Goal: Information Seeking & Learning: Learn about a topic

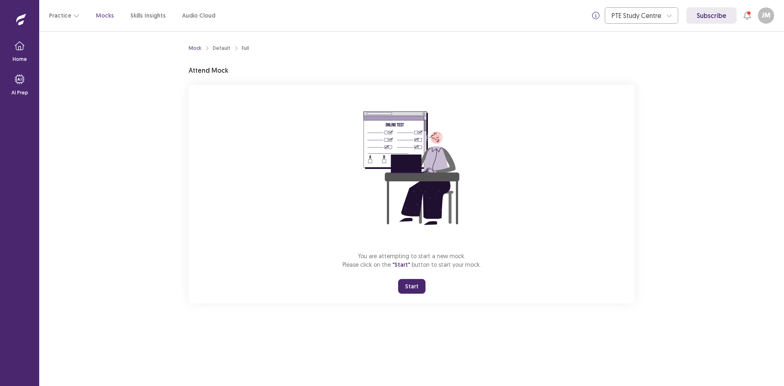
click at [413, 287] on button "Start" at bounding box center [411, 286] width 27 height 15
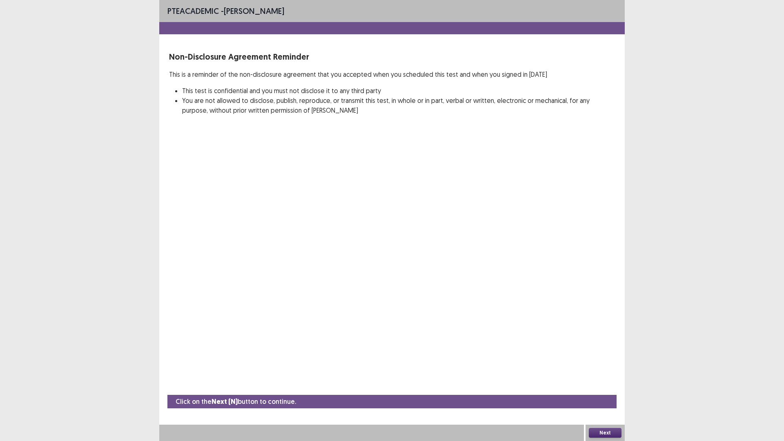
click at [610, 386] on button "Next" at bounding box center [605, 433] width 33 height 10
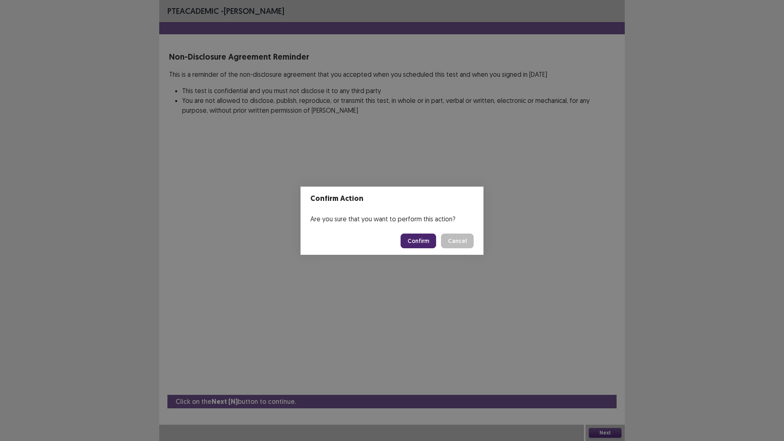
click at [415, 240] on button "Confirm" at bounding box center [419, 241] width 36 height 15
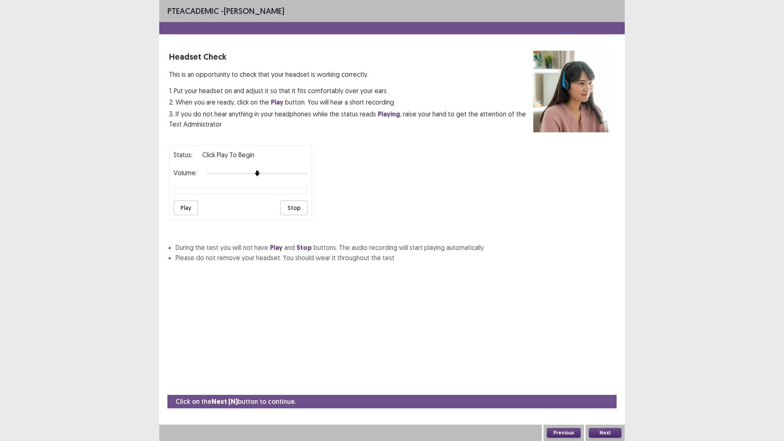
click at [195, 208] on button "Play" at bounding box center [186, 208] width 25 height 15
click at [304, 177] on div "Volume:" at bounding box center [241, 174] width 134 height 8
click at [598, 386] on button "Next" at bounding box center [605, 433] width 33 height 10
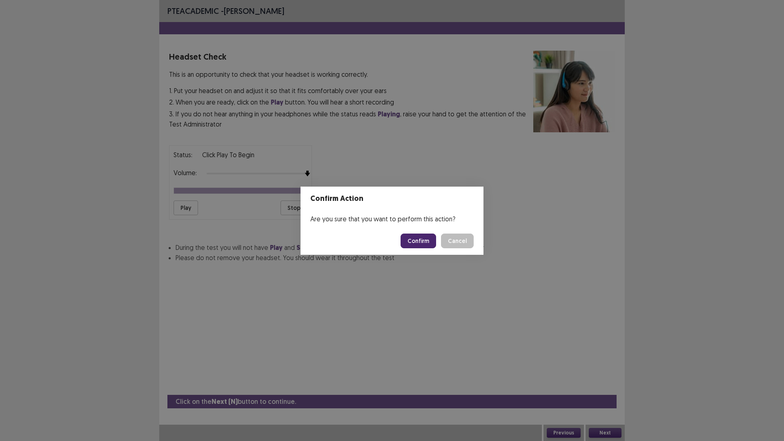
click at [410, 245] on button "Confirm" at bounding box center [419, 241] width 36 height 15
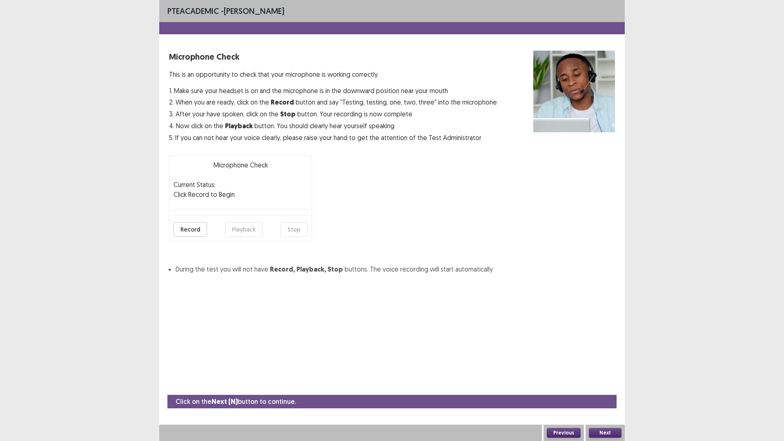
drag, startPoint x: 191, startPoint y: 228, endPoint x: 198, endPoint y: 231, distance: 7.7
click at [191, 228] on button "Record" at bounding box center [190, 229] width 33 height 15
click at [285, 233] on button "Stop" at bounding box center [294, 229] width 27 height 15
click at [600, 386] on button "Next" at bounding box center [605, 433] width 33 height 10
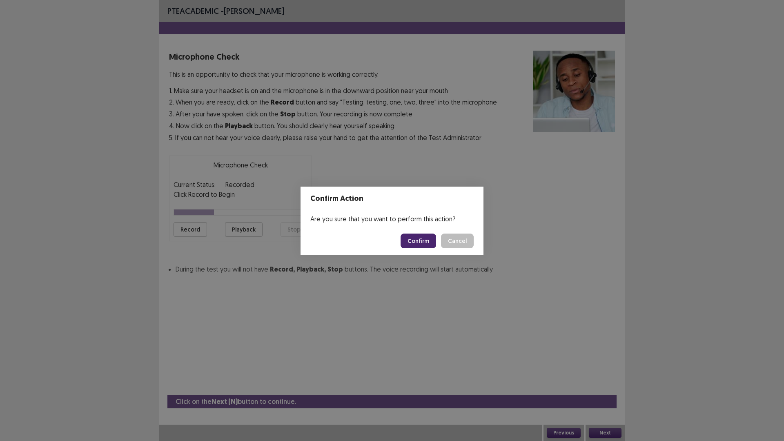
click at [408, 240] on button "Confirm" at bounding box center [419, 241] width 36 height 15
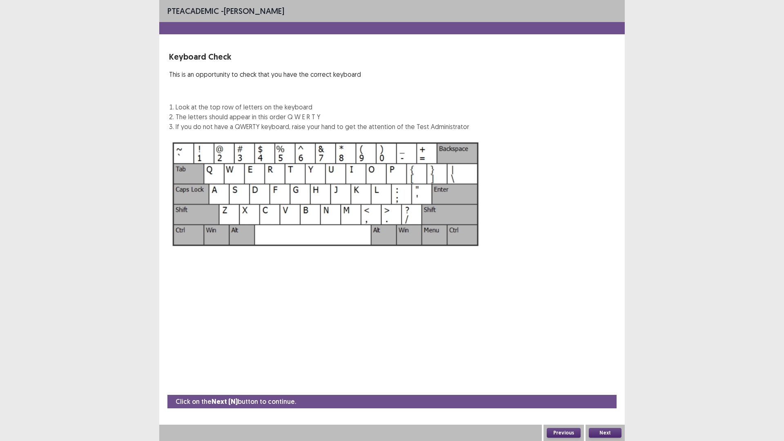
click at [598, 386] on button "Next" at bounding box center [605, 433] width 33 height 10
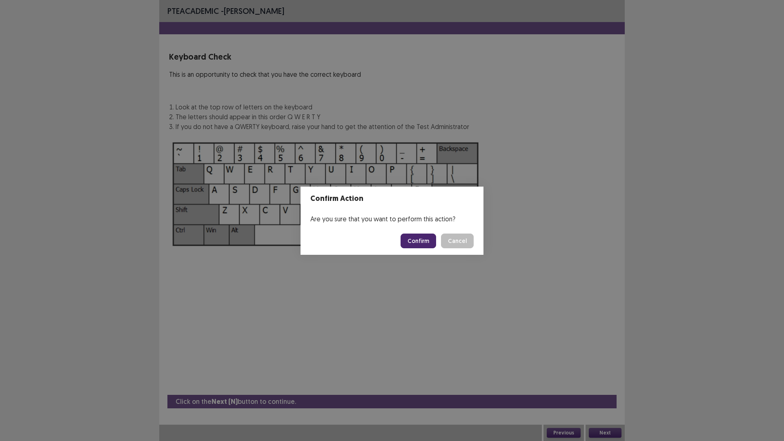
click at [415, 237] on button "Confirm" at bounding box center [419, 241] width 36 height 15
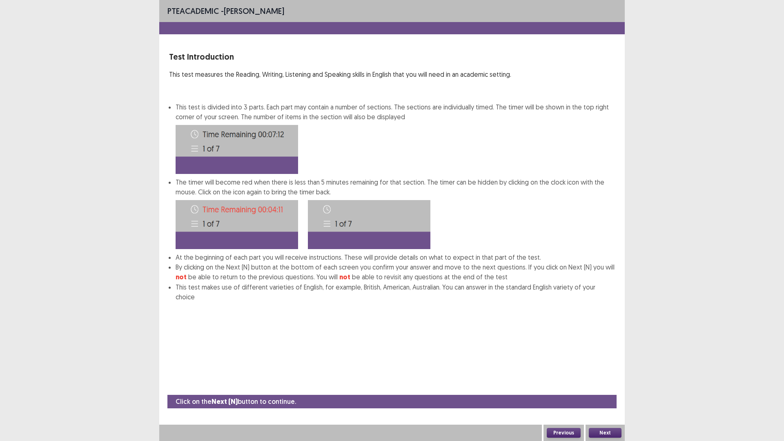
click at [602, 386] on button "Next" at bounding box center [605, 433] width 33 height 10
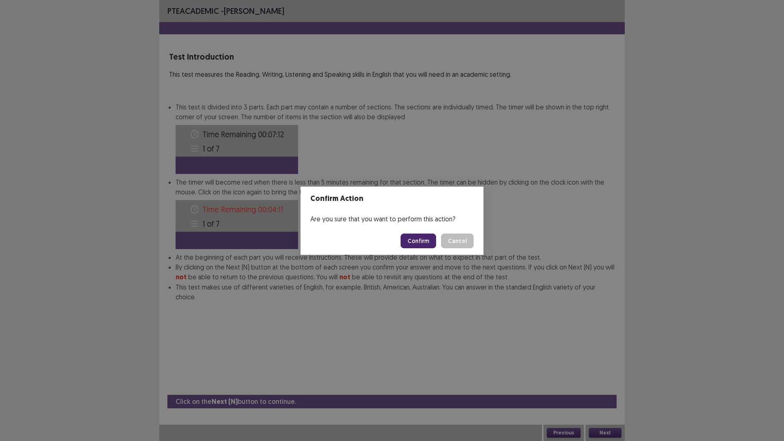
click at [420, 243] on button "Confirm" at bounding box center [419, 241] width 36 height 15
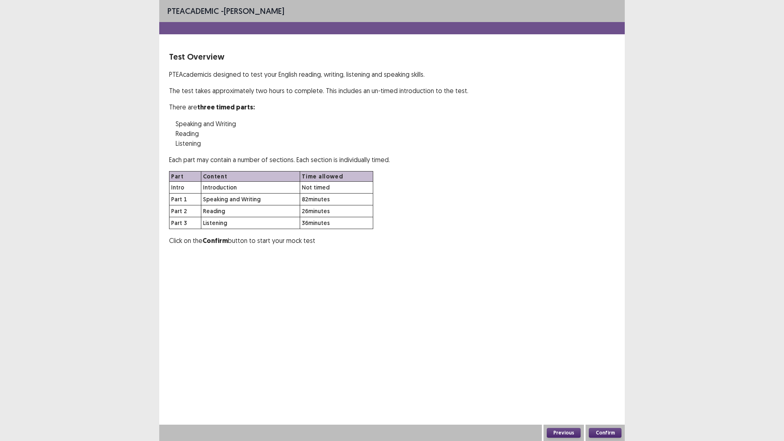
click at [605, 386] on button "Confirm" at bounding box center [605, 433] width 33 height 10
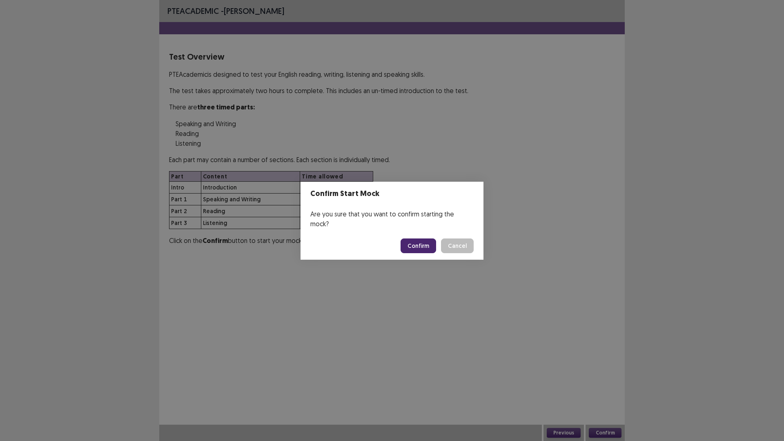
click at [422, 241] on button "Confirm" at bounding box center [419, 246] width 36 height 15
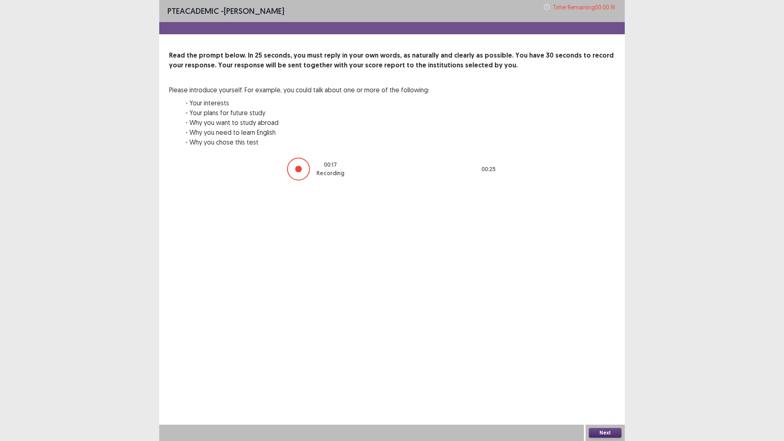
click at [617, 386] on button "Next" at bounding box center [605, 433] width 33 height 10
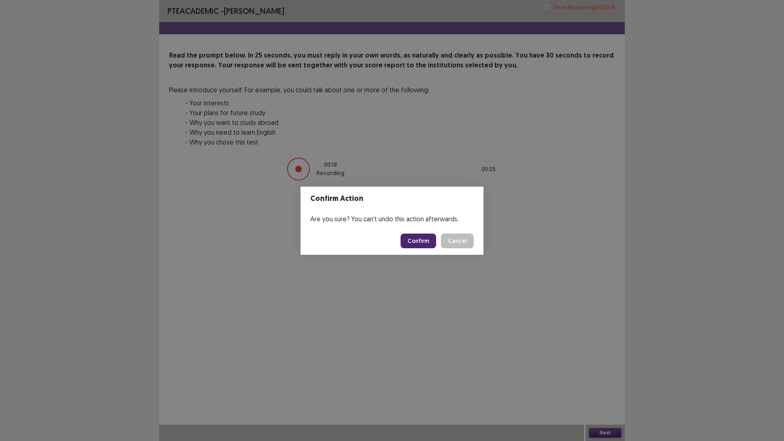
click at [417, 239] on button "Confirm" at bounding box center [419, 241] width 36 height 15
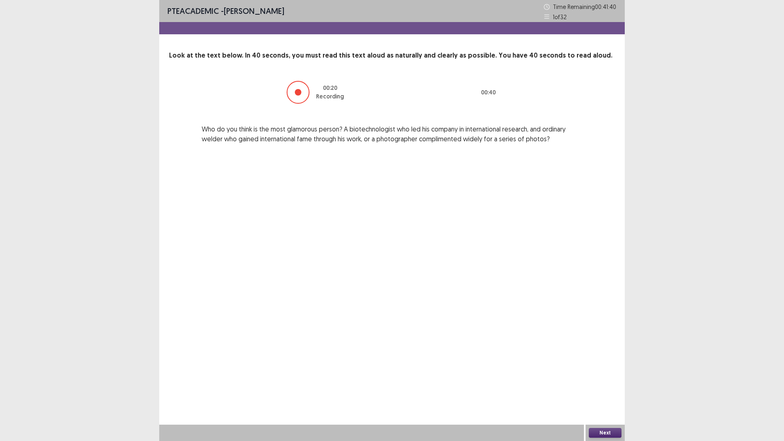
click at [610, 386] on button "Next" at bounding box center [605, 433] width 33 height 10
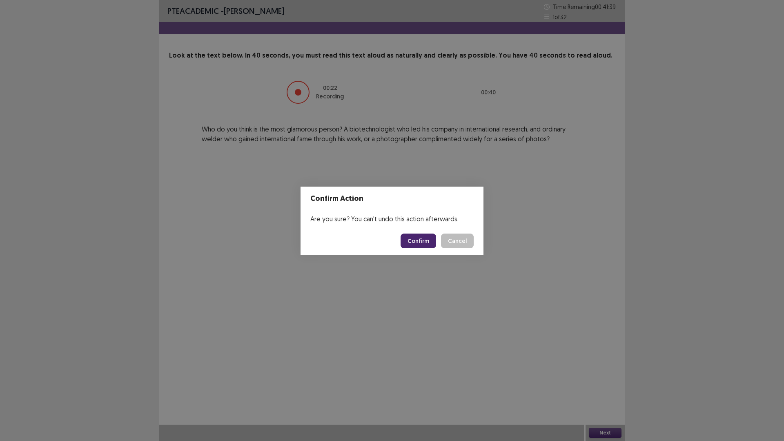
click at [418, 247] on button "Confirm" at bounding box center [419, 241] width 36 height 15
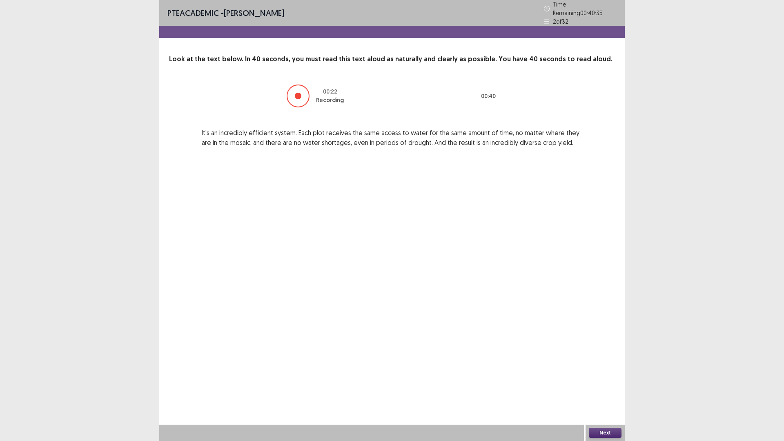
click at [603, 386] on button "Next" at bounding box center [605, 433] width 33 height 10
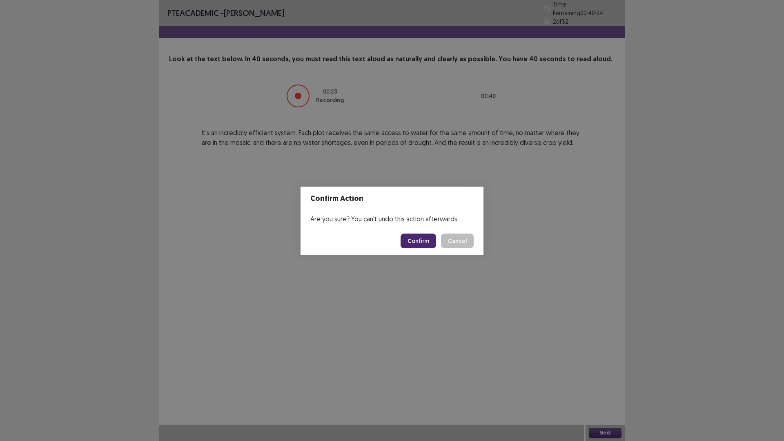
click at [418, 241] on button "Confirm" at bounding box center [419, 241] width 36 height 15
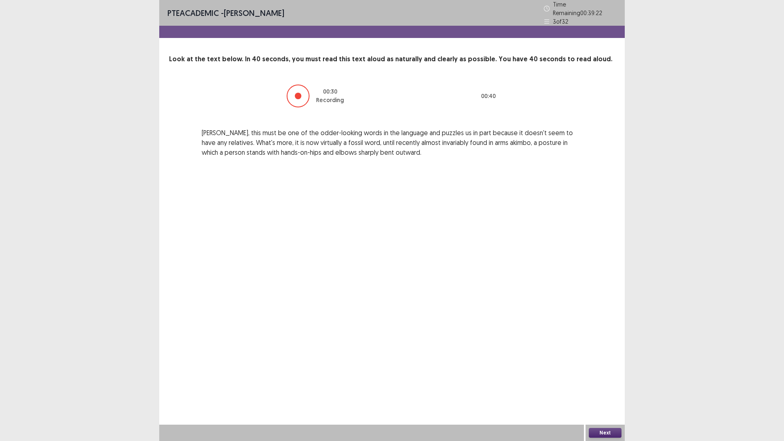
click at [600, 386] on button "Next" at bounding box center [605, 433] width 33 height 10
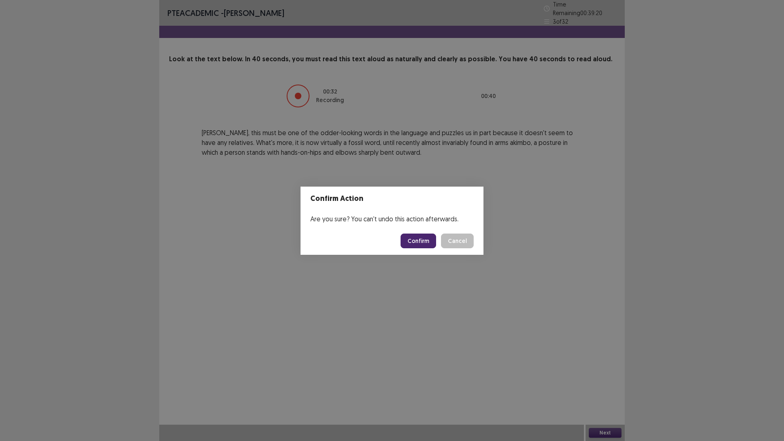
click at [416, 240] on button "Confirm" at bounding box center [419, 241] width 36 height 15
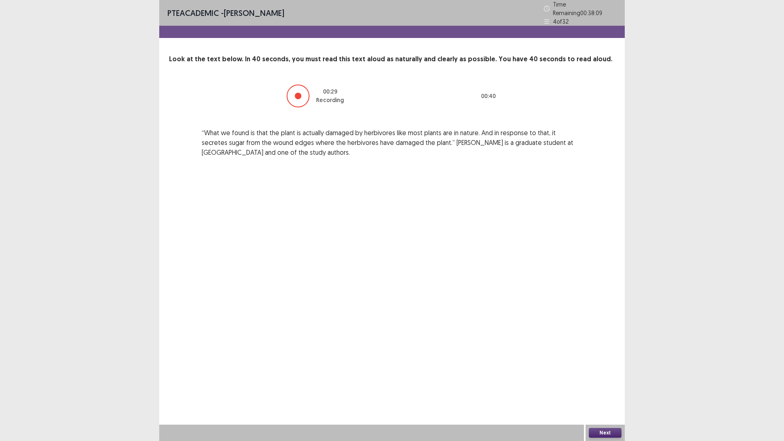
click at [605, 386] on button "Next" at bounding box center [605, 433] width 33 height 10
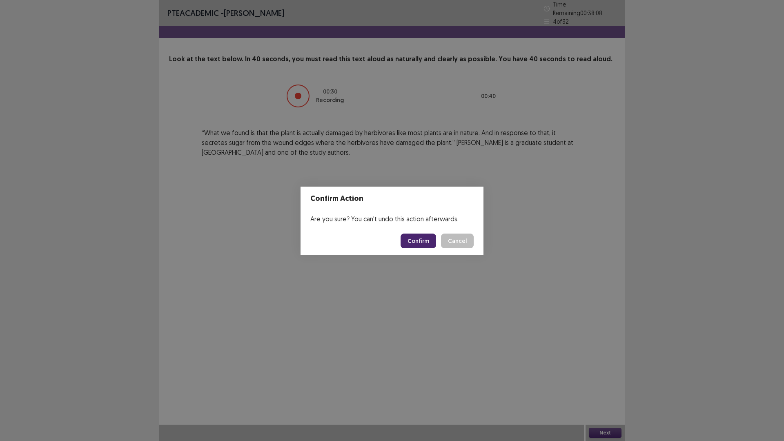
click at [414, 243] on button "Confirm" at bounding box center [419, 241] width 36 height 15
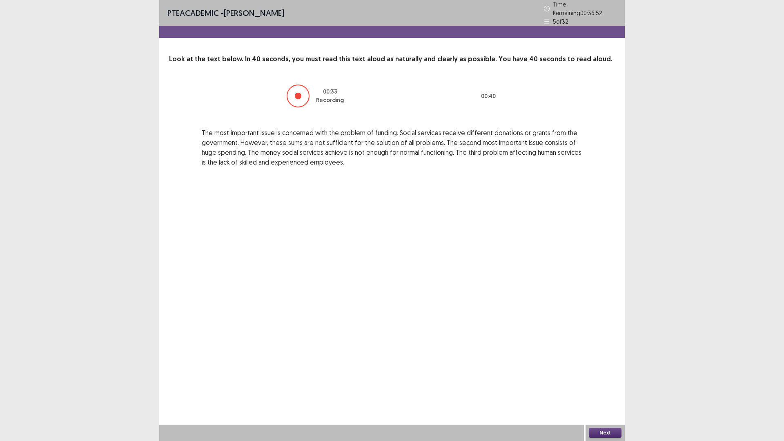
click at [619, 386] on button "Next" at bounding box center [605, 433] width 33 height 10
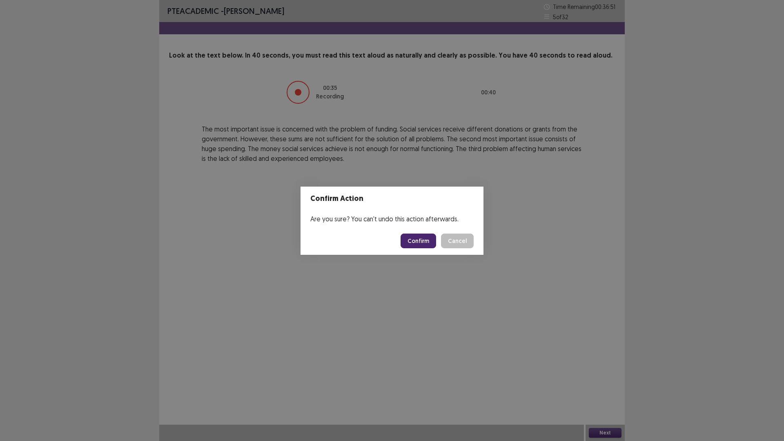
click at [418, 240] on button "Confirm" at bounding box center [419, 241] width 36 height 15
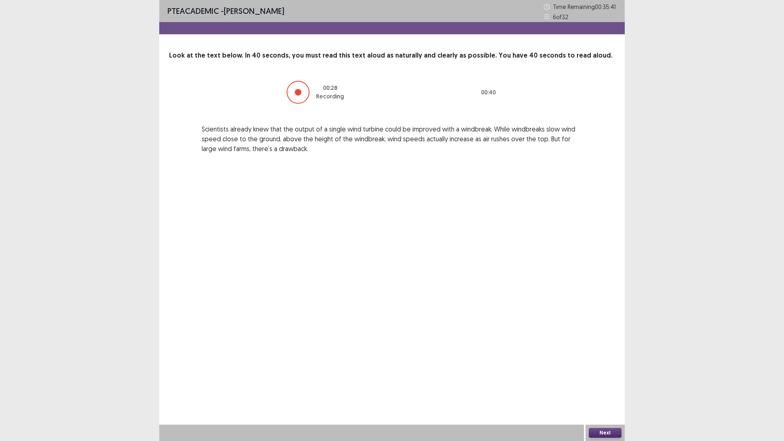
click at [609, 386] on button "Next" at bounding box center [605, 433] width 33 height 10
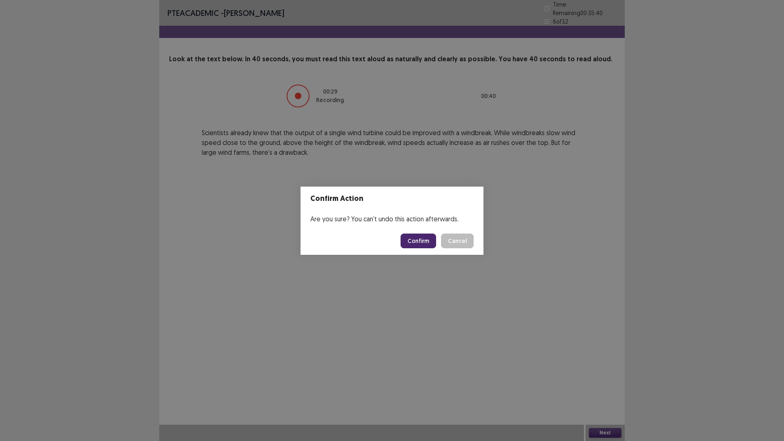
click at [413, 241] on button "Confirm" at bounding box center [419, 241] width 36 height 15
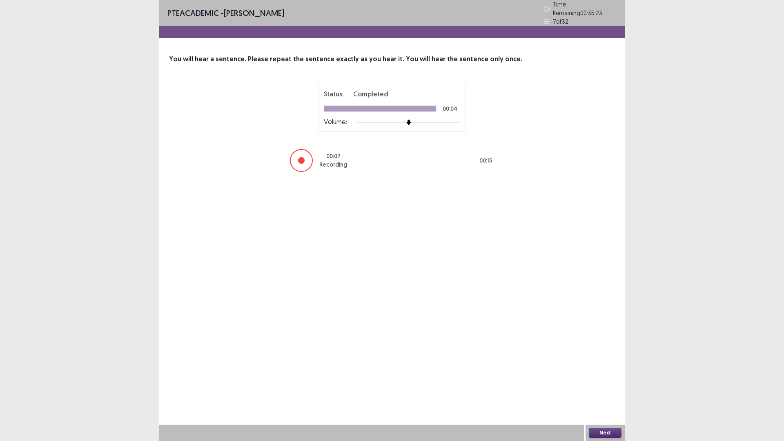
click at [600, 386] on button "Next" at bounding box center [605, 433] width 33 height 10
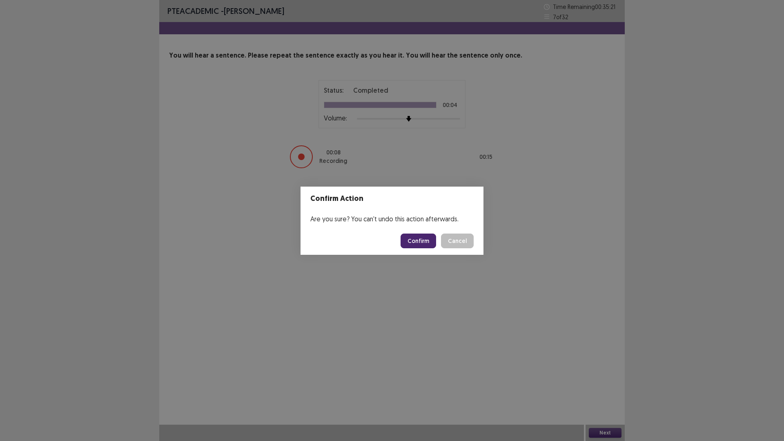
click at [419, 241] on button "Confirm" at bounding box center [419, 241] width 36 height 15
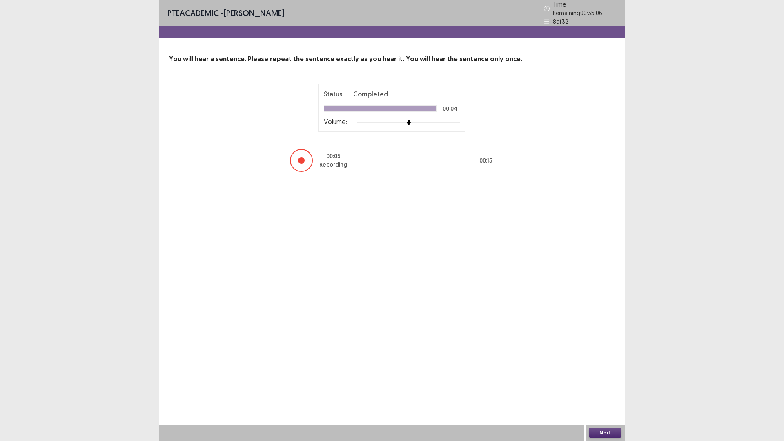
click at [609, 386] on button "Next" at bounding box center [605, 433] width 33 height 10
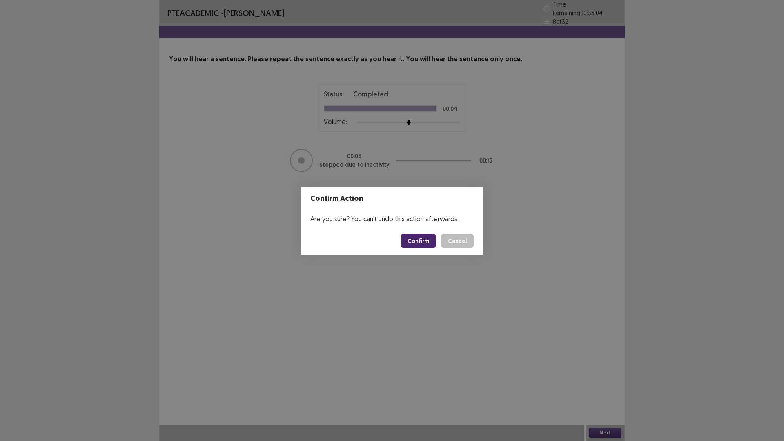
click at [419, 239] on button "Confirm" at bounding box center [419, 241] width 36 height 15
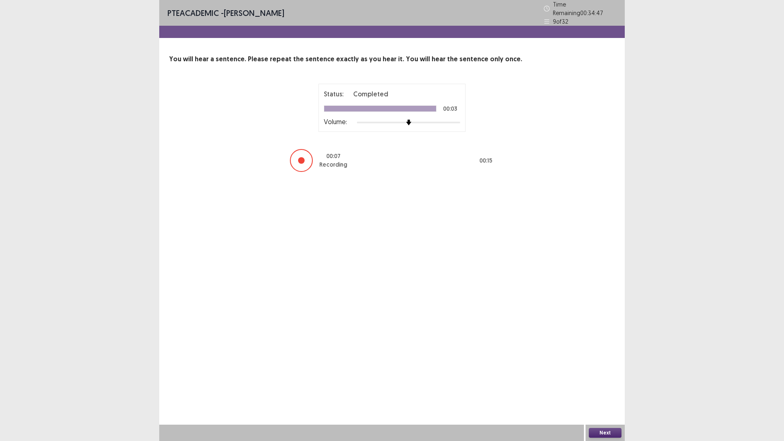
click at [595, 386] on button "Next" at bounding box center [605, 433] width 33 height 10
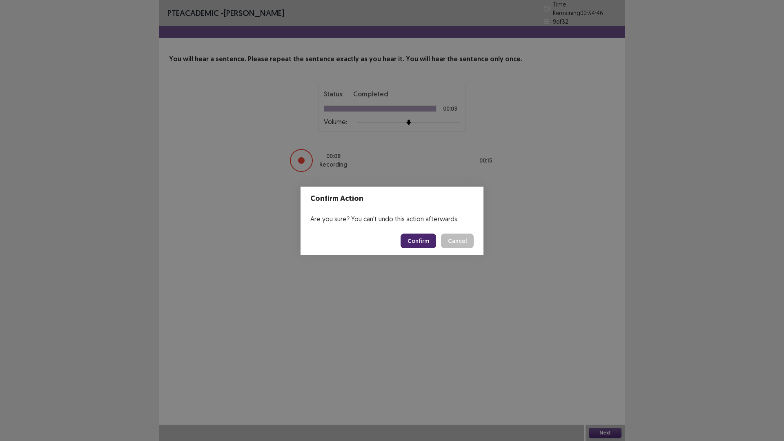
click at [415, 238] on button "Confirm" at bounding box center [419, 241] width 36 height 15
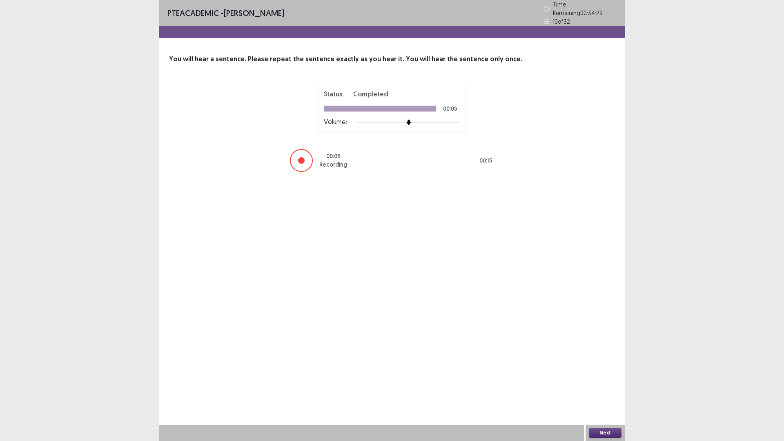
click at [617, 386] on button "Next" at bounding box center [605, 433] width 33 height 10
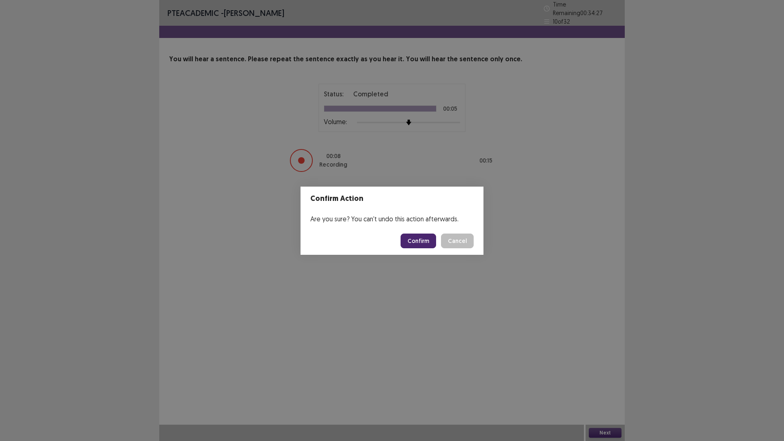
click at [412, 243] on button "Confirm" at bounding box center [419, 241] width 36 height 15
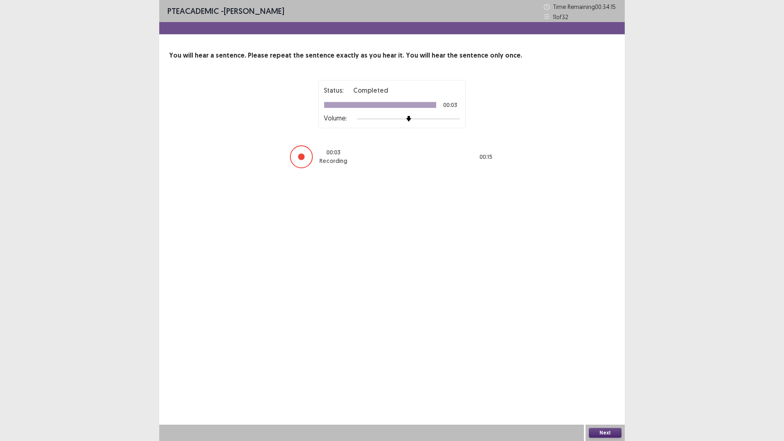
click at [603, 386] on button "Next" at bounding box center [605, 433] width 33 height 10
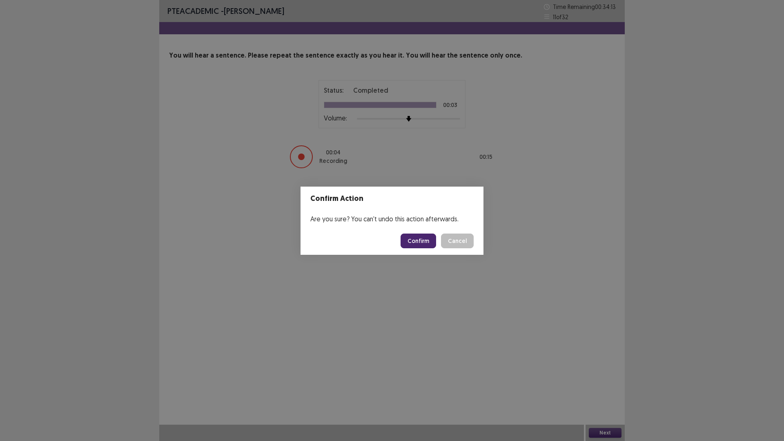
click at [424, 242] on button "Confirm" at bounding box center [419, 241] width 36 height 15
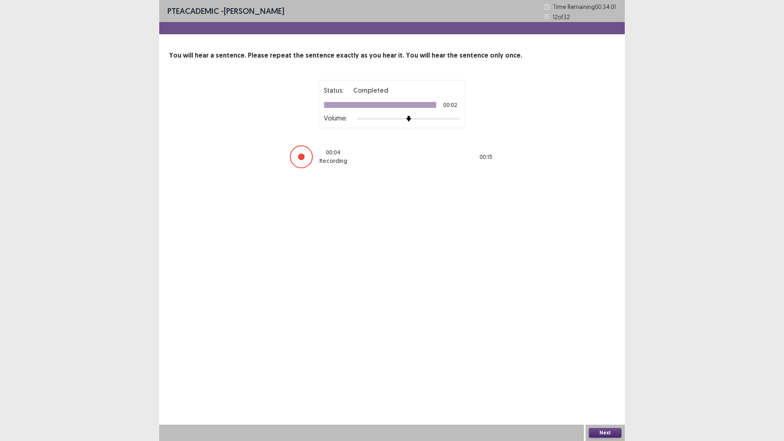
click at [599, 386] on button "Next" at bounding box center [605, 433] width 33 height 10
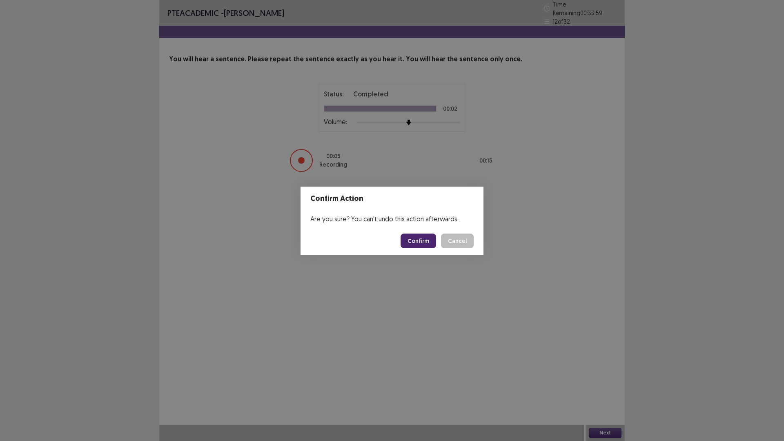
drag, startPoint x: 420, startPoint y: 233, endPoint x: 419, endPoint y: 238, distance: 4.6
click at [419, 238] on button "Confirm" at bounding box center [419, 241] width 36 height 15
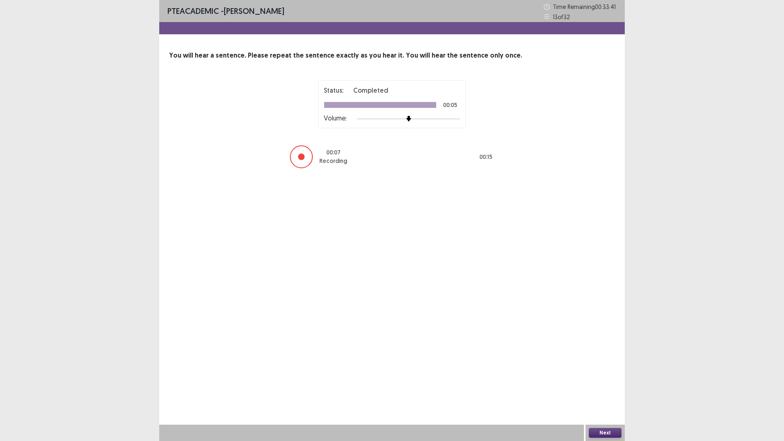
click at [600, 386] on button "Next" at bounding box center [605, 433] width 33 height 10
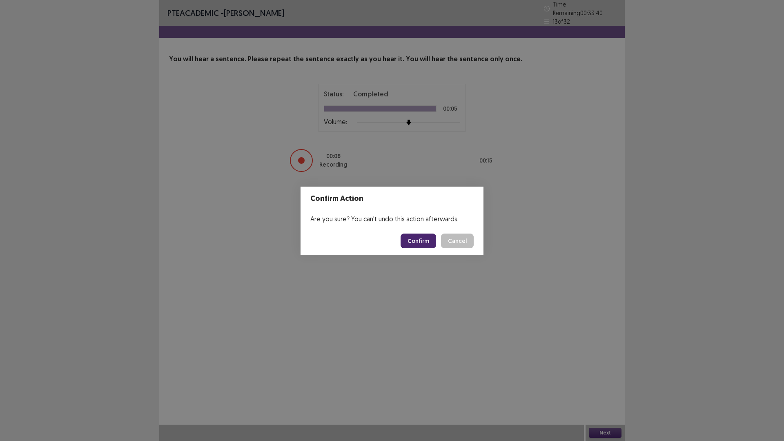
drag, startPoint x: 429, startPoint y: 233, endPoint x: 429, endPoint y: 238, distance: 4.9
click at [429, 238] on button "Confirm" at bounding box center [419, 241] width 36 height 15
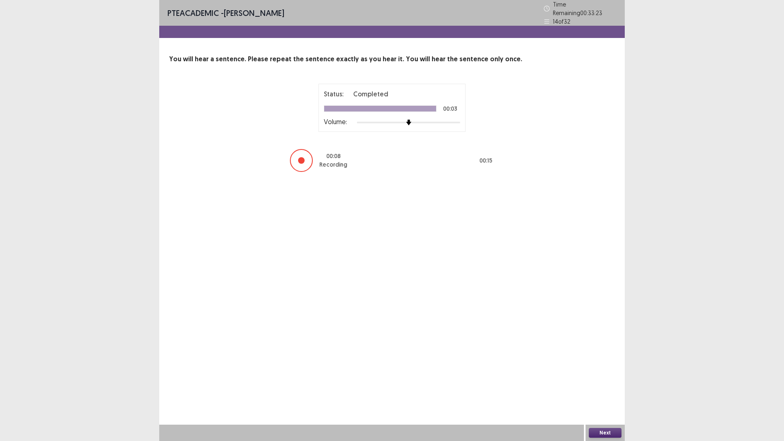
click at [612, 386] on button "Next" at bounding box center [605, 433] width 33 height 10
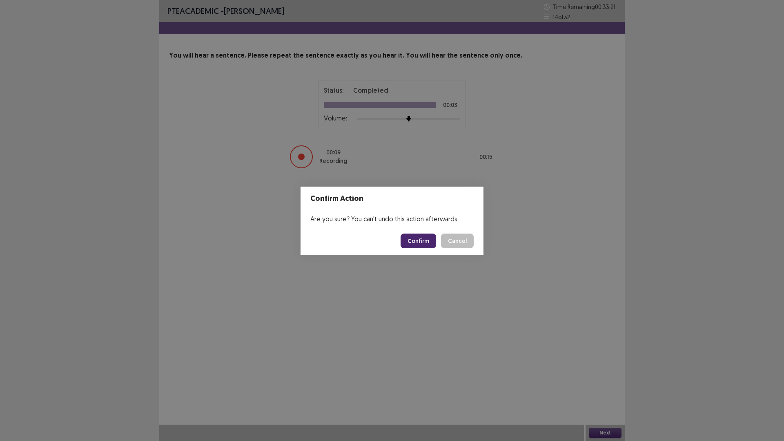
click at [417, 239] on button "Confirm" at bounding box center [419, 241] width 36 height 15
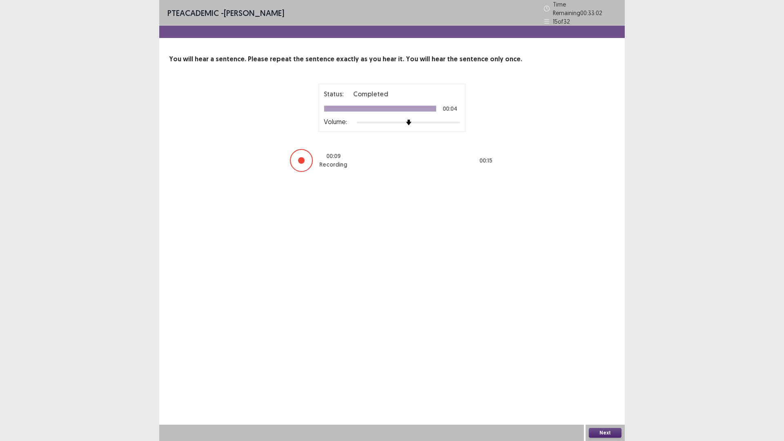
click at [609, 386] on button "Next" at bounding box center [605, 433] width 33 height 10
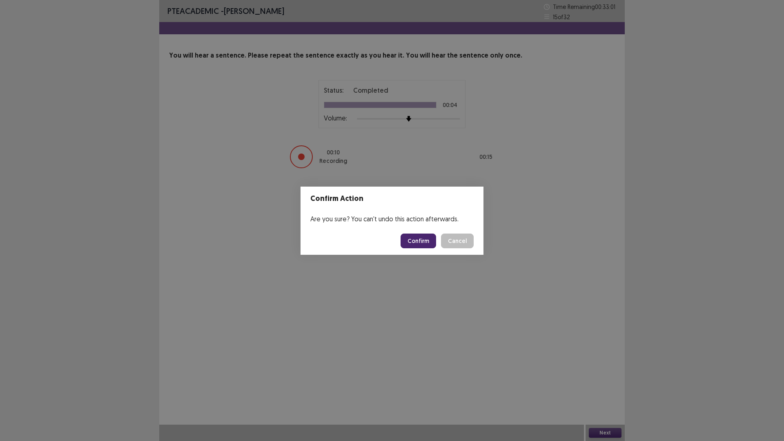
click at [407, 246] on button "Confirm" at bounding box center [419, 241] width 36 height 15
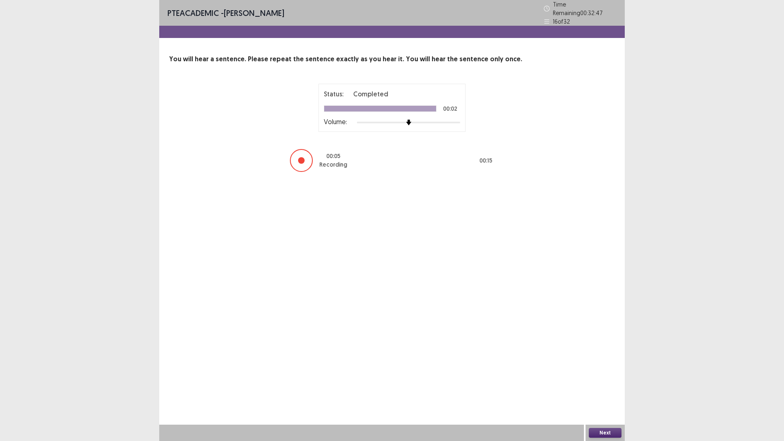
click at [602, 386] on button "Next" at bounding box center [605, 433] width 33 height 10
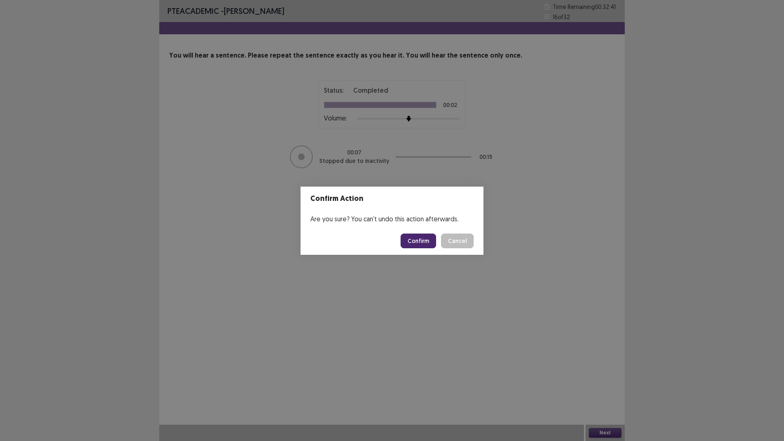
click at [421, 241] on button "Confirm" at bounding box center [419, 241] width 36 height 15
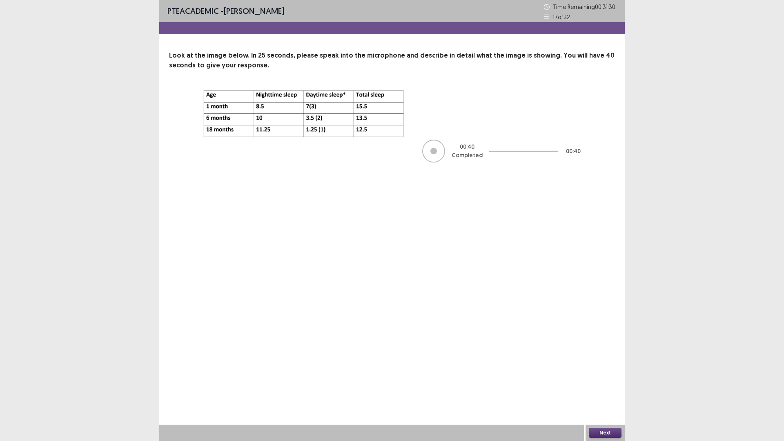
click at [607, 386] on button "Next" at bounding box center [605, 433] width 33 height 10
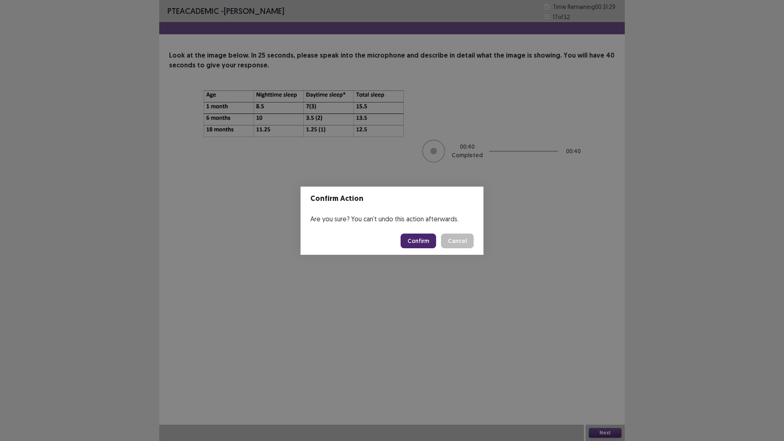
click at [414, 241] on button "Confirm" at bounding box center [419, 241] width 36 height 15
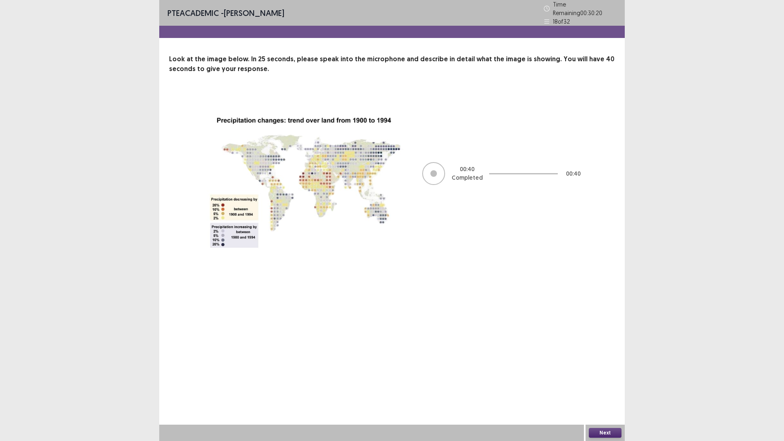
click at [601, 386] on button "Next" at bounding box center [605, 433] width 33 height 10
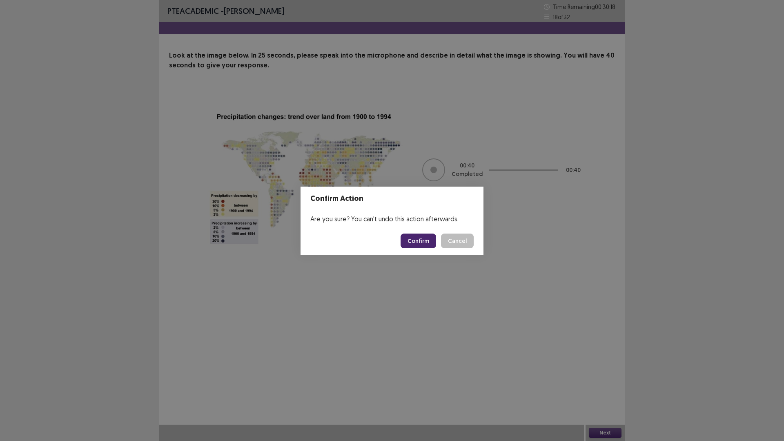
click at [421, 238] on button "Confirm" at bounding box center [419, 241] width 36 height 15
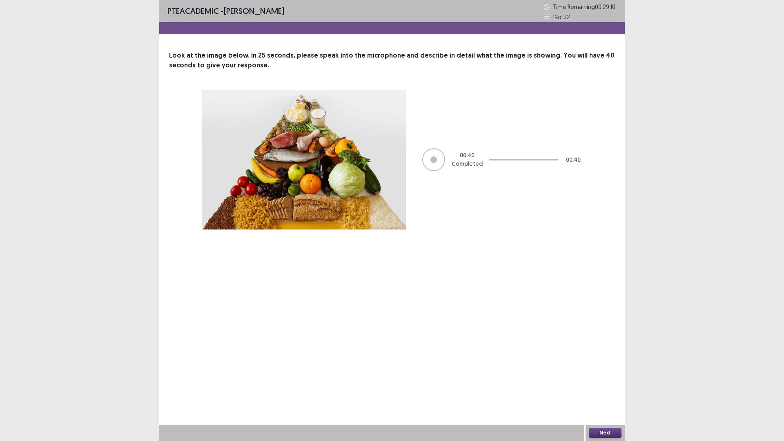
click at [608, 386] on button "Next" at bounding box center [605, 433] width 33 height 10
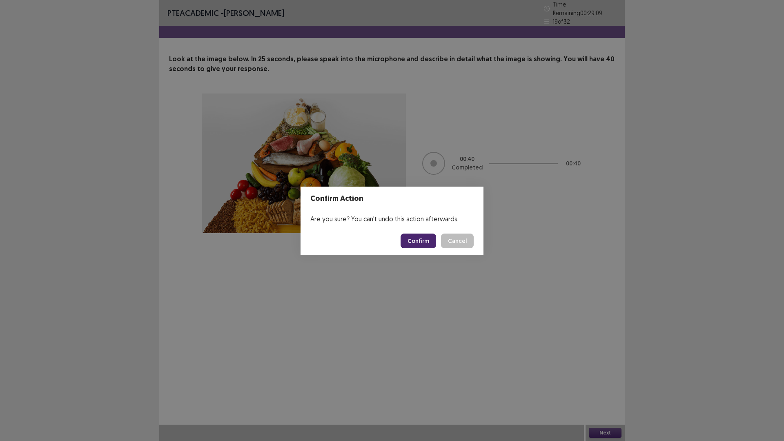
click at [421, 241] on button "Confirm" at bounding box center [419, 241] width 36 height 15
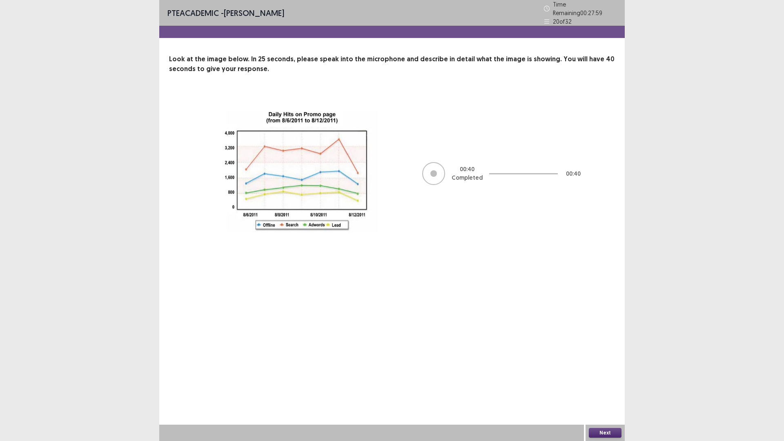
click at [614, 386] on button "Next" at bounding box center [605, 433] width 33 height 10
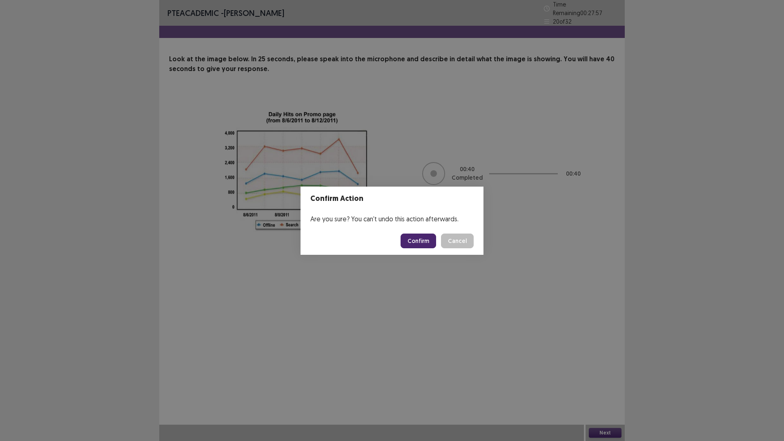
click at [410, 241] on button "Confirm" at bounding box center [419, 241] width 36 height 15
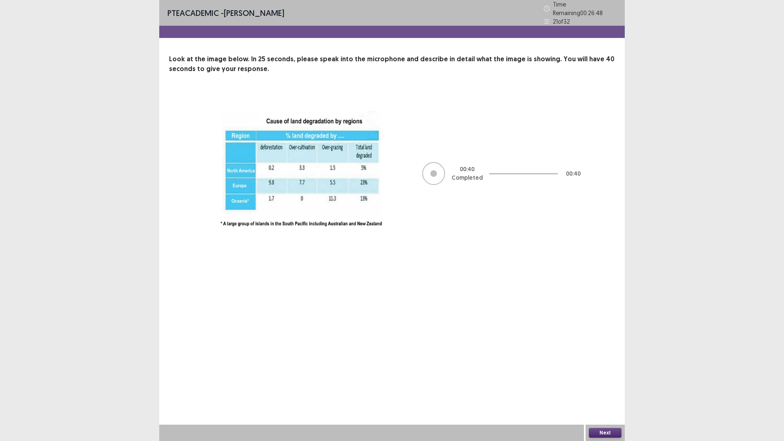
click at [614, 386] on button "Next" at bounding box center [605, 433] width 33 height 10
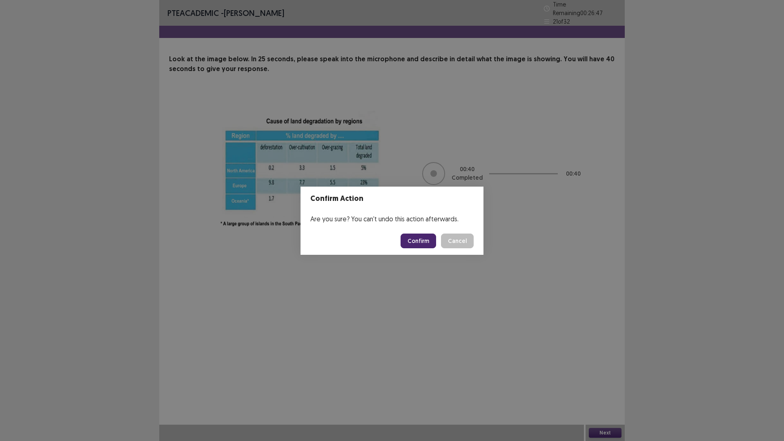
click at [422, 237] on button "Confirm" at bounding box center [419, 241] width 36 height 15
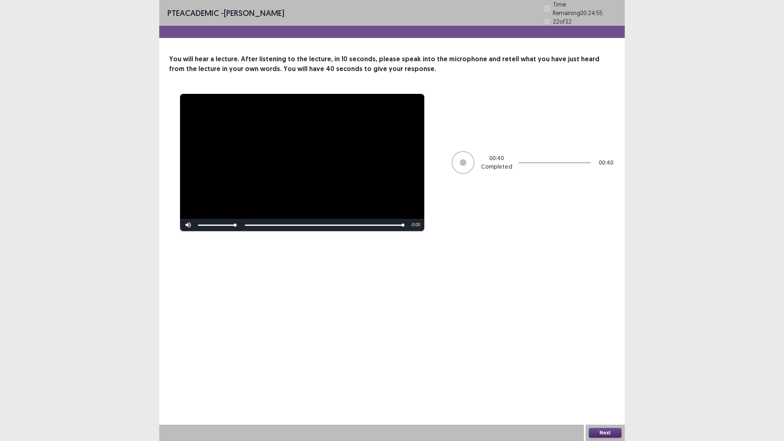
click at [611, 386] on div "Next" at bounding box center [605, 433] width 39 height 16
click at [610, 386] on button "Next" at bounding box center [605, 433] width 33 height 10
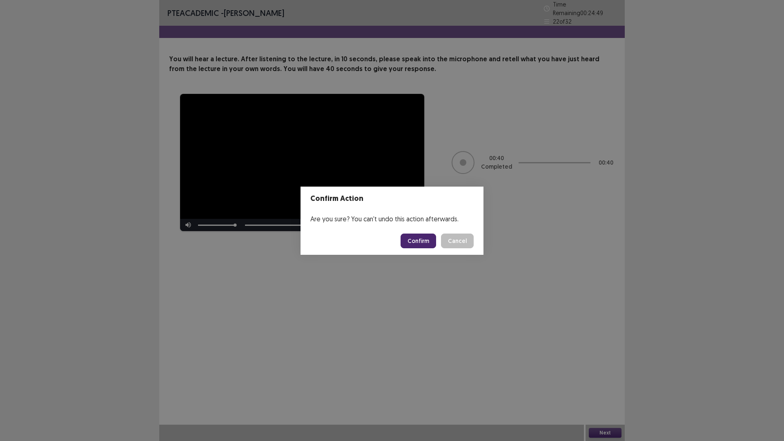
click at [408, 240] on button "Confirm" at bounding box center [419, 241] width 36 height 15
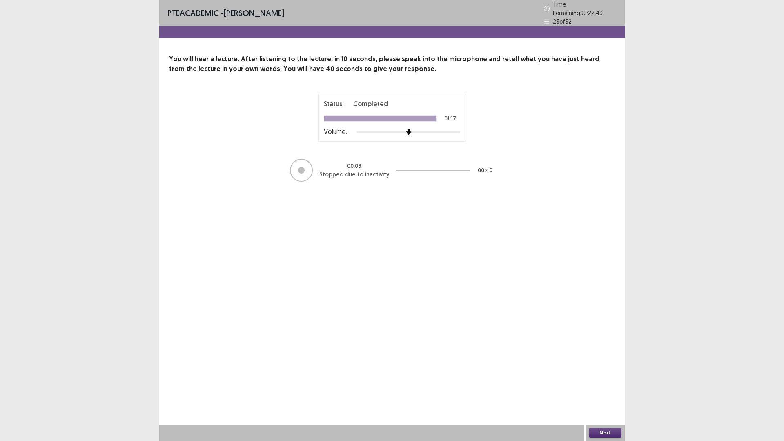
click at [610, 386] on button "Next" at bounding box center [605, 433] width 33 height 10
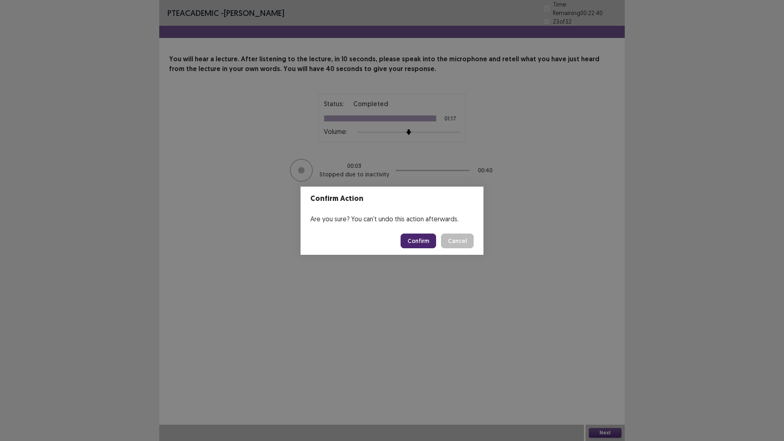
click at [429, 241] on button "Confirm" at bounding box center [419, 241] width 36 height 15
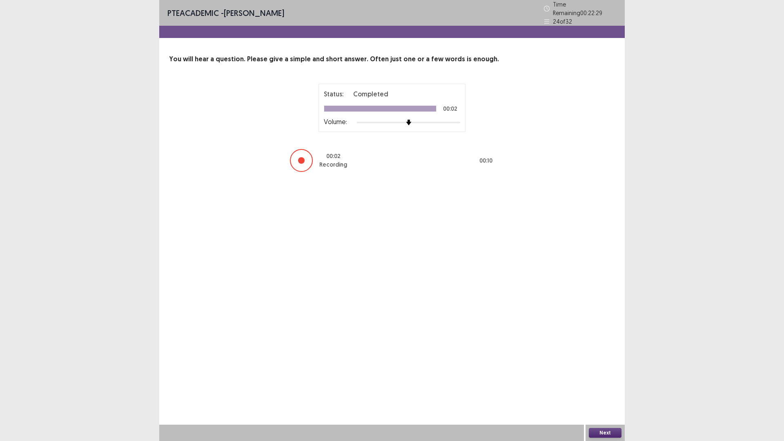
click at [605, 386] on button "Next" at bounding box center [605, 433] width 33 height 10
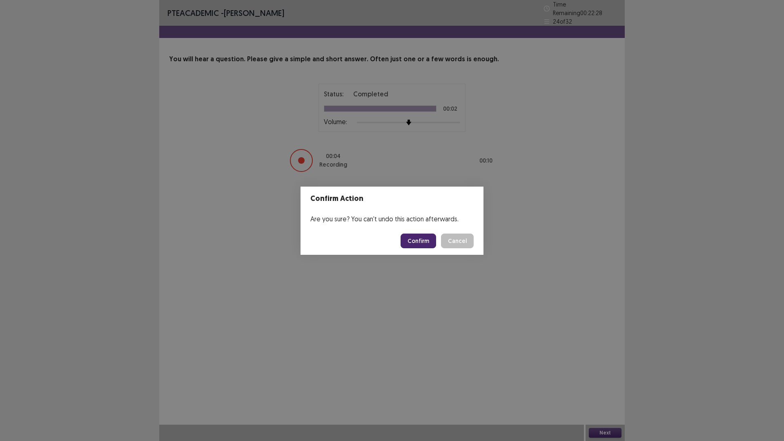
click at [414, 242] on button "Confirm" at bounding box center [419, 241] width 36 height 15
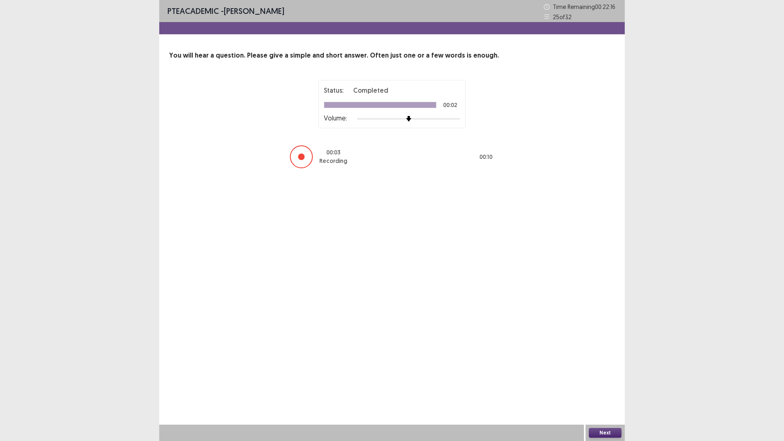
click at [602, 386] on div "Next" at bounding box center [605, 433] width 39 height 16
click at [601, 386] on button "Next" at bounding box center [605, 433] width 33 height 10
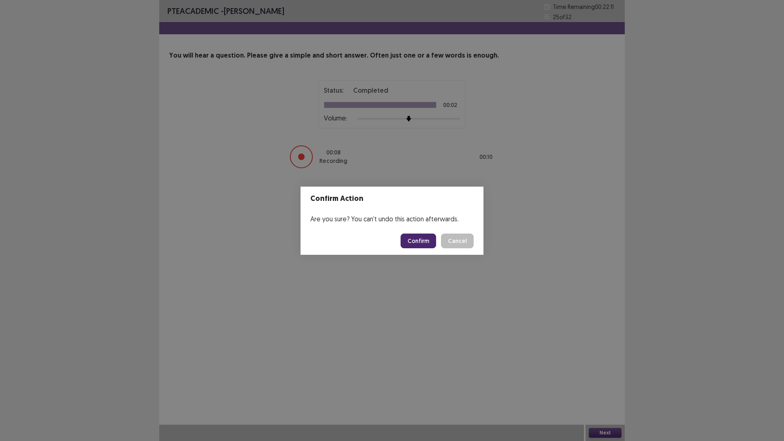
click at [415, 245] on button "Confirm" at bounding box center [419, 241] width 36 height 15
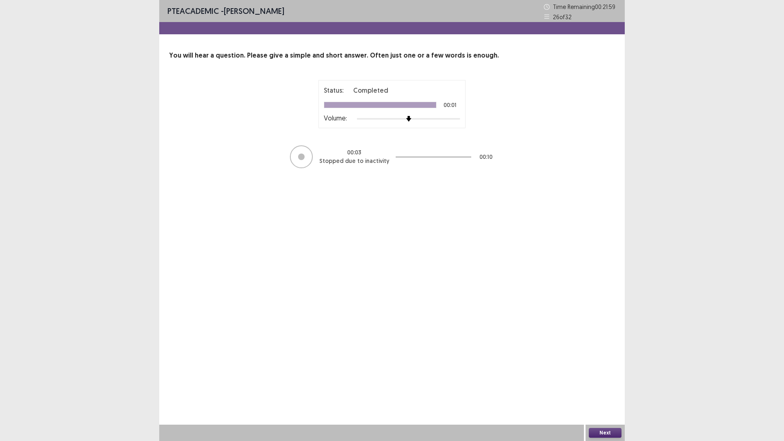
click at [616, 386] on button "Next" at bounding box center [605, 433] width 33 height 10
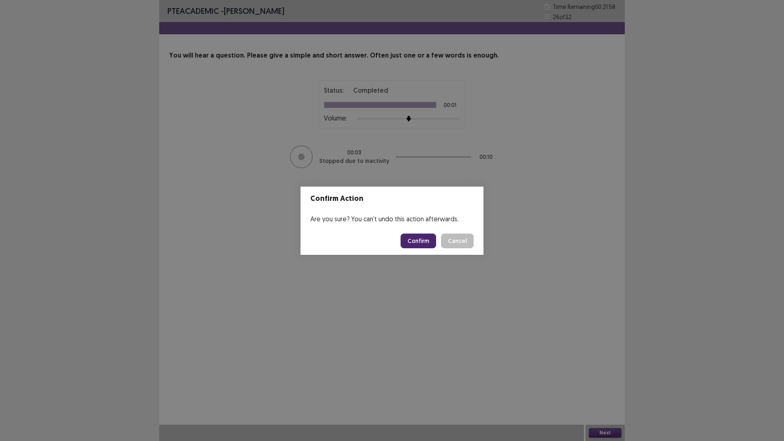
click at [419, 241] on button "Confirm" at bounding box center [419, 241] width 36 height 15
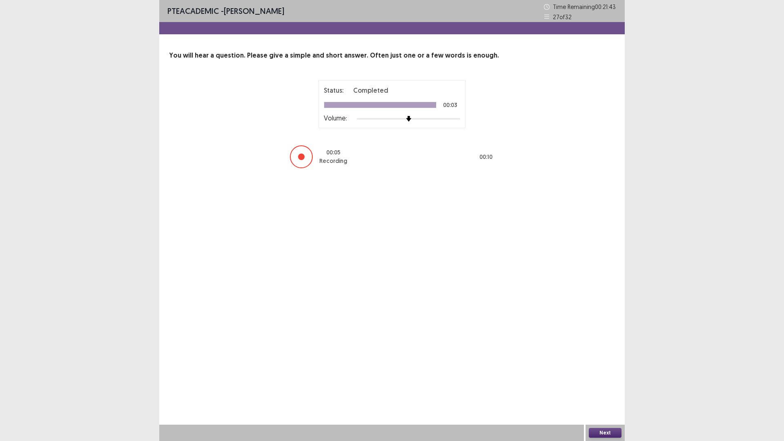
click at [614, 386] on button "Next" at bounding box center [605, 433] width 33 height 10
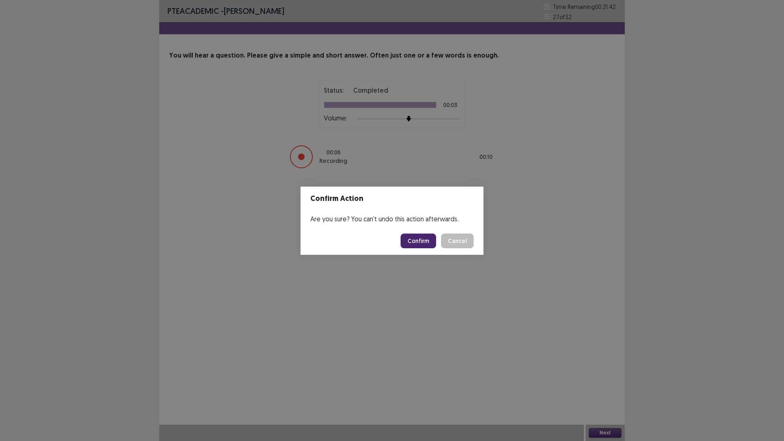
click at [421, 242] on button "Confirm" at bounding box center [419, 241] width 36 height 15
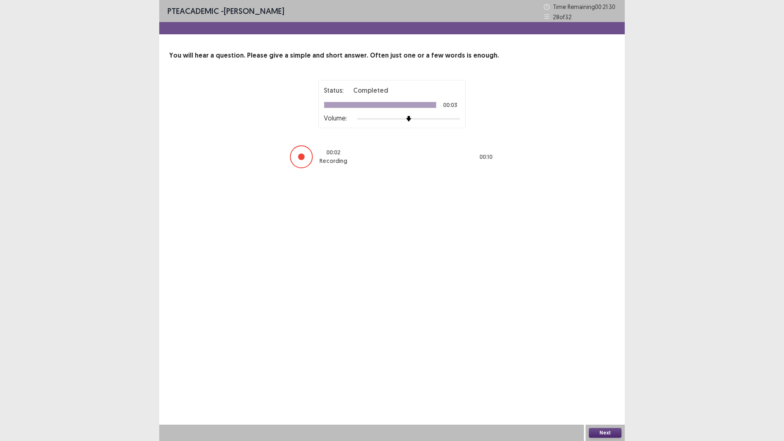
click at [609, 386] on button "Next" at bounding box center [605, 433] width 33 height 10
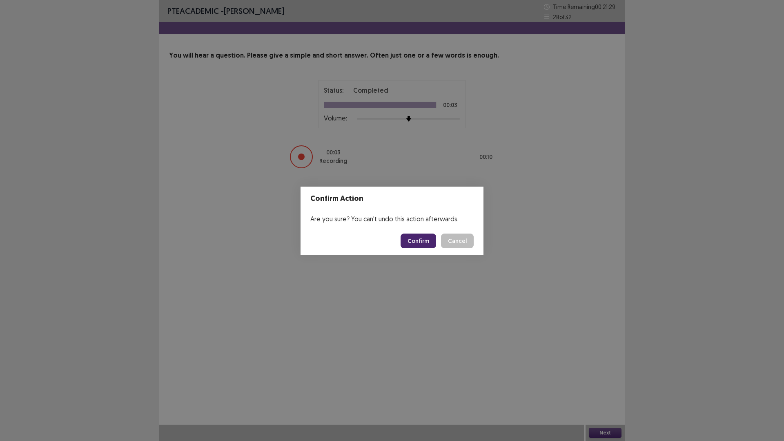
click at [417, 243] on button "Confirm" at bounding box center [419, 241] width 36 height 15
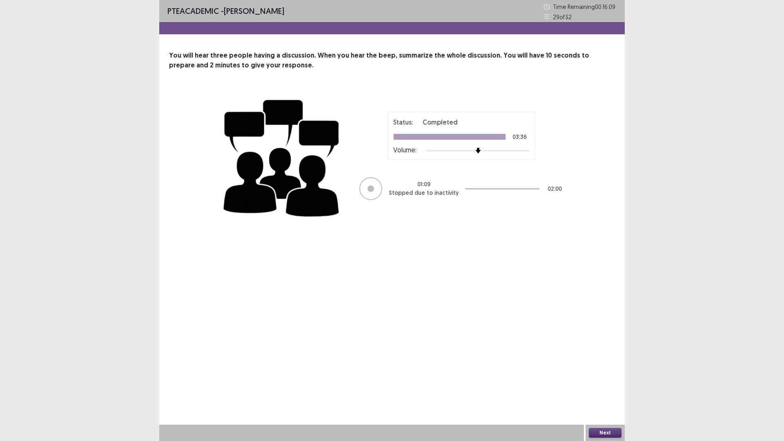
click at [607, 386] on button "Next" at bounding box center [605, 433] width 33 height 10
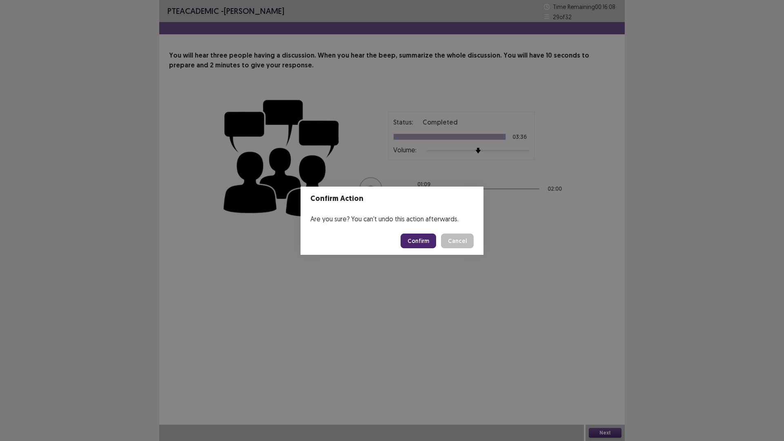
click at [414, 243] on button "Confirm" at bounding box center [419, 241] width 36 height 15
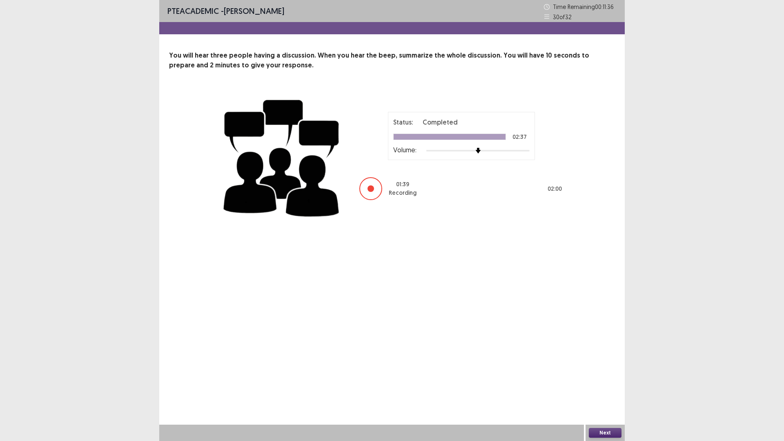
click at [603, 386] on button "Next" at bounding box center [605, 433] width 33 height 10
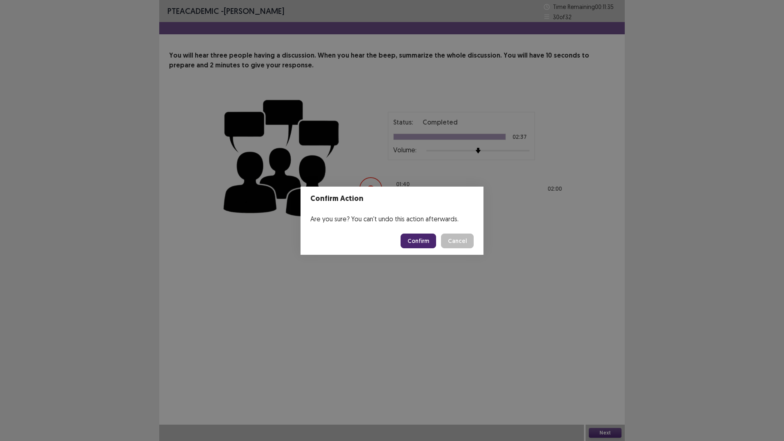
click at [414, 240] on button "Confirm" at bounding box center [419, 241] width 36 height 15
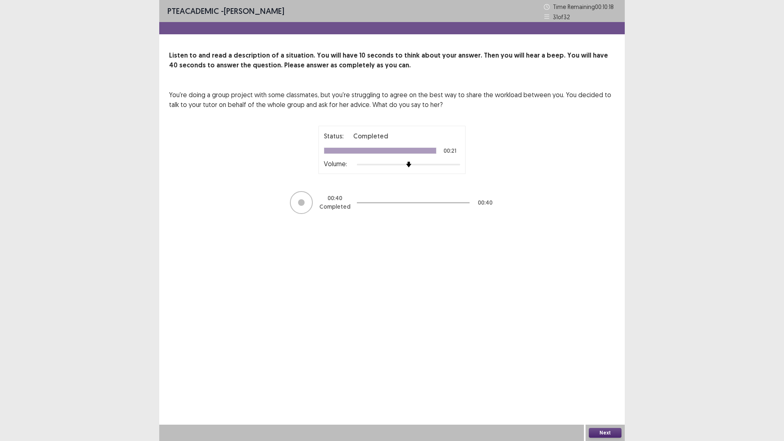
click at [609, 386] on button "Next" at bounding box center [605, 433] width 33 height 10
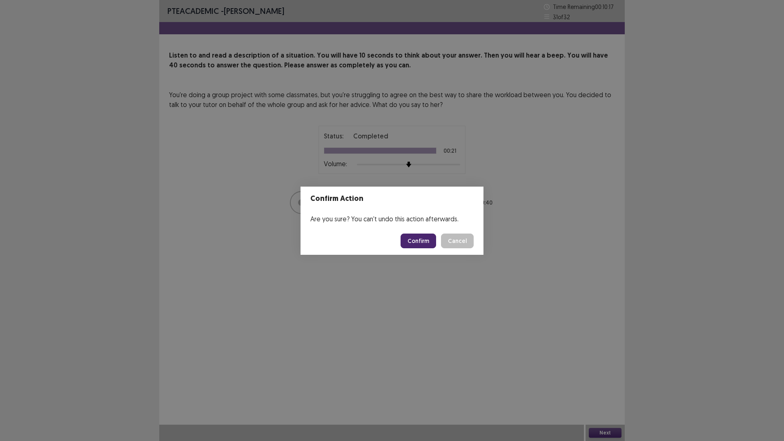
click at [436, 239] on button "Confirm" at bounding box center [419, 241] width 36 height 15
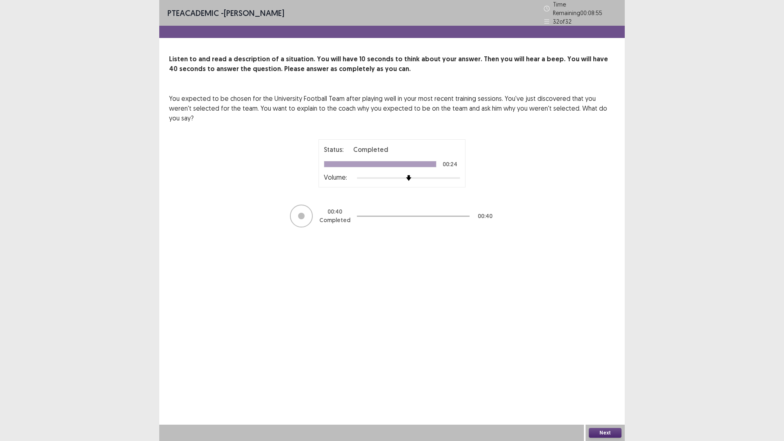
click at [602, 386] on button "Next" at bounding box center [605, 433] width 33 height 10
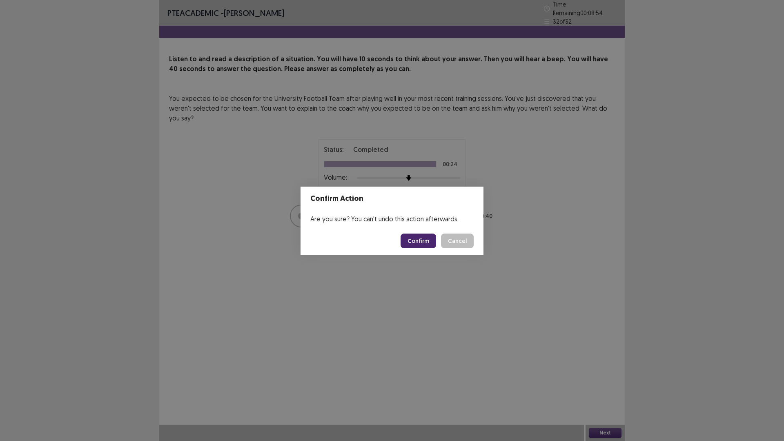
click at [424, 242] on button "Confirm" at bounding box center [419, 241] width 36 height 15
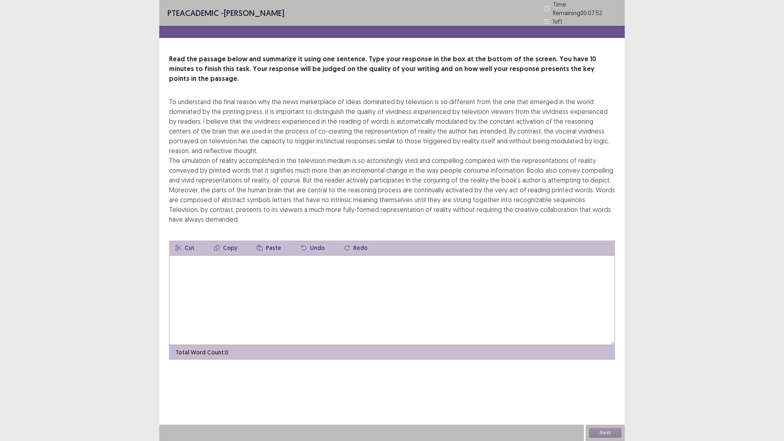
click at [243, 270] on textarea at bounding box center [392, 300] width 446 height 90
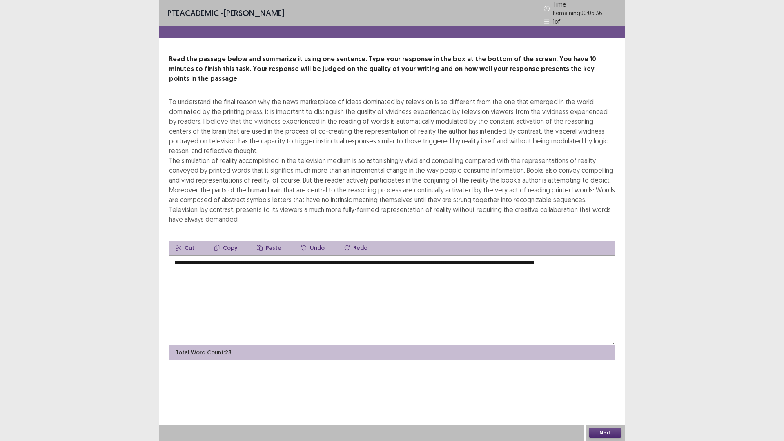
click at [174, 255] on textarea "**********" at bounding box center [392, 300] width 446 height 90
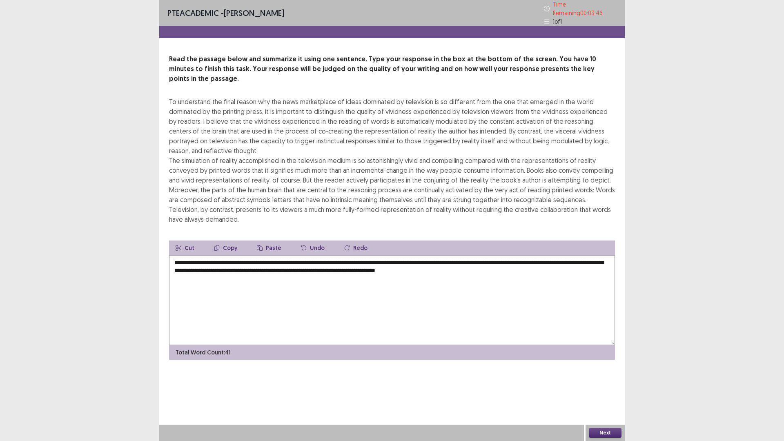
click at [175, 255] on textarea "**********" at bounding box center [392, 300] width 446 height 90
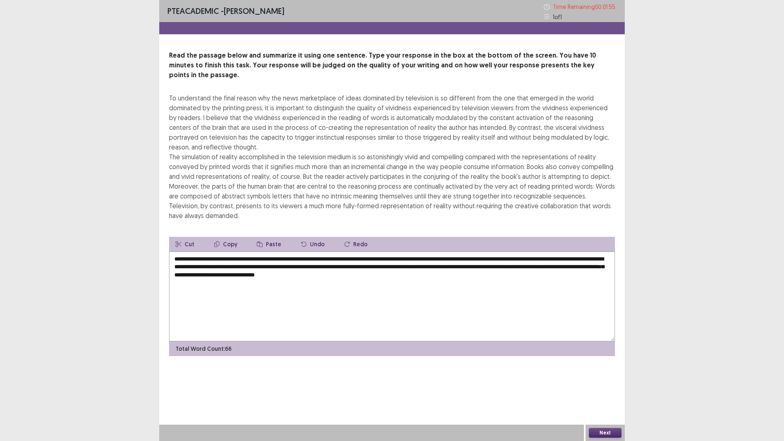
drag, startPoint x: 462, startPoint y: 257, endPoint x: 487, endPoint y: 260, distance: 25.1
click at [487, 260] on textarea "**********" at bounding box center [392, 297] width 446 height 90
click at [513, 259] on textarea "**********" at bounding box center [392, 297] width 446 height 90
click at [493, 258] on textarea "**********" at bounding box center [392, 297] width 446 height 90
click at [462, 258] on textarea "**********" at bounding box center [392, 297] width 446 height 90
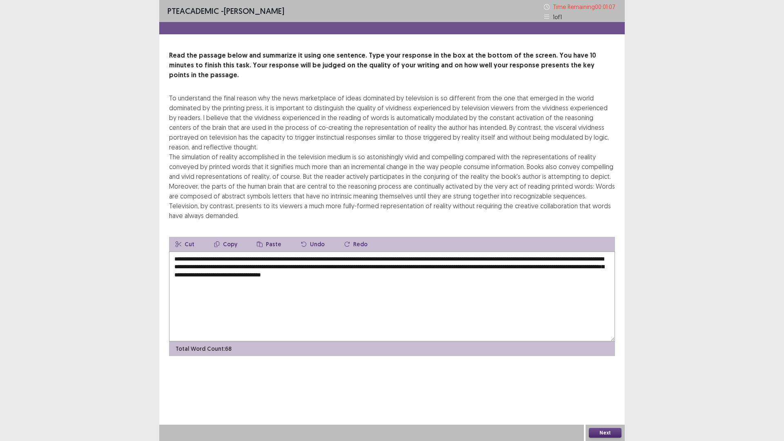
click at [230, 253] on textarea "**********" at bounding box center [392, 297] width 446 height 90
click at [216, 252] on textarea "**********" at bounding box center [392, 297] width 446 height 90
type textarea "**********"
click at [614, 386] on div "Next" at bounding box center [605, 433] width 39 height 16
click at [612, 386] on button "Next" at bounding box center [605, 433] width 33 height 10
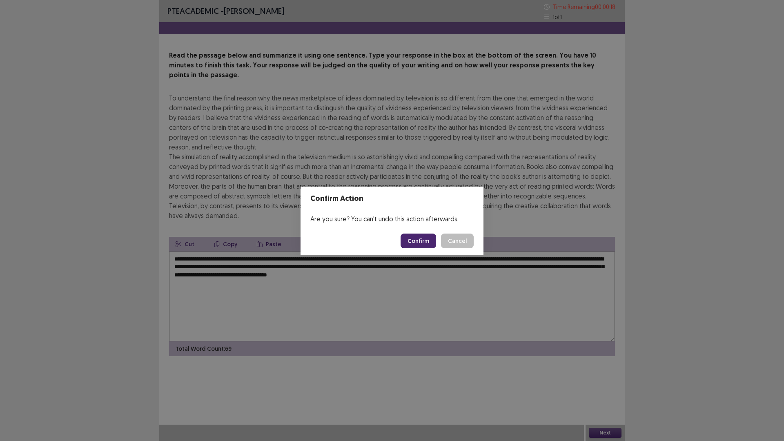
click at [425, 240] on button "Confirm" at bounding box center [419, 241] width 36 height 15
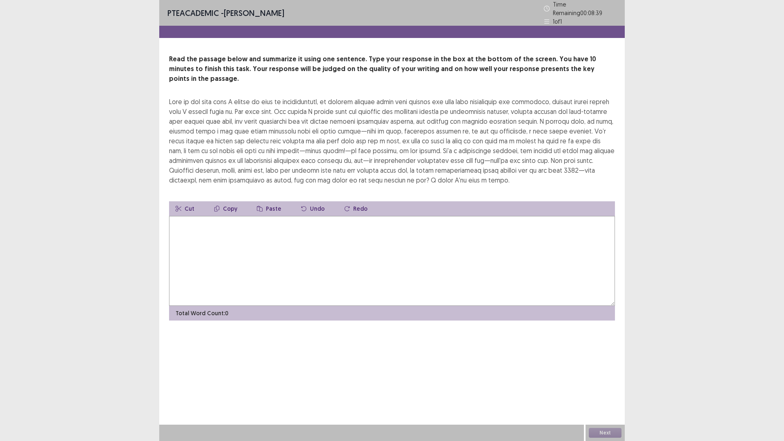
drag, startPoint x: 359, startPoint y: 140, endPoint x: 336, endPoint y: 185, distance: 50.4
drag, startPoint x: 336, startPoint y: 185, endPoint x: 233, endPoint y: 273, distance: 135.9
click at [229, 274] on textarea at bounding box center [392, 261] width 446 height 90
click at [279, 229] on textarea at bounding box center [392, 261] width 446 height 90
type textarea "*"
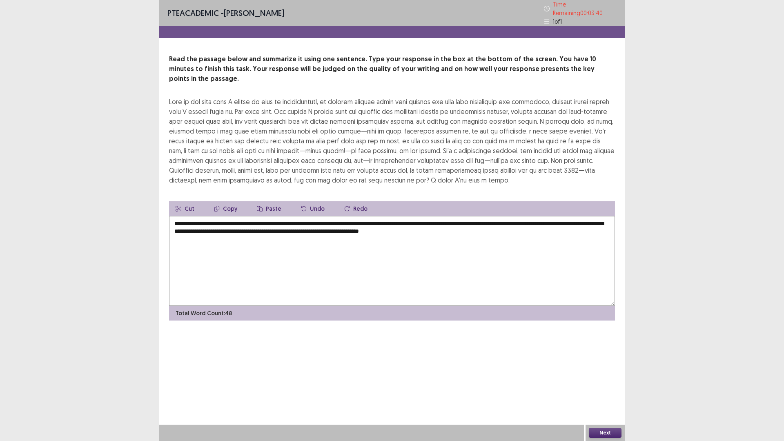
click at [453, 220] on textarea "**********" at bounding box center [392, 261] width 446 height 90
drag, startPoint x: 460, startPoint y: 220, endPoint x: 494, endPoint y: 227, distance: 35.5
click at [494, 227] on textarea "**********" at bounding box center [392, 261] width 446 height 90
click at [214, 227] on textarea "**********" at bounding box center [392, 261] width 446 height 90
click at [276, 230] on textarea "**********" at bounding box center [392, 261] width 446 height 90
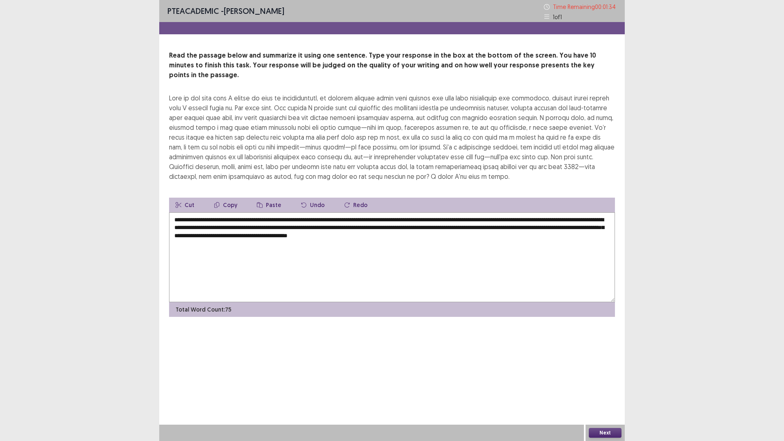
drag, startPoint x: 426, startPoint y: 229, endPoint x: 489, endPoint y: 230, distance: 63.3
click at [489, 230] on textarea "**********" at bounding box center [392, 257] width 446 height 90
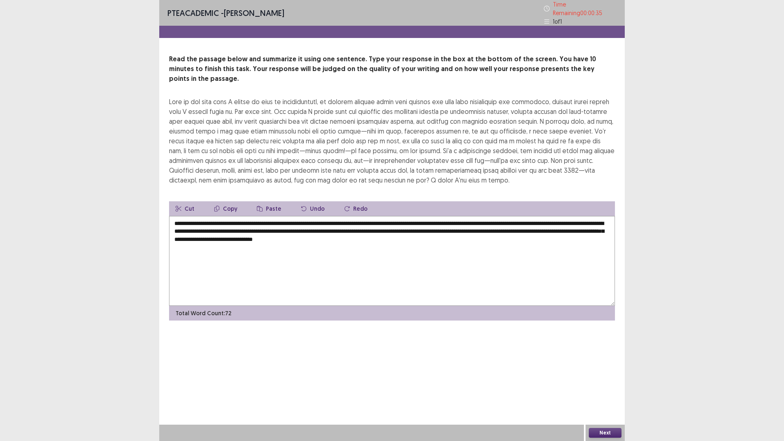
click at [237, 216] on textarea "**********" at bounding box center [392, 261] width 446 height 90
type textarea "**********"
click at [598, 386] on button "Next" at bounding box center [605, 433] width 33 height 10
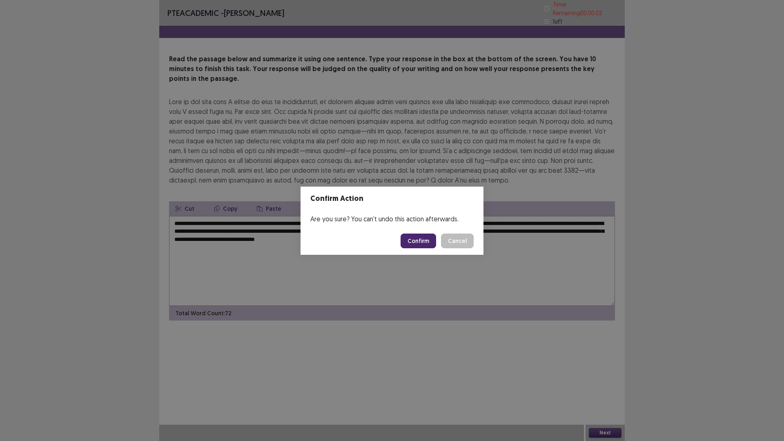
click at [420, 241] on button "Confirm" at bounding box center [419, 241] width 36 height 15
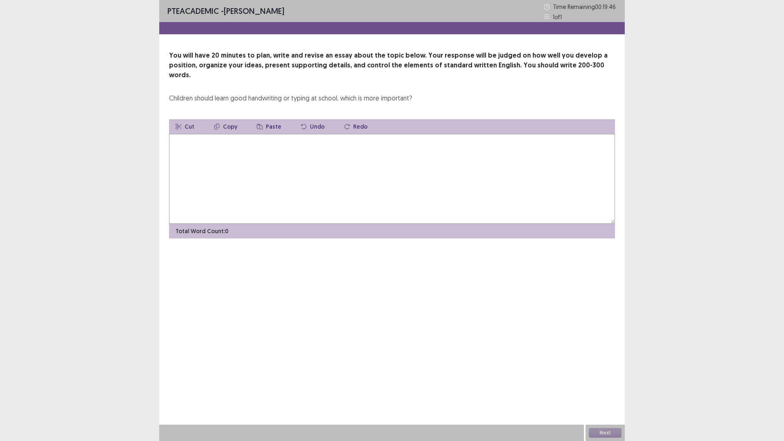
click at [373, 164] on textarea at bounding box center [392, 179] width 446 height 90
click at [282, 134] on textarea "**********" at bounding box center [392, 179] width 446 height 90
click at [377, 134] on textarea "**********" at bounding box center [392, 179] width 446 height 90
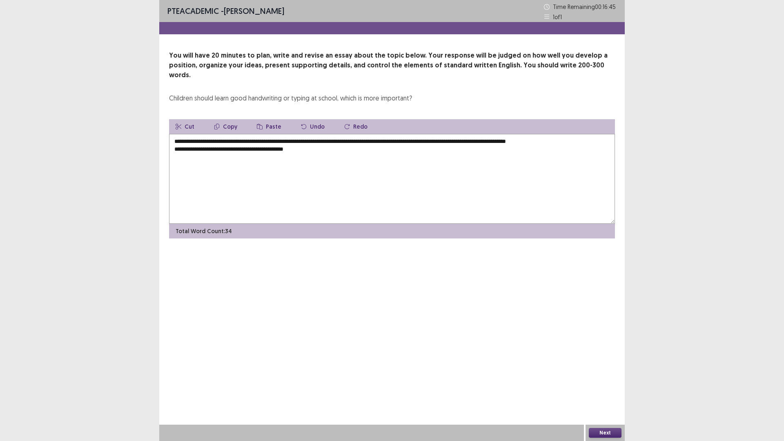
click at [227, 141] on textarea "**********" at bounding box center [392, 179] width 446 height 90
click at [304, 139] on textarea "**********" at bounding box center [392, 179] width 446 height 90
click at [270, 134] on textarea "**********" at bounding box center [392, 179] width 446 height 90
click at [306, 139] on textarea "**********" at bounding box center [392, 179] width 446 height 90
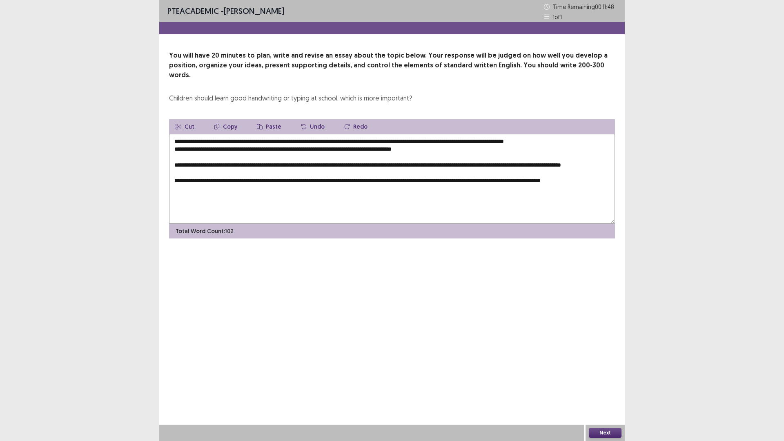
click at [558, 182] on textarea "**********" at bounding box center [392, 179] width 446 height 90
click at [604, 182] on textarea "**********" at bounding box center [392, 179] width 446 height 90
click at [449, 179] on textarea "**********" at bounding box center [392, 179] width 446 height 90
click at [605, 181] on textarea "**********" at bounding box center [392, 179] width 446 height 90
click at [211, 172] on textarea "**********" at bounding box center [392, 179] width 446 height 90
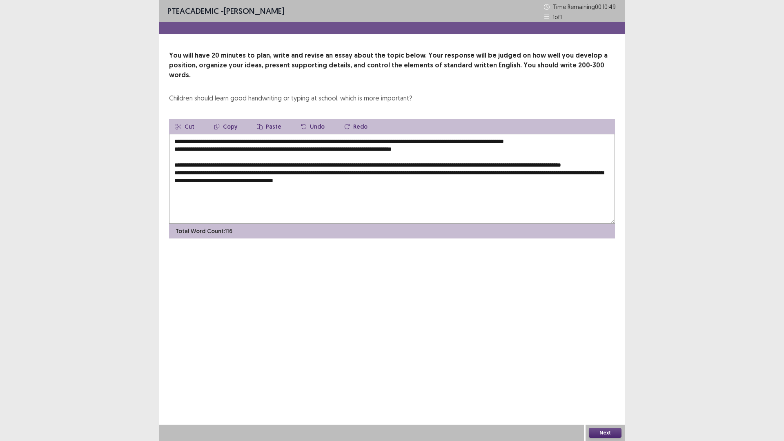
drag, startPoint x: 382, startPoint y: 180, endPoint x: 382, endPoint y: 192, distance: 11.8
click at [382, 180] on textarea "**********" at bounding box center [392, 179] width 446 height 90
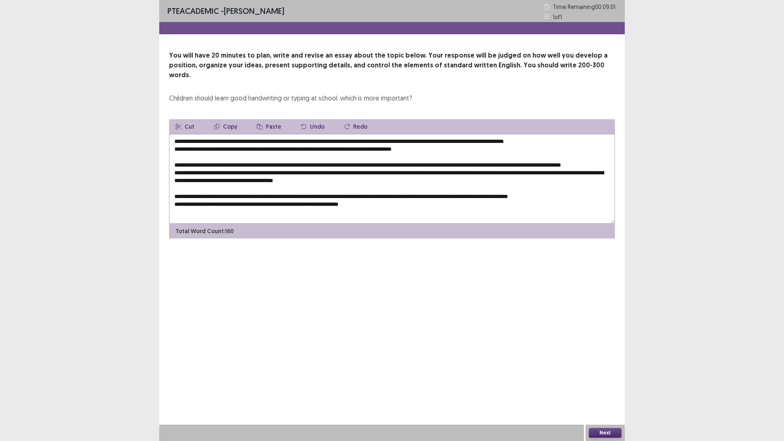
click at [349, 207] on textarea "**********" at bounding box center [392, 179] width 446 height 90
click at [330, 201] on textarea "**********" at bounding box center [392, 179] width 446 height 90
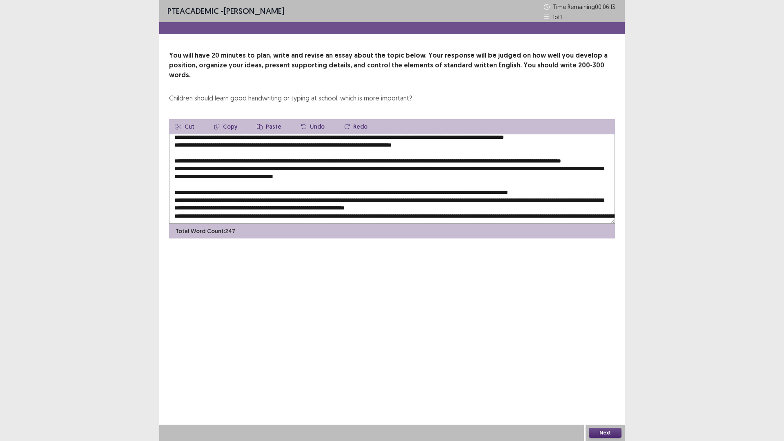
scroll to position [32, 0]
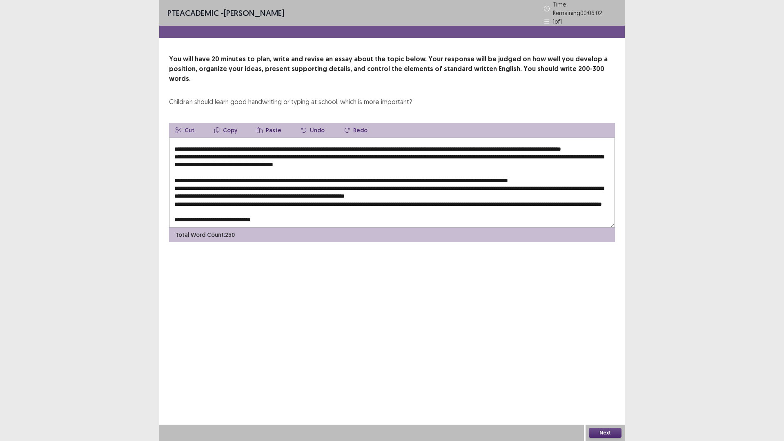
click at [174, 211] on textarea at bounding box center [392, 183] width 446 height 90
click at [178, 201] on textarea at bounding box center [392, 183] width 446 height 90
click at [176, 202] on textarea at bounding box center [392, 183] width 446 height 90
click at [229, 201] on textarea at bounding box center [392, 183] width 446 height 90
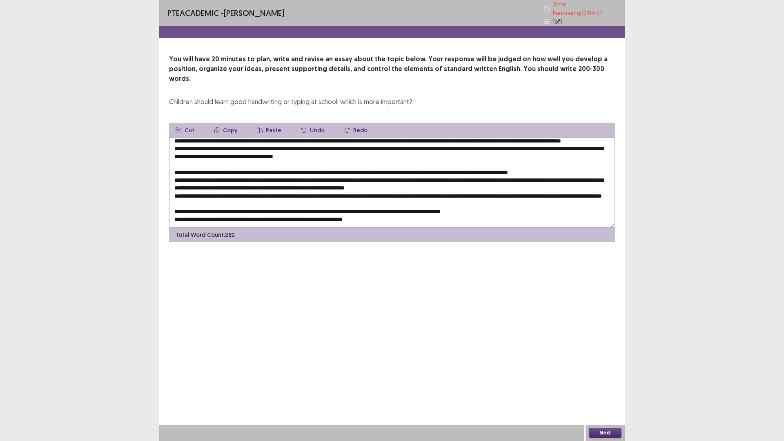
click at [266, 209] on textarea at bounding box center [392, 183] width 446 height 90
click at [200, 178] on textarea at bounding box center [392, 183] width 446 height 90
click at [362, 210] on textarea at bounding box center [392, 183] width 446 height 90
click at [396, 210] on textarea at bounding box center [392, 183] width 446 height 90
click at [429, 211] on textarea at bounding box center [392, 183] width 446 height 90
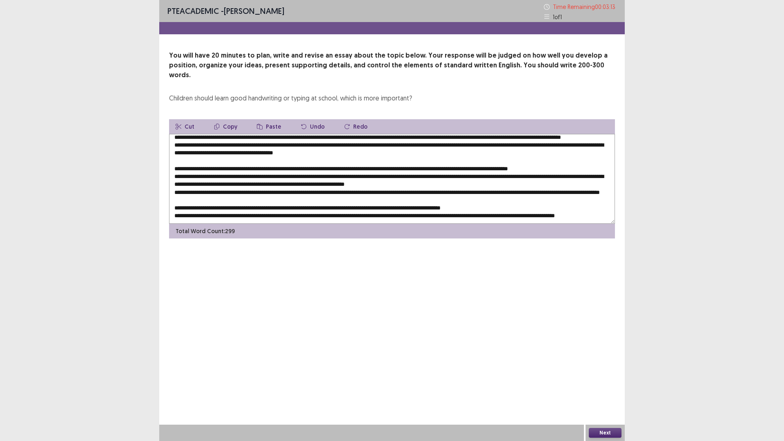
drag, startPoint x: 230, startPoint y: 187, endPoint x: 170, endPoint y: 177, distance: 61.2
click at [170, 177] on textarea at bounding box center [392, 179] width 446 height 90
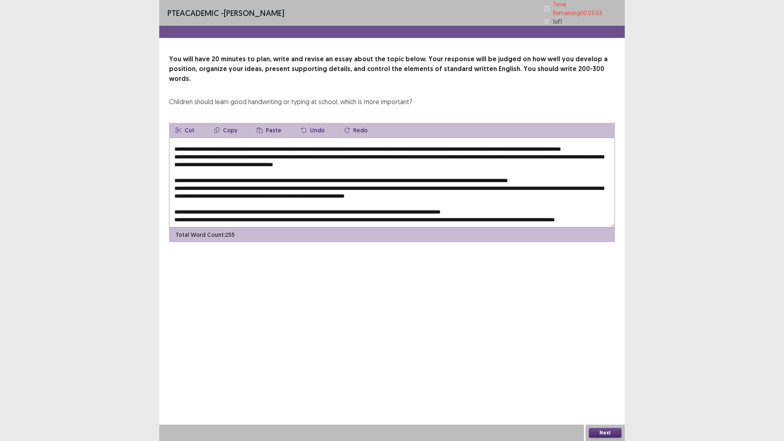
click at [576, 193] on textarea at bounding box center [392, 183] width 446 height 90
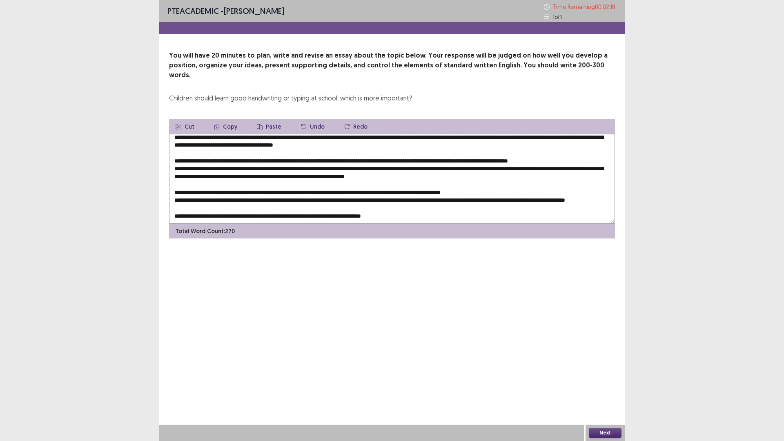
click at [325, 211] on textarea at bounding box center [392, 179] width 446 height 90
click at [353, 212] on textarea at bounding box center [392, 179] width 446 height 90
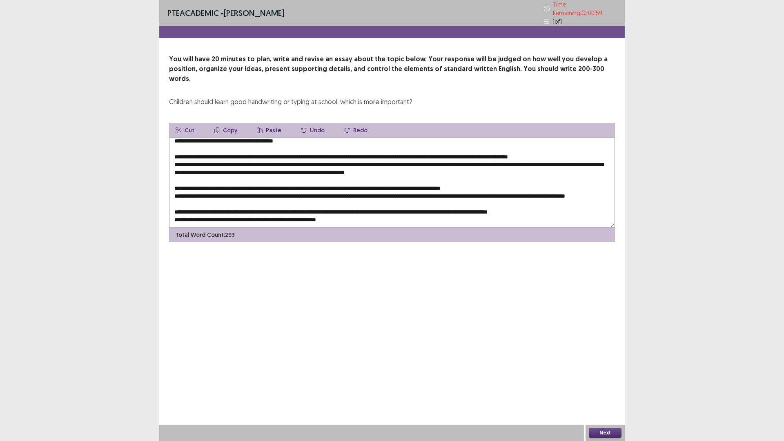
click at [173, 211] on textarea at bounding box center [392, 183] width 446 height 90
click at [176, 183] on textarea at bounding box center [392, 183] width 446 height 90
click at [176, 185] on textarea at bounding box center [392, 183] width 446 height 90
click at [305, 188] on textarea at bounding box center [392, 183] width 446 height 90
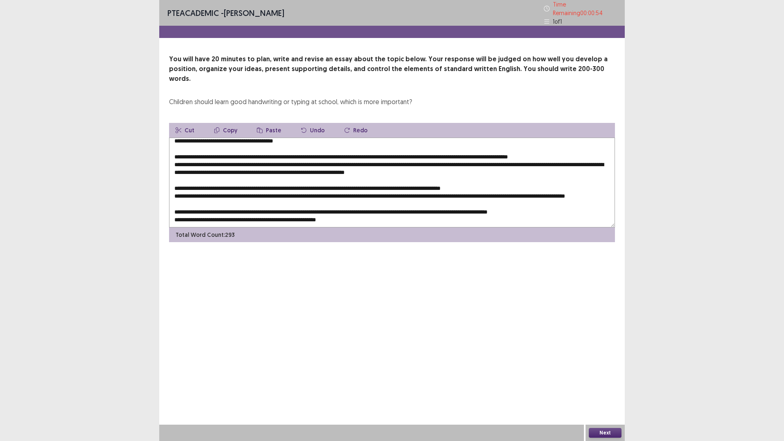
click at [298, 183] on textarea at bounding box center [392, 183] width 446 height 90
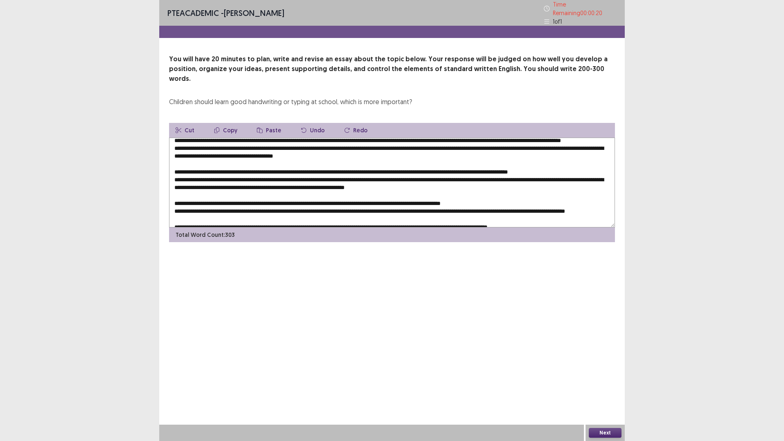
scroll to position [41, 0]
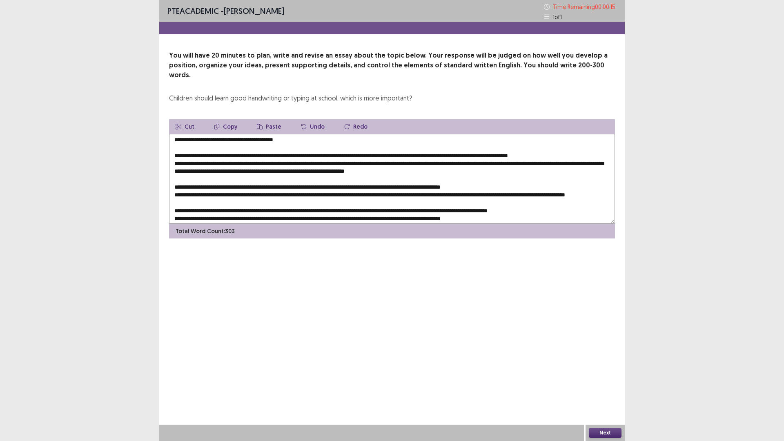
drag, startPoint x: 185, startPoint y: 186, endPoint x: 168, endPoint y: 188, distance: 17.2
click at [168, 188] on div "You will have 20 minutes to plan, write and revise an essay about the topic bel…" at bounding box center [392, 145] width 466 height 188
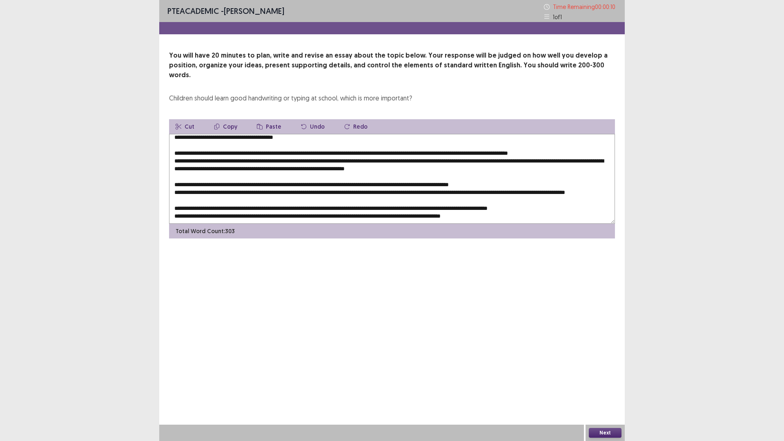
scroll to position [82, 0]
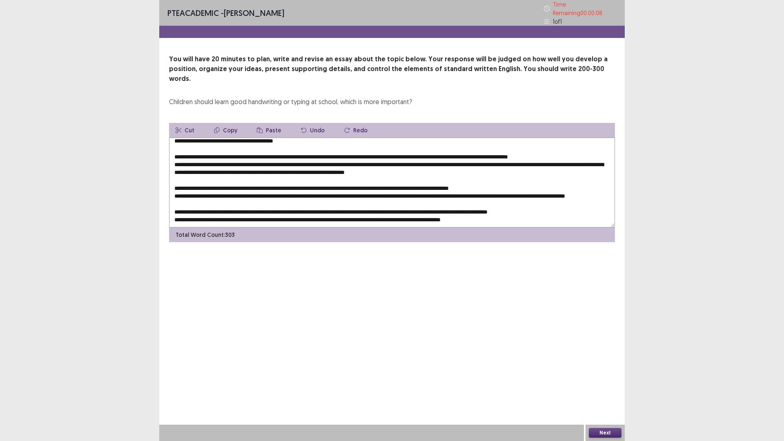
drag, startPoint x: 189, startPoint y: 145, endPoint x: 168, endPoint y: 147, distance: 20.5
click at [163, 147] on div "You will have 20 minutes to plan, write and revise an essay about the topic bel…" at bounding box center [392, 148] width 466 height 188
type textarea "**********"
click at [595, 386] on button "Next" at bounding box center [605, 433] width 33 height 10
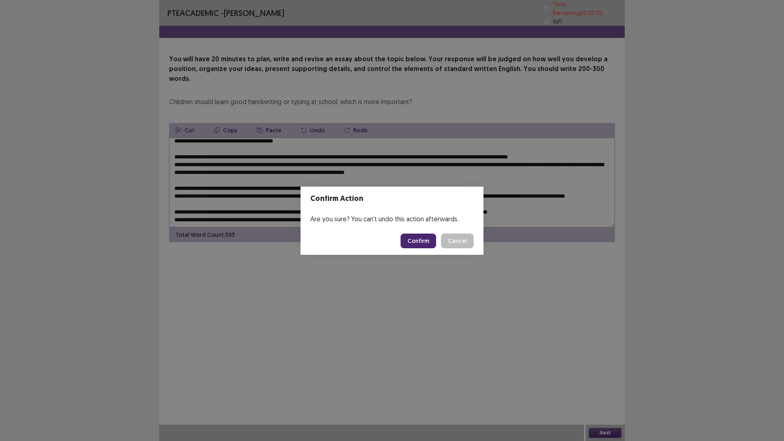
click at [414, 239] on button "Confirm" at bounding box center [419, 241] width 36 height 15
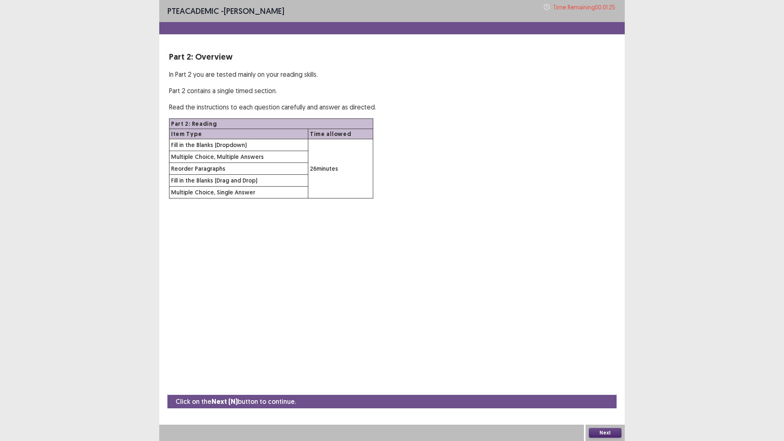
click at [600, 386] on button "Next" at bounding box center [605, 433] width 33 height 10
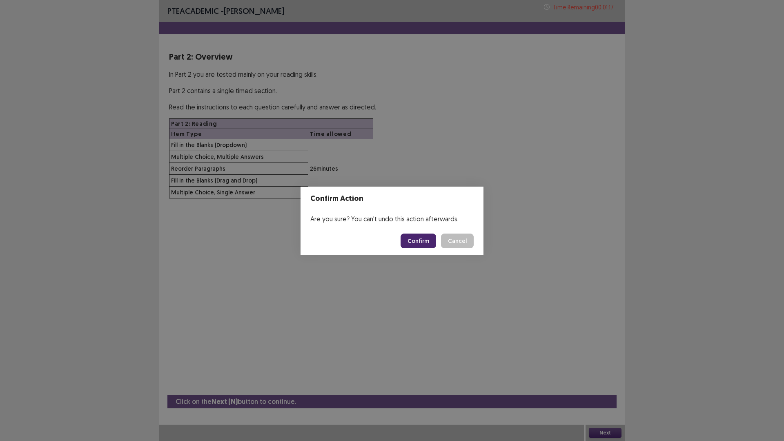
click at [417, 239] on button "Confirm" at bounding box center [419, 241] width 36 height 15
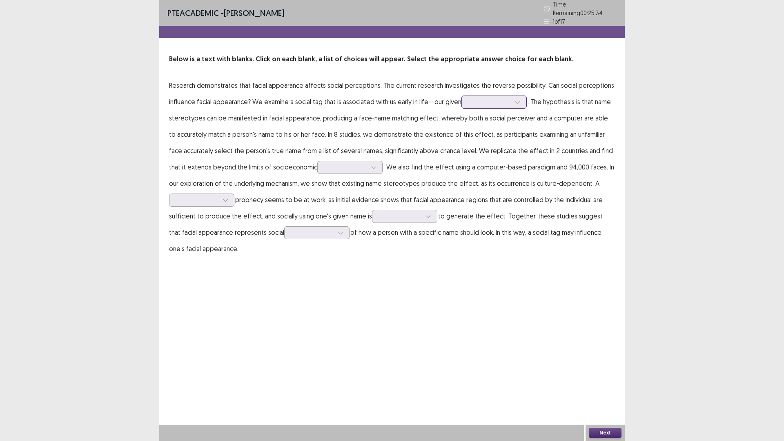
click at [507, 101] on div at bounding box center [490, 102] width 42 height 8
click at [476, 192] on div "name" at bounding box center [494, 193] width 65 height 23
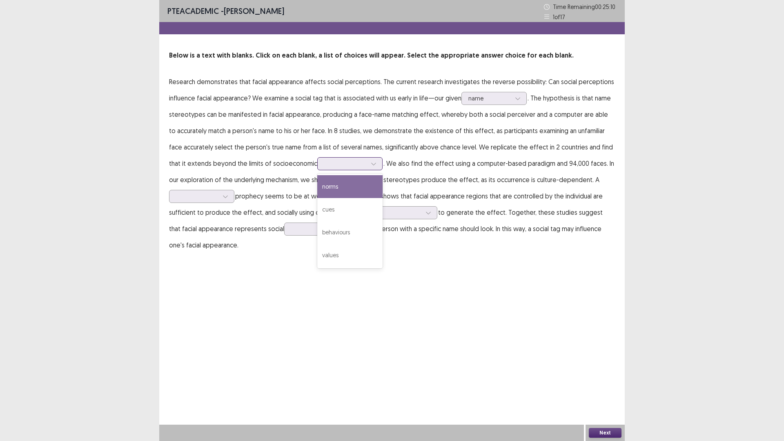
click at [348, 161] on div at bounding box center [346, 163] width 44 height 9
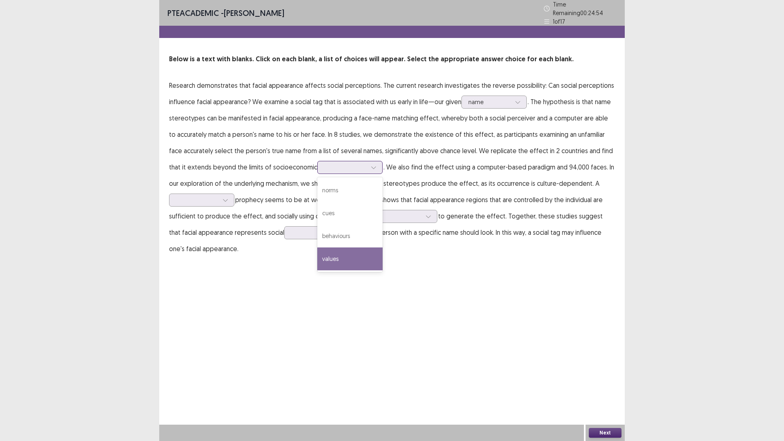
click at [342, 255] on div "values" at bounding box center [349, 259] width 65 height 23
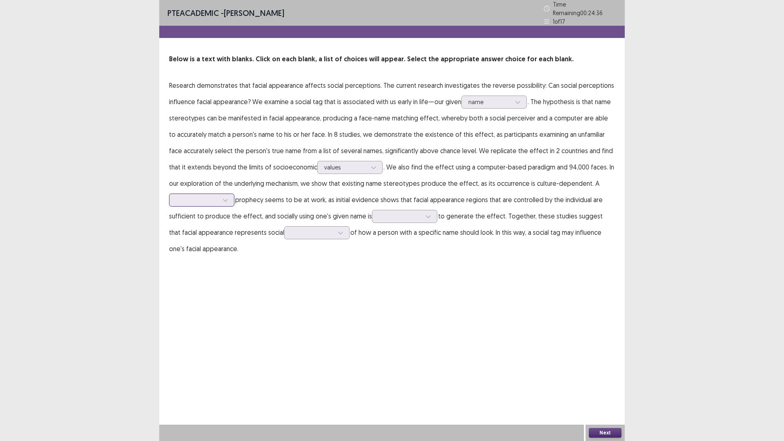
click at [230, 195] on div at bounding box center [225, 200] width 12 height 12
click at [219, 243] on div "self-fulfilling" at bounding box center [201, 245] width 65 height 23
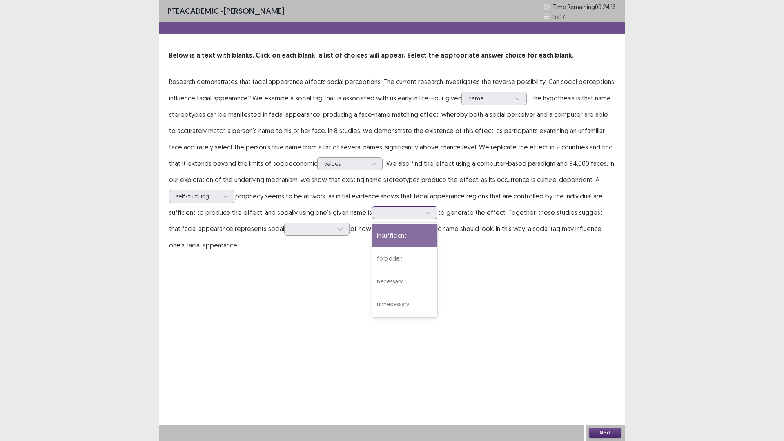
click at [402, 213] on div at bounding box center [400, 213] width 42 height 8
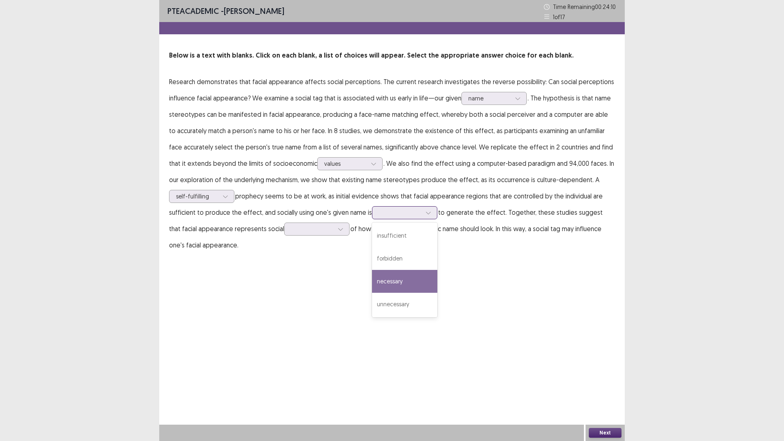
click at [401, 277] on div "necessary" at bounding box center [404, 281] width 65 height 23
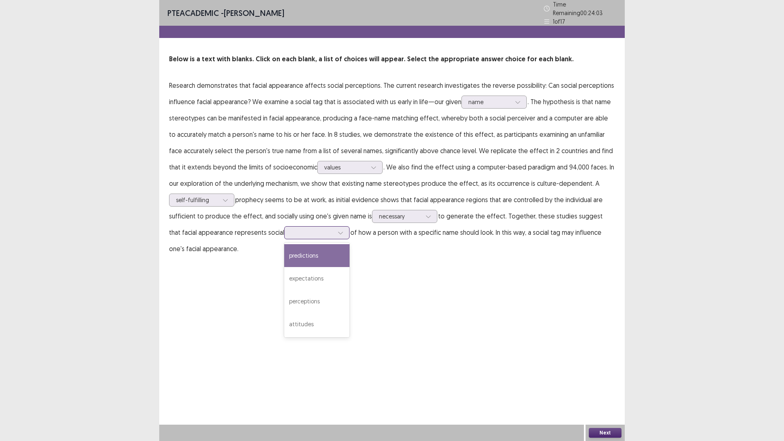
click at [299, 232] on div at bounding box center [312, 233] width 42 height 8
drag, startPoint x: 301, startPoint y: 273, endPoint x: 289, endPoint y: 227, distance: 47.3
click at [291, 229] on div at bounding box center [312, 233] width 42 height 8
click at [298, 271] on div "expectations" at bounding box center [316, 278] width 65 height 23
click at [601, 386] on button "Next" at bounding box center [605, 433] width 33 height 10
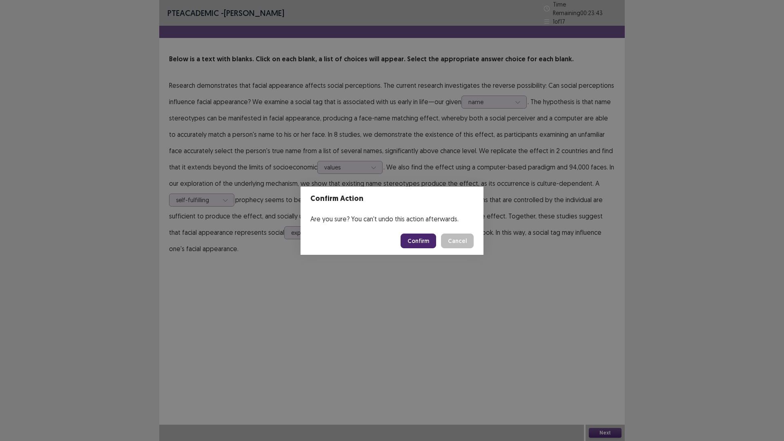
click at [414, 240] on button "Confirm" at bounding box center [419, 241] width 36 height 15
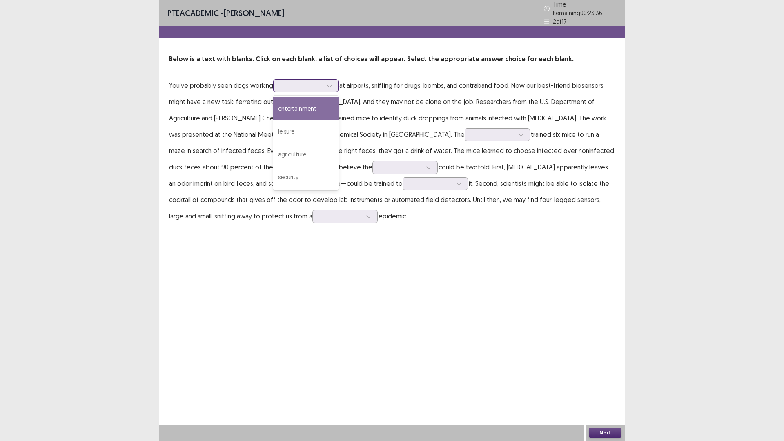
click at [303, 82] on div at bounding box center [301, 86] width 42 height 8
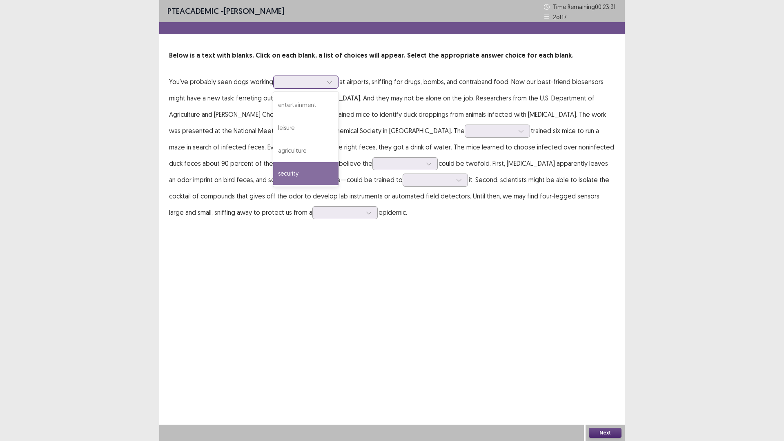
click at [310, 176] on div "security" at bounding box center [305, 173] width 65 height 23
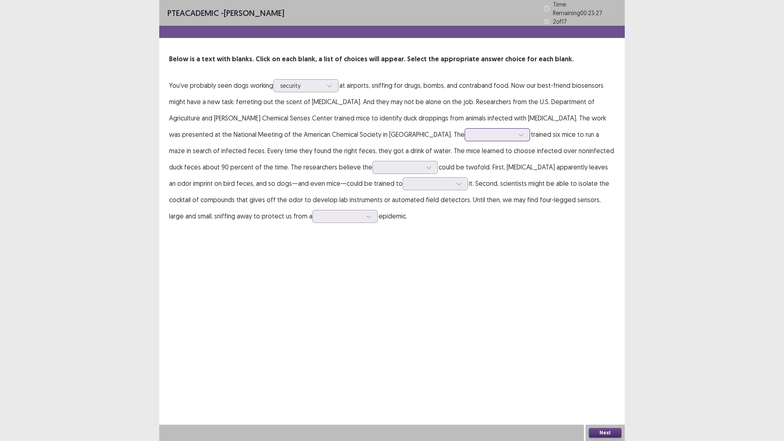
click at [515, 132] on div at bounding box center [521, 135] width 12 height 12
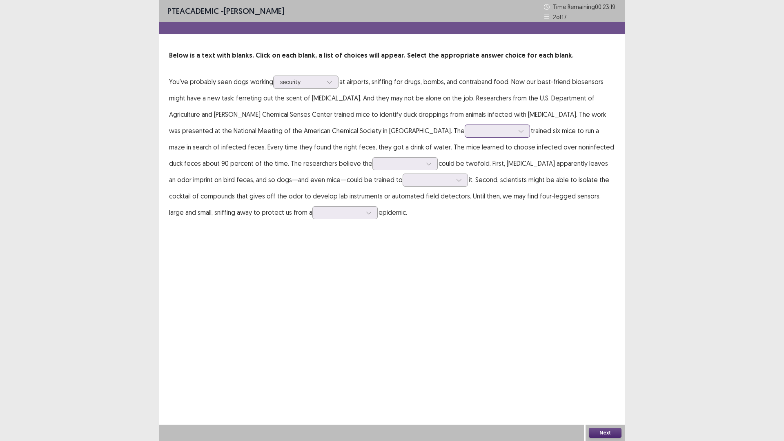
click at [515, 132] on div at bounding box center [521, 131] width 12 height 12
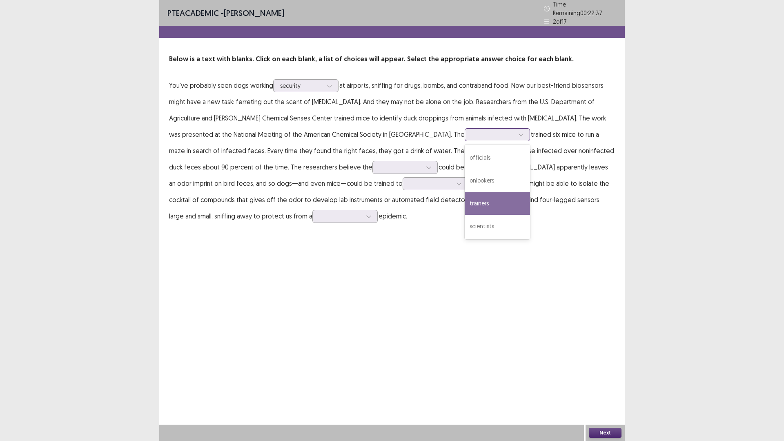
click at [465, 194] on div "trainers" at bounding box center [497, 203] width 65 height 23
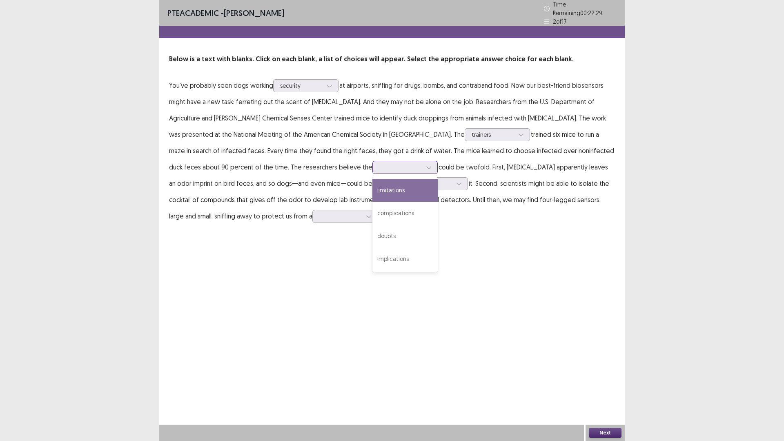
click at [423, 162] on div at bounding box center [429, 167] width 12 height 12
click at [373, 195] on div "limitations" at bounding box center [405, 190] width 65 height 23
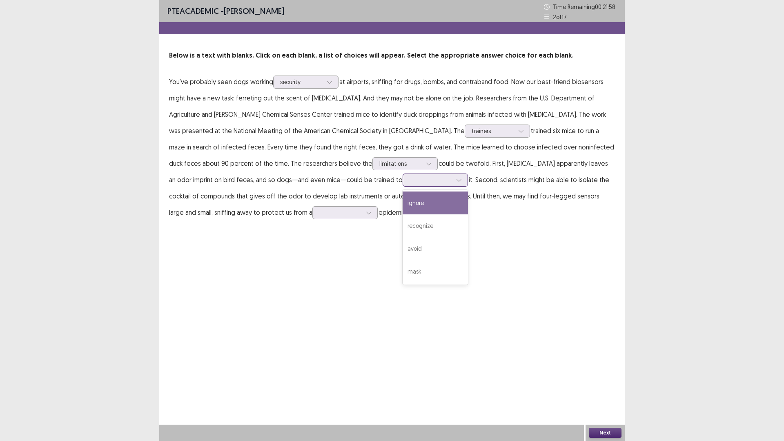
click at [456, 182] on icon at bounding box center [459, 180] width 6 height 6
click at [403, 205] on div "ignore" at bounding box center [435, 203] width 65 height 23
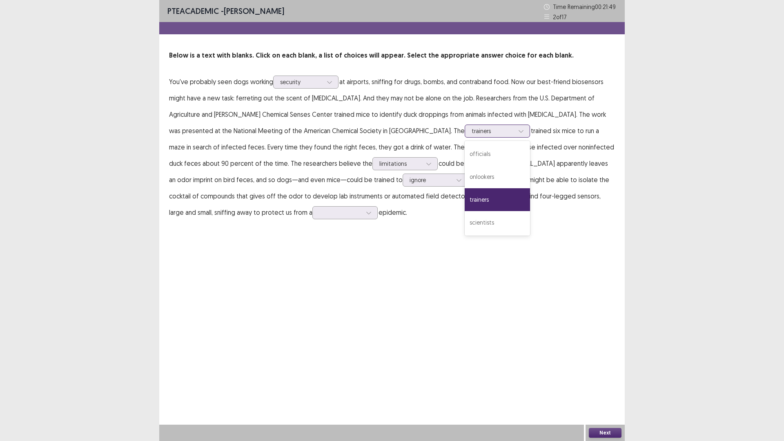
click at [472, 131] on div at bounding box center [493, 131] width 42 height 8
click at [465, 217] on div "scientists" at bounding box center [497, 222] width 65 height 23
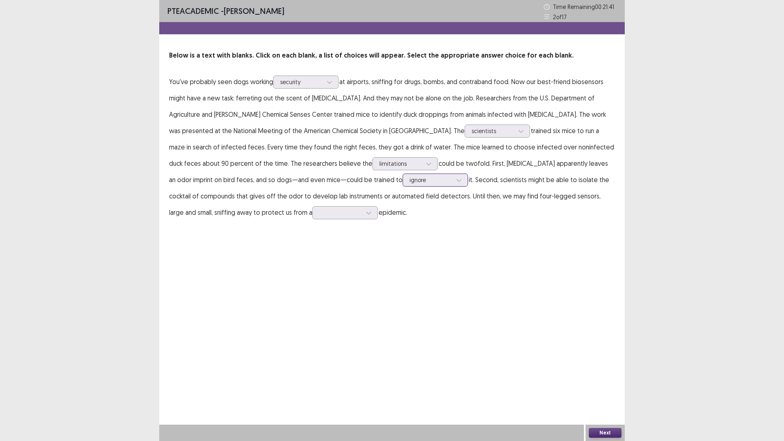
click at [410, 178] on div at bounding box center [431, 180] width 42 height 8
drag, startPoint x: 355, startPoint y: 225, endPoint x: 366, endPoint y: 222, distance: 12.0
click at [358, 225] on div "PTE academic - [PERSON_NAME] Time Remaining 00 : 21 : 23 2 of 17 Below is a tex…" at bounding box center [392, 118] width 466 height 237
click at [366, 212] on icon at bounding box center [369, 213] width 6 height 6
click at [313, 236] on div "human-borne" at bounding box center [345, 235] width 65 height 23
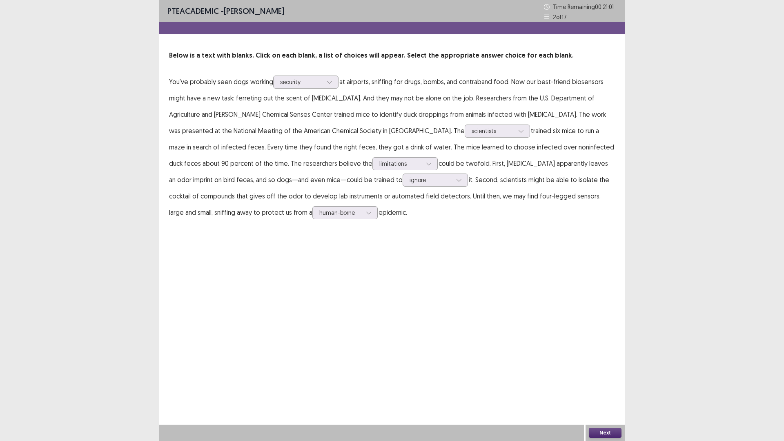
drag, startPoint x: 623, startPoint y: 422, endPoint x: 545, endPoint y: 394, distance: 83.0
click at [545, 386] on div "PTE academic - [PERSON_NAME] Time Remaining 00 : 21 : 01 2 of 17 Below is a tex…" at bounding box center [392, 220] width 466 height 441
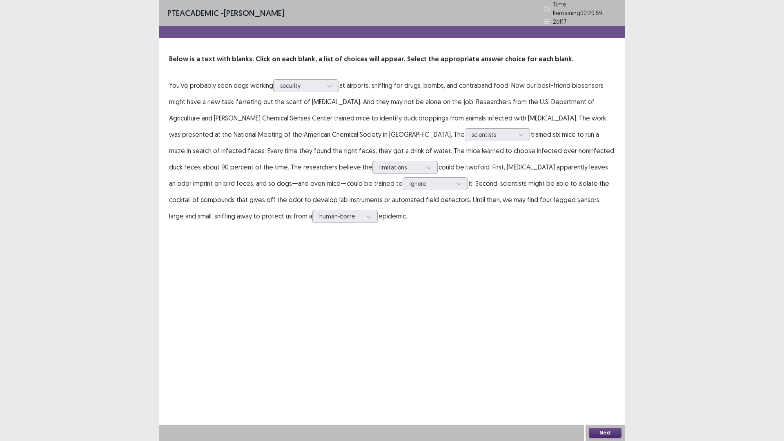
click at [596, 386] on button "Next" at bounding box center [605, 433] width 33 height 10
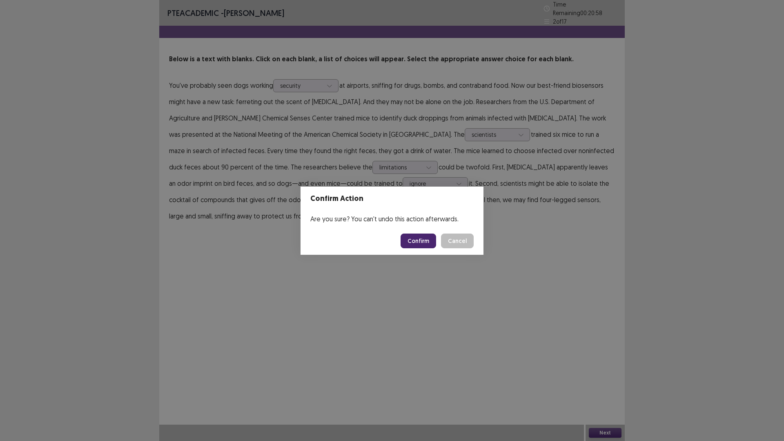
click at [422, 239] on button "Confirm" at bounding box center [419, 241] width 36 height 15
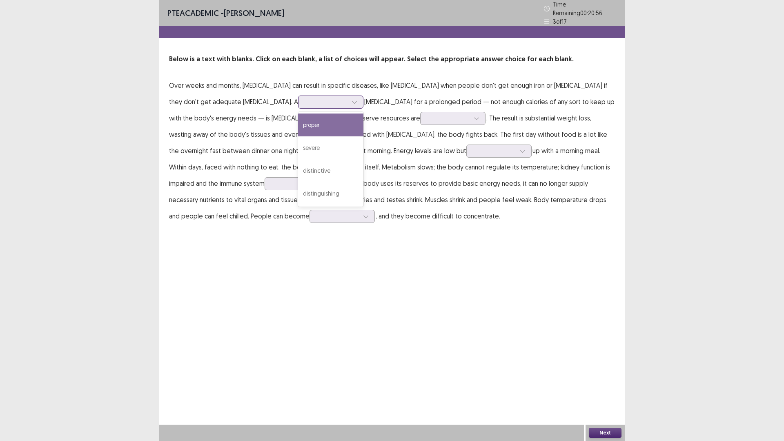
click at [305, 101] on div at bounding box center [326, 102] width 42 height 8
click at [298, 140] on div "severe" at bounding box center [330, 147] width 65 height 23
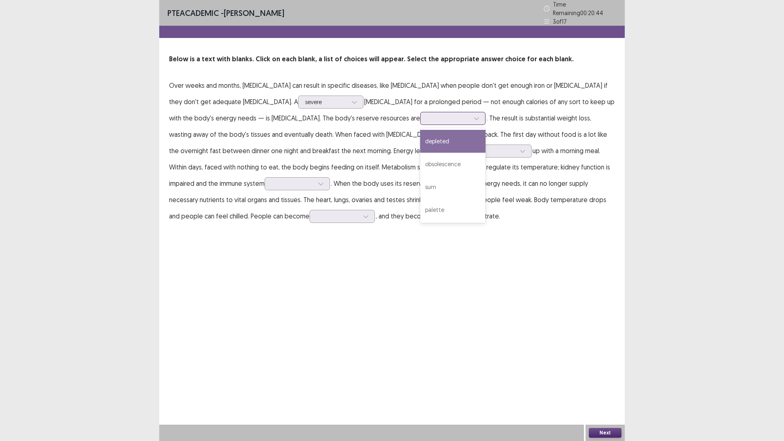
click at [474, 116] on icon at bounding box center [477, 119] width 6 height 6
click at [420, 182] on div "sum" at bounding box center [452, 187] width 65 height 23
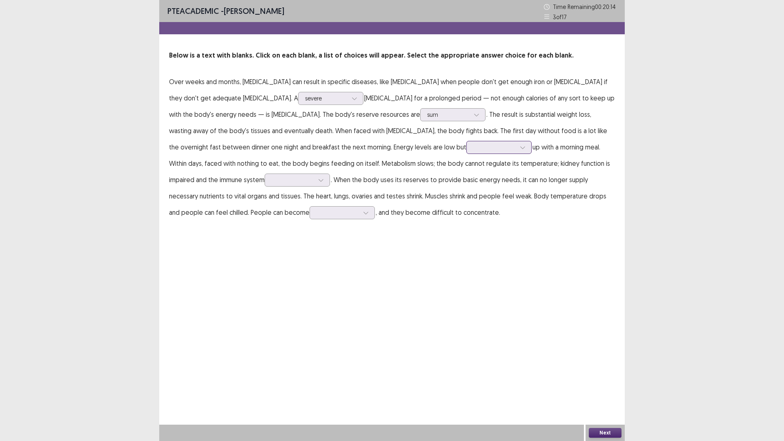
click at [473, 150] on div at bounding box center [494, 147] width 42 height 8
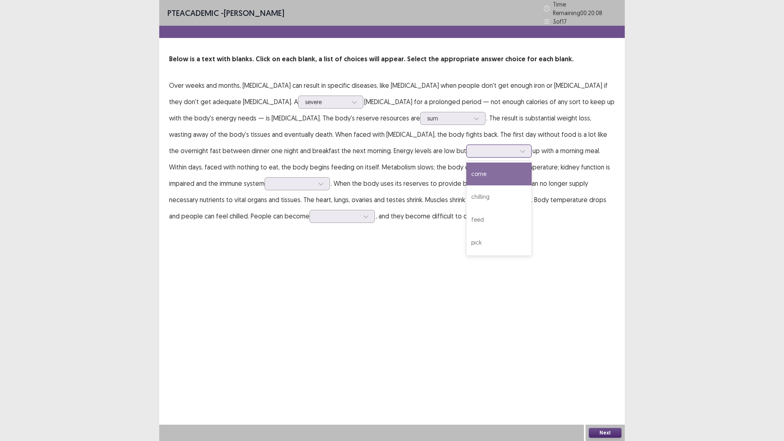
drag, startPoint x: 333, startPoint y: 167, endPoint x: 332, endPoint y: 153, distance: 14.4
click at [467, 153] on div at bounding box center [499, 151] width 65 height 13
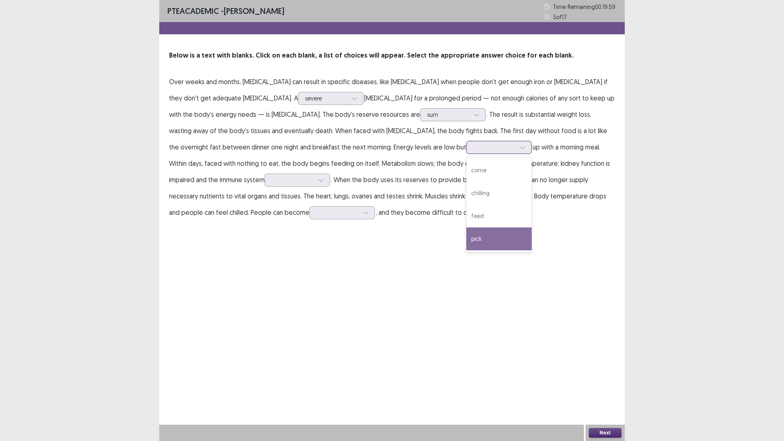
click at [467, 238] on div "pick" at bounding box center [499, 239] width 65 height 23
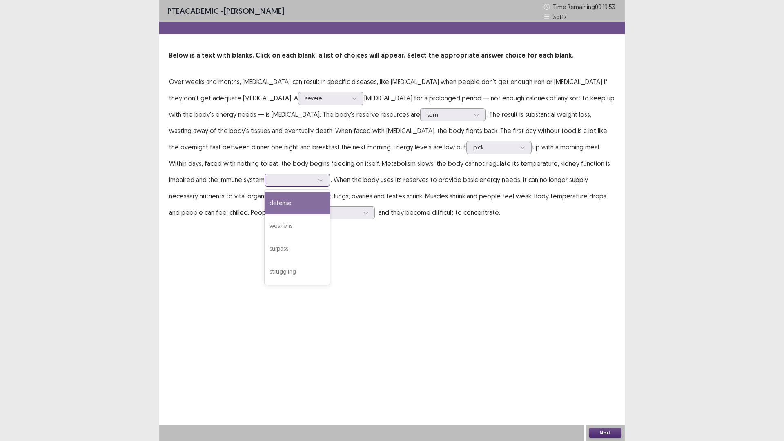
click at [314, 176] on div at bounding box center [293, 180] width 42 height 8
click at [330, 214] on div "weakens" at bounding box center [297, 225] width 65 height 23
click at [314, 176] on div at bounding box center [293, 180] width 42 height 8
click at [420, 237] on div "PTE academic - [PERSON_NAME] Time Remaining 00 : 19 : 39 3 of 17 Below is a tex…" at bounding box center [392, 118] width 466 height 237
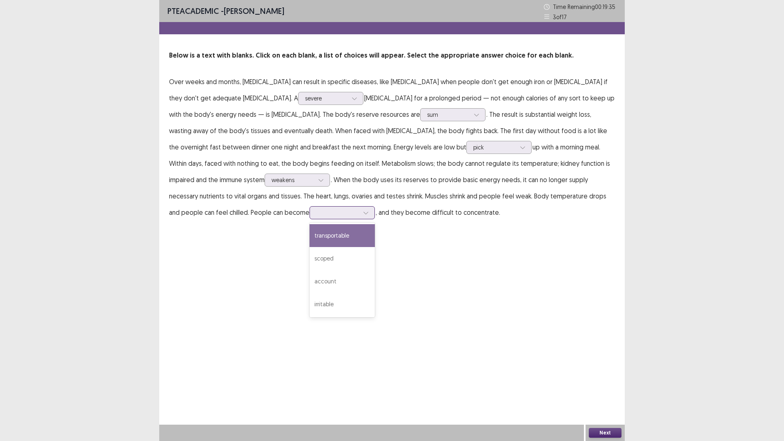
click at [317, 214] on div at bounding box center [338, 213] width 42 height 8
click at [310, 303] on div "irritable" at bounding box center [342, 304] width 65 height 23
click at [613, 386] on button "Next" at bounding box center [605, 433] width 33 height 10
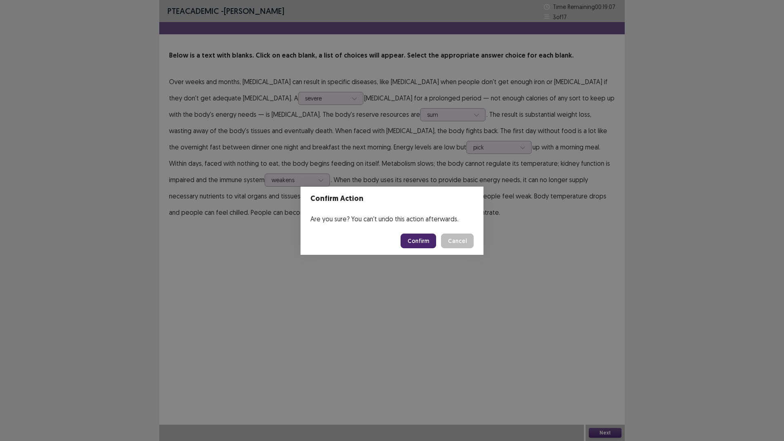
click at [425, 236] on button "Confirm" at bounding box center [419, 241] width 36 height 15
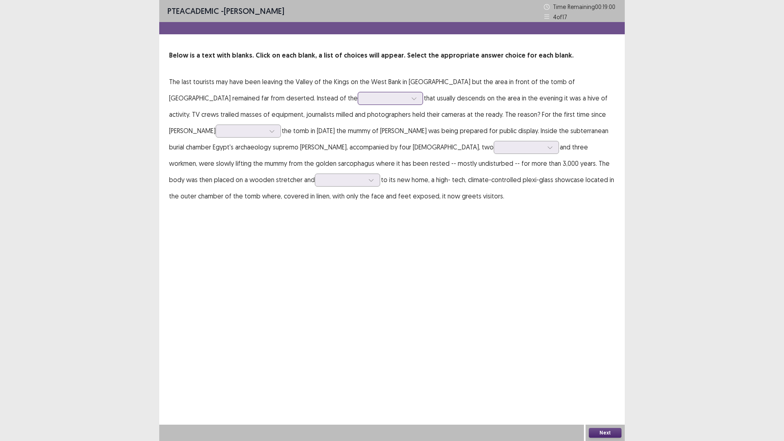
click at [365, 101] on div at bounding box center [386, 98] width 42 height 8
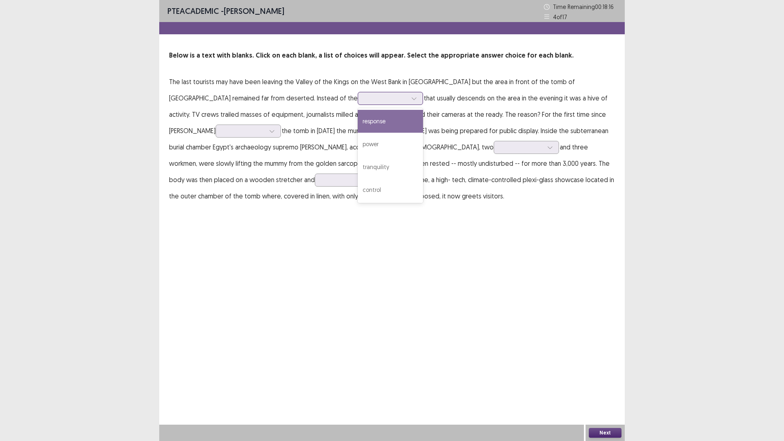
drag, startPoint x: 296, startPoint y: 142, endPoint x: 302, endPoint y: 93, distance: 48.9
click at [364, 94] on div at bounding box center [386, 98] width 44 height 9
click at [358, 147] on div "power" at bounding box center [390, 144] width 65 height 23
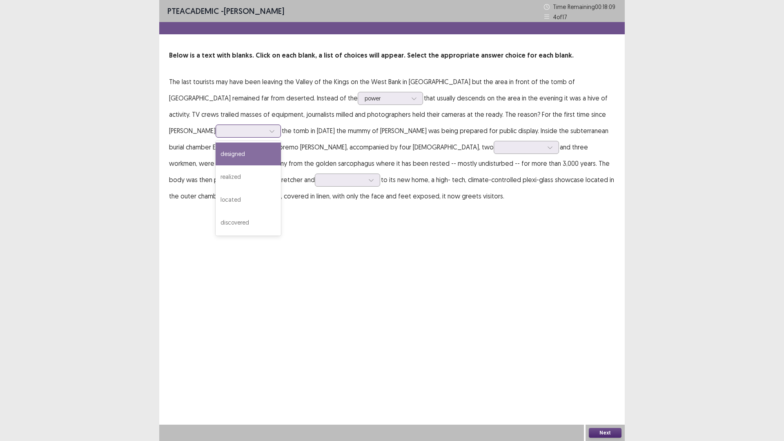
click at [265, 127] on div at bounding box center [244, 131] width 42 height 8
click at [281, 211] on div "discovered" at bounding box center [248, 222] width 65 height 23
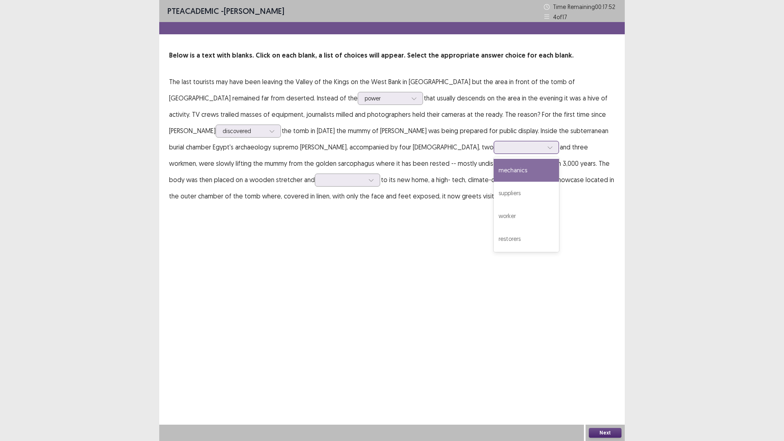
click at [494, 150] on div at bounding box center [526, 147] width 65 height 13
drag, startPoint x: 370, startPoint y: 192, endPoint x: 358, endPoint y: 147, distance: 47.2
click at [501, 147] on div at bounding box center [522, 147] width 42 height 8
click at [494, 237] on div "restorers" at bounding box center [526, 239] width 65 height 23
click at [365, 178] on div at bounding box center [371, 180] width 12 height 12
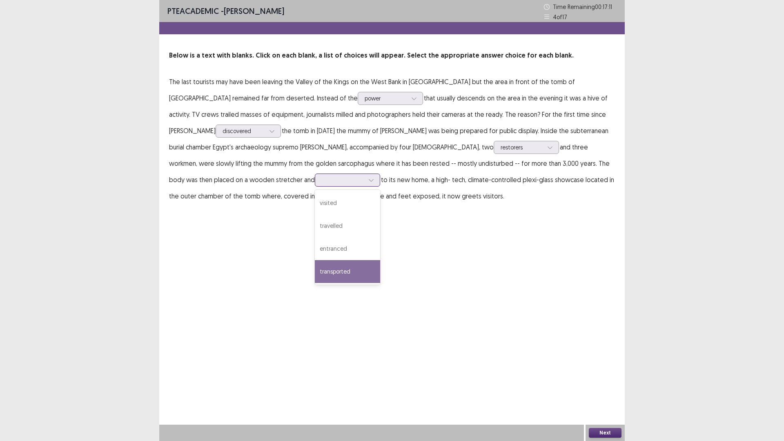
click at [315, 266] on div "transported" at bounding box center [347, 271] width 65 height 23
click at [606, 386] on div "Next" at bounding box center [605, 433] width 39 height 16
click at [607, 386] on button "Next" at bounding box center [605, 433] width 33 height 10
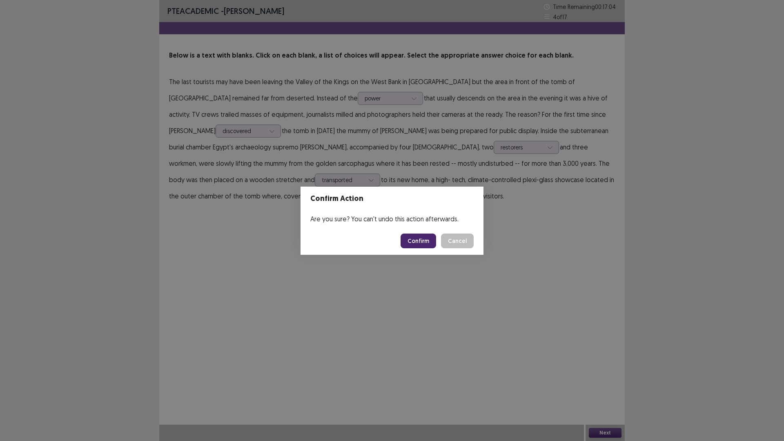
click at [427, 239] on button "Confirm" at bounding box center [419, 241] width 36 height 15
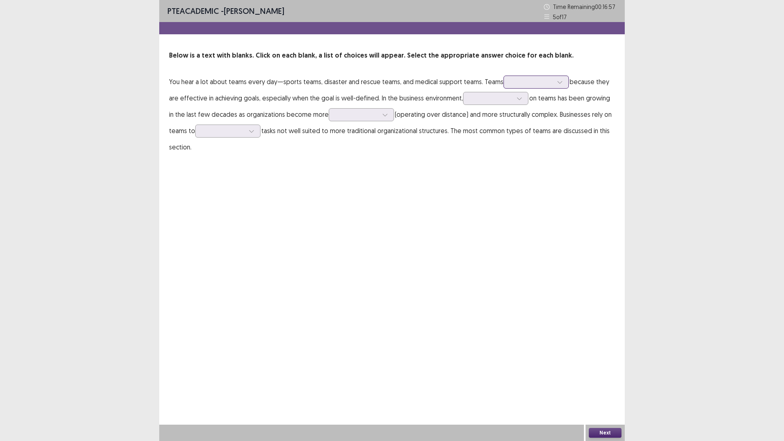
click at [520, 80] on div at bounding box center [532, 82] width 42 height 8
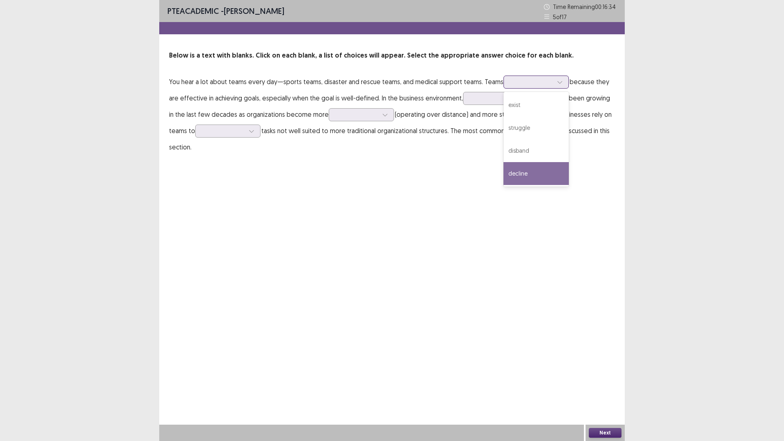
click at [532, 170] on div "decline" at bounding box center [536, 173] width 65 height 23
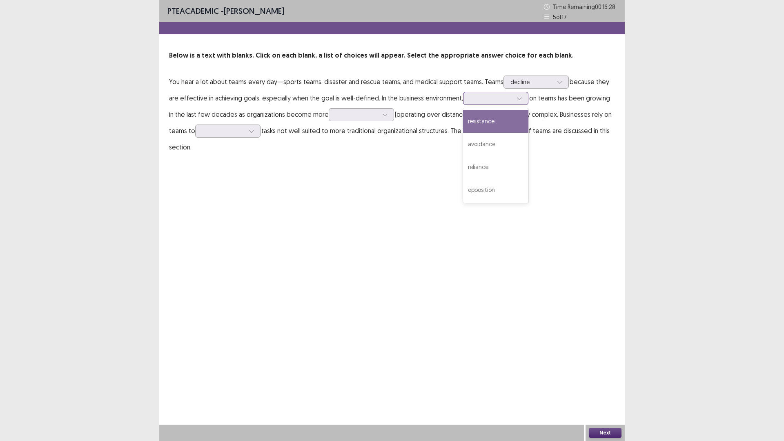
click at [471, 98] on div at bounding box center [491, 98] width 42 height 8
click at [500, 124] on div "resistance" at bounding box center [495, 121] width 65 height 23
click at [346, 118] on div at bounding box center [357, 115] width 42 height 8
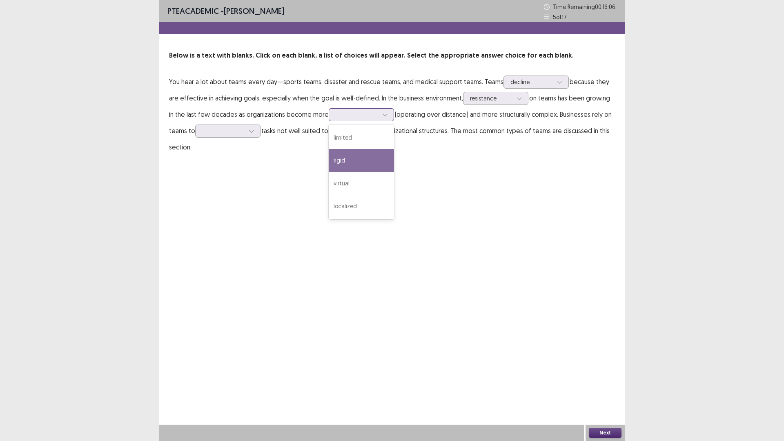
click at [352, 156] on div "rigid" at bounding box center [361, 160] width 65 height 23
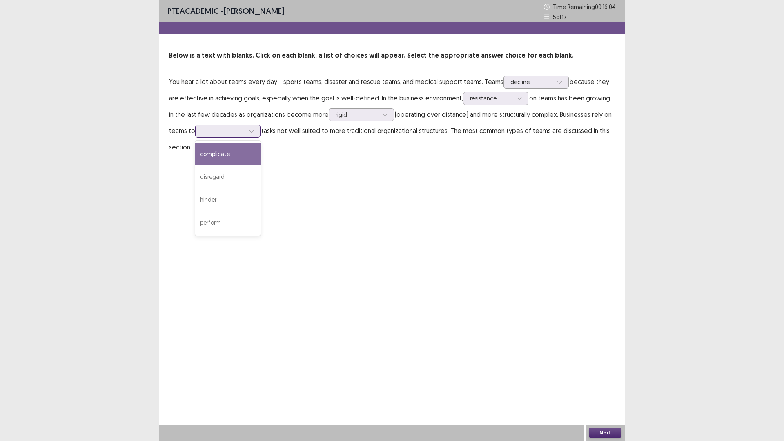
click at [253, 135] on div at bounding box center [252, 131] width 12 height 12
drag, startPoint x: 231, startPoint y: 220, endPoint x: 239, endPoint y: 129, distance: 90.6
click at [239, 129] on div at bounding box center [223, 131] width 42 height 8
click at [239, 178] on div "disregard" at bounding box center [227, 176] width 65 height 23
click at [610, 386] on button "Next" at bounding box center [605, 433] width 33 height 10
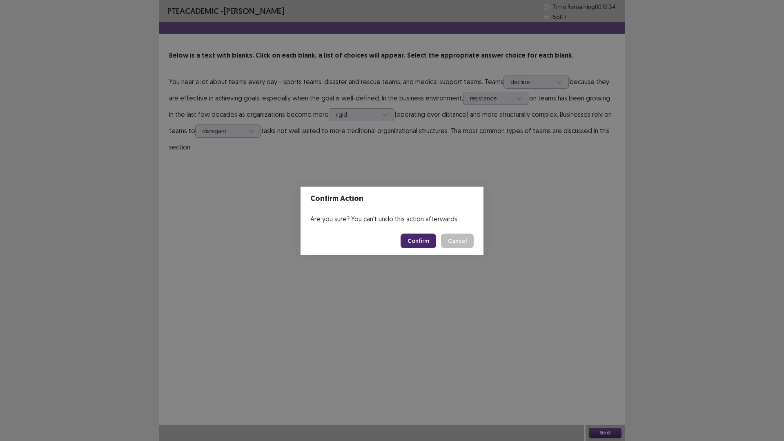
click at [417, 238] on button "Confirm" at bounding box center [419, 241] width 36 height 15
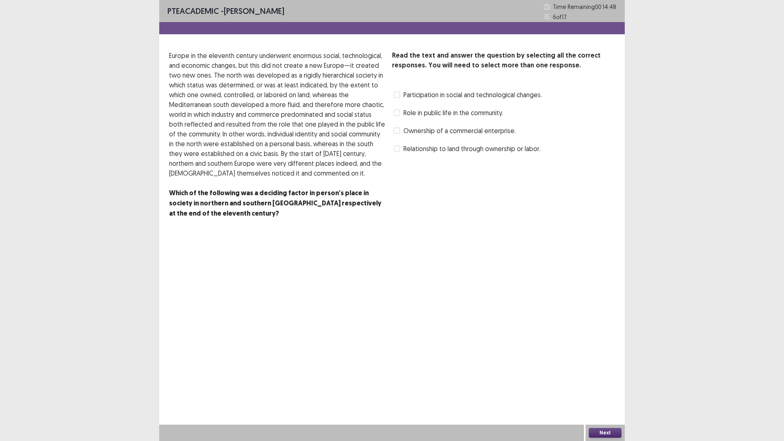
click at [398, 95] on span at bounding box center [397, 95] width 7 height 7
click at [401, 111] on label "Role in public life in the community." at bounding box center [448, 113] width 109 height 10
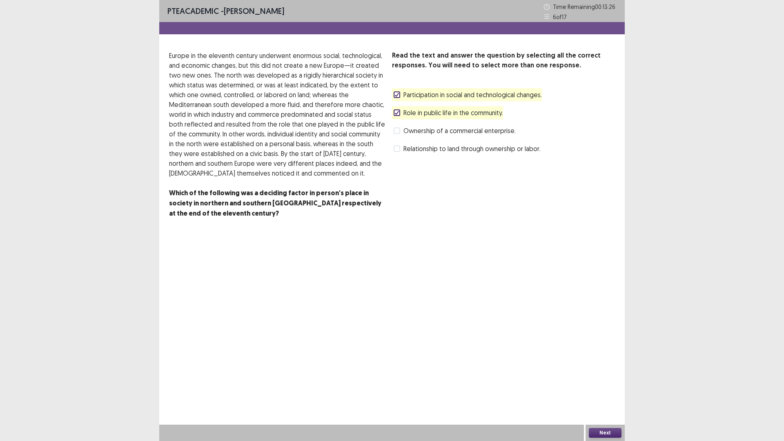
drag, startPoint x: 394, startPoint y: 147, endPoint x: 400, endPoint y: 185, distance: 38.4
click at [394, 149] on span at bounding box center [397, 148] width 7 height 7
click at [609, 386] on button "Next" at bounding box center [605, 433] width 33 height 10
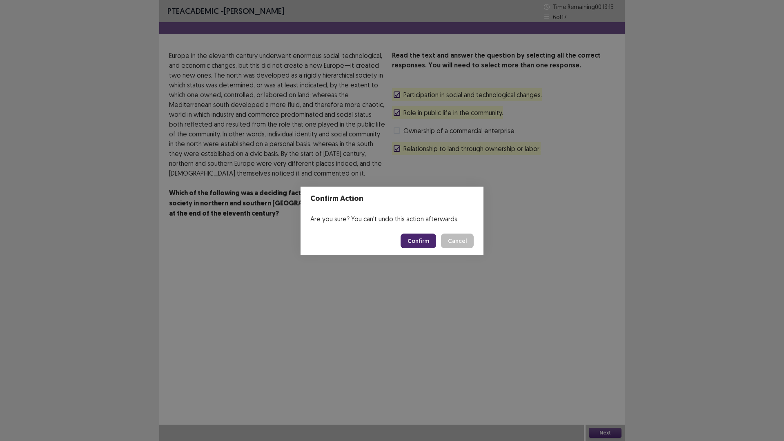
click at [423, 242] on button "Confirm" at bounding box center [419, 241] width 36 height 15
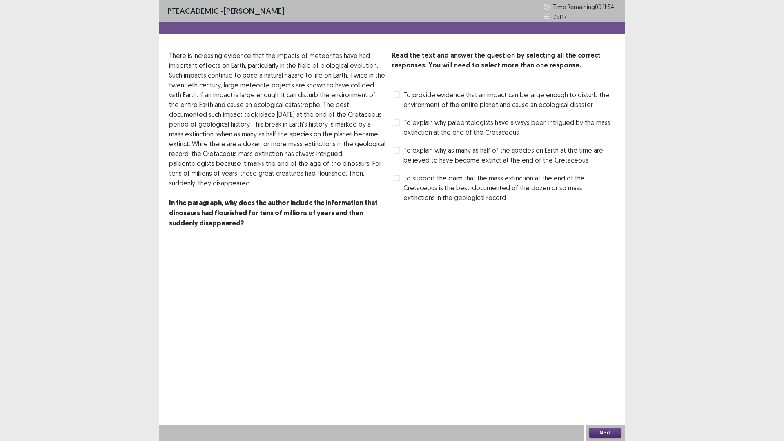
click at [401, 179] on label "To support the claim that the mass extinction at the end of the Cretaceous is t…" at bounding box center [504, 187] width 221 height 29
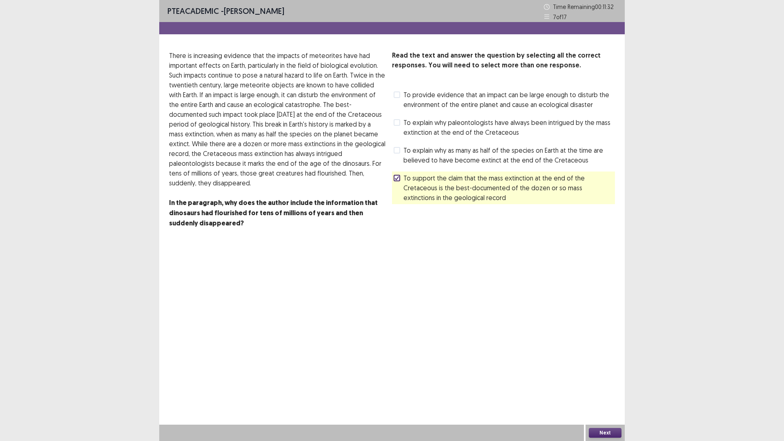
click at [401, 159] on label "To explain why as many as half of the species on Earth at the time are believed…" at bounding box center [504, 155] width 221 height 20
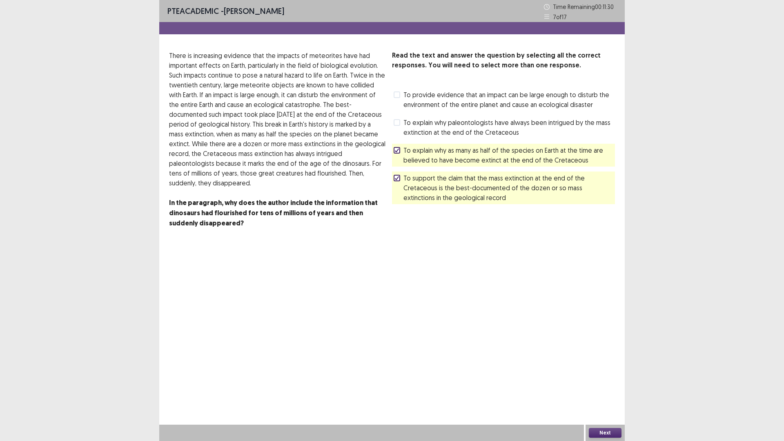
click at [402, 156] on label "To explain why as many as half of the species on Earth at the time are believed…" at bounding box center [504, 155] width 221 height 20
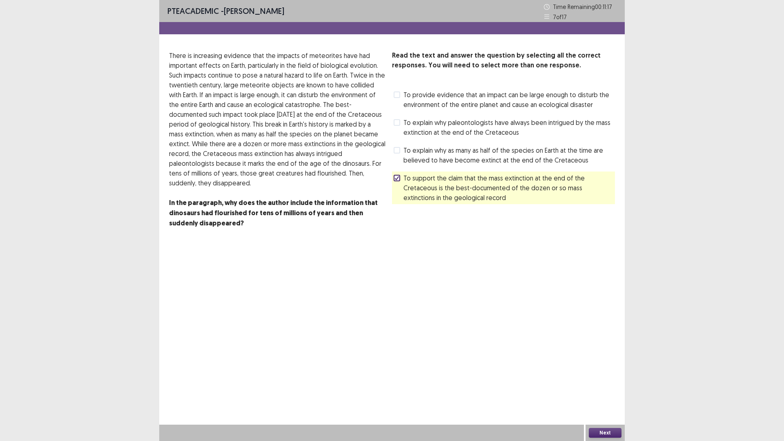
click at [425, 130] on span "To explain why paleontologists have always been intrigued by the mass extinctio…" at bounding box center [510, 128] width 212 height 20
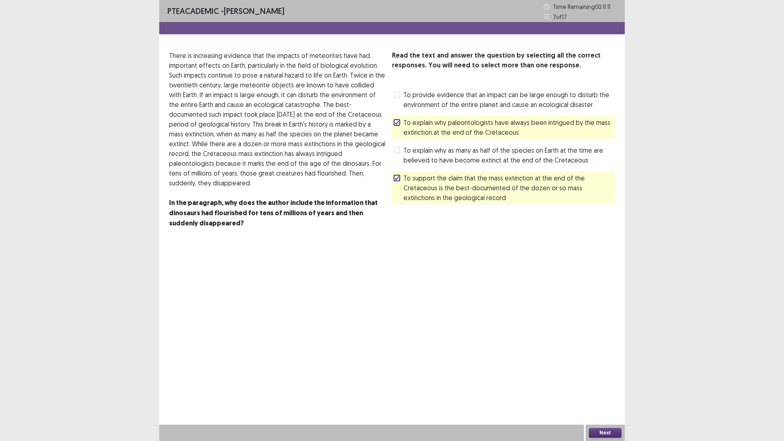
click at [421, 107] on span "To provide evidence that an impact can be large enough to disturb the environme…" at bounding box center [510, 100] width 212 height 20
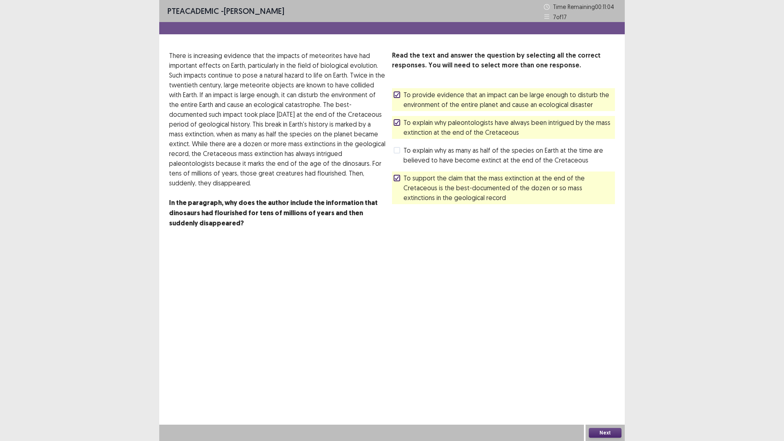
click at [435, 165] on div "To explain why as many as half of the species on Earth at the time are believed…" at bounding box center [503, 155] width 223 height 23
click at [448, 154] on span "To explain why as many as half of the species on Earth at the time are believed…" at bounding box center [510, 155] width 212 height 20
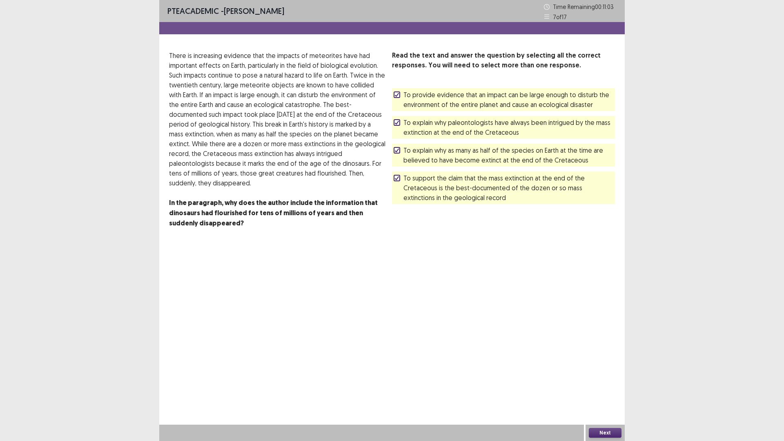
click at [613, 386] on button "Next" at bounding box center [605, 433] width 33 height 10
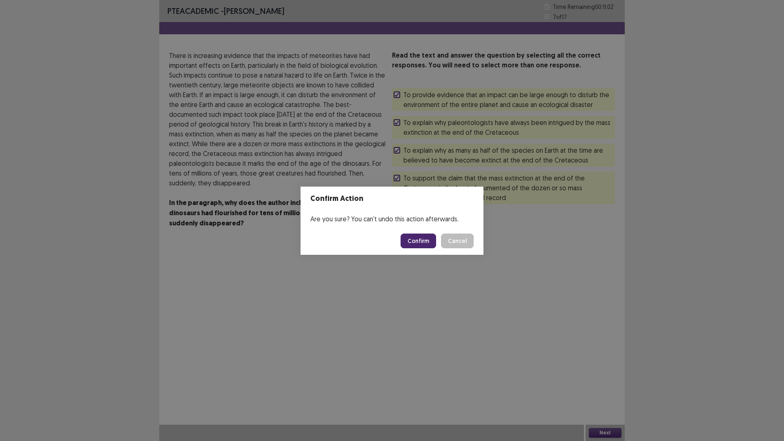
click at [406, 244] on button "Confirm" at bounding box center [419, 241] width 36 height 15
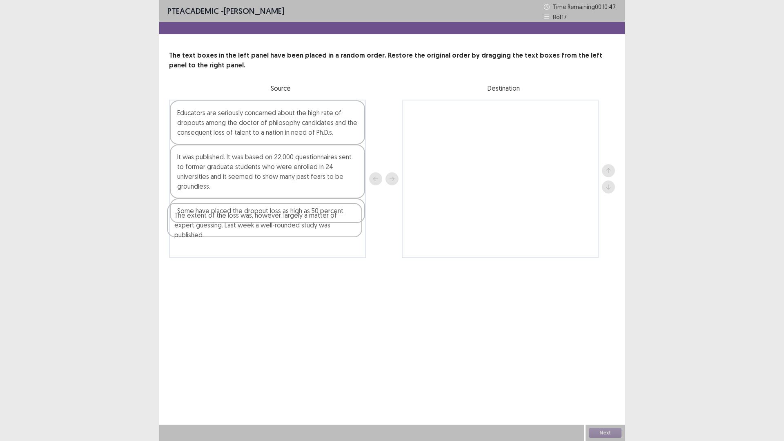
drag, startPoint x: 274, startPoint y: 124, endPoint x: 273, endPoint y: 229, distance: 105.0
click at [273, 228] on div "The extent of the loss was, however, largely a matter of expert guessing. Last …" at bounding box center [267, 179] width 197 height 159
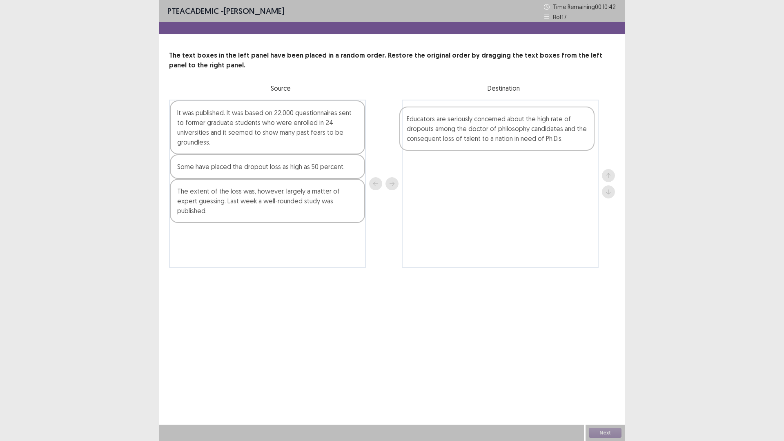
drag, startPoint x: 262, startPoint y: 130, endPoint x: 496, endPoint y: 134, distance: 234.1
click at [496, 134] on div "Educators are seriously concerned about the high rate of dropouts among the doc…" at bounding box center [392, 184] width 446 height 168
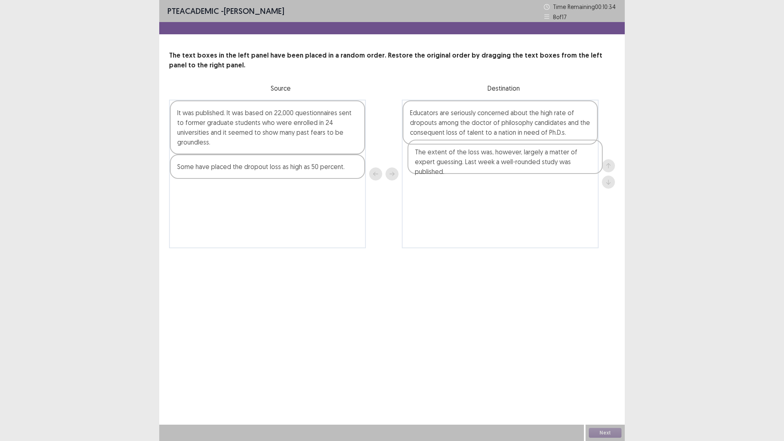
drag, startPoint x: 262, startPoint y: 194, endPoint x: 476, endPoint y: 178, distance: 215.0
click at [504, 162] on div "It was published. It was based on 22,000 questionnaires sent to former graduate…" at bounding box center [392, 174] width 446 height 149
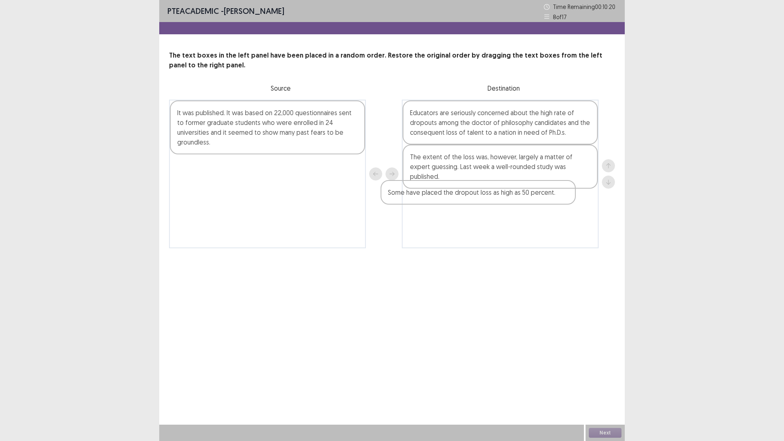
drag, startPoint x: 272, startPoint y: 163, endPoint x: 494, endPoint y: 203, distance: 225.7
click at [494, 203] on div "It was published. It was based on 22,000 questionnaires sent to former graduate…" at bounding box center [392, 174] width 446 height 149
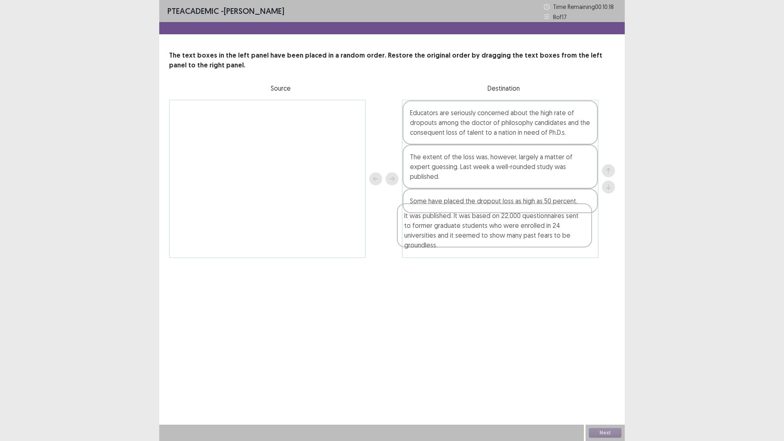
drag, startPoint x: 244, startPoint y: 125, endPoint x: 478, endPoint y: 228, distance: 255.1
click at [478, 228] on div "It was published. It was based on 22,000 questionnaires sent to former graduate…" at bounding box center [392, 179] width 446 height 159
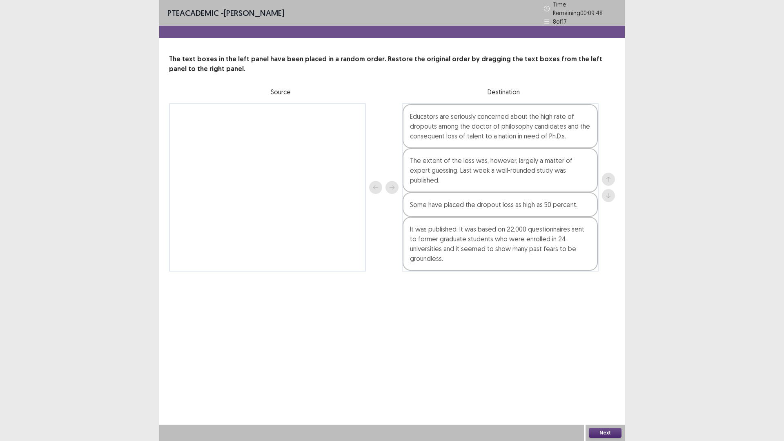
click at [597, 386] on button "Next" at bounding box center [605, 433] width 33 height 10
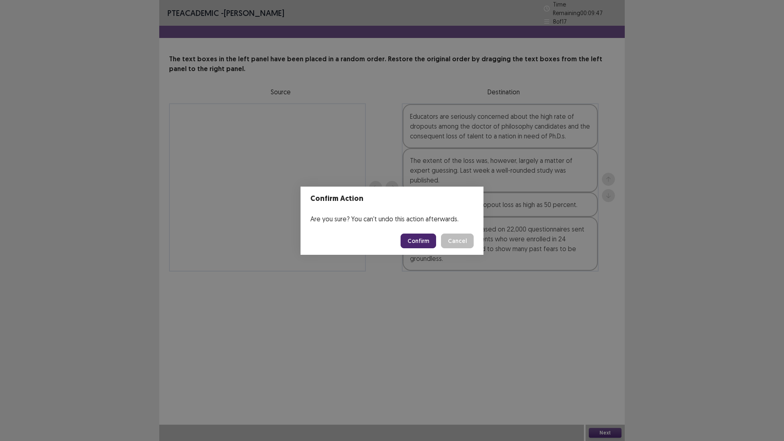
drag, startPoint x: 422, startPoint y: 242, endPoint x: 430, endPoint y: 246, distance: 8.4
click at [428, 245] on button "Confirm" at bounding box center [419, 241] width 36 height 15
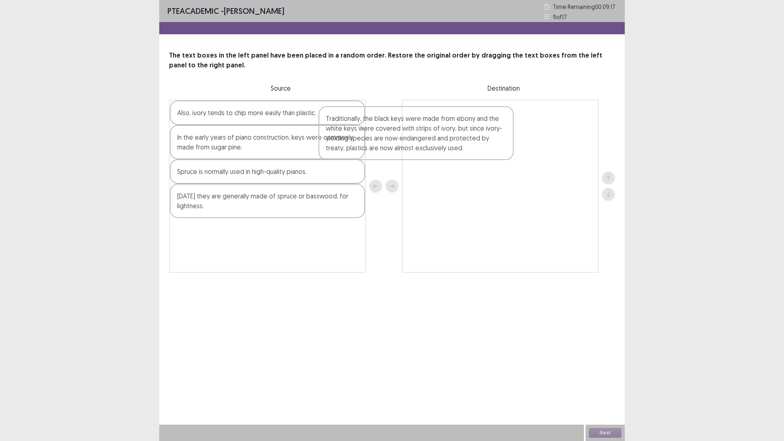
drag, startPoint x: 297, startPoint y: 164, endPoint x: 487, endPoint y: 142, distance: 192.0
click at [487, 142] on div "Also, ivory tends to chip more easily than plastic. Traditionally, the black ke…" at bounding box center [392, 186] width 446 height 173
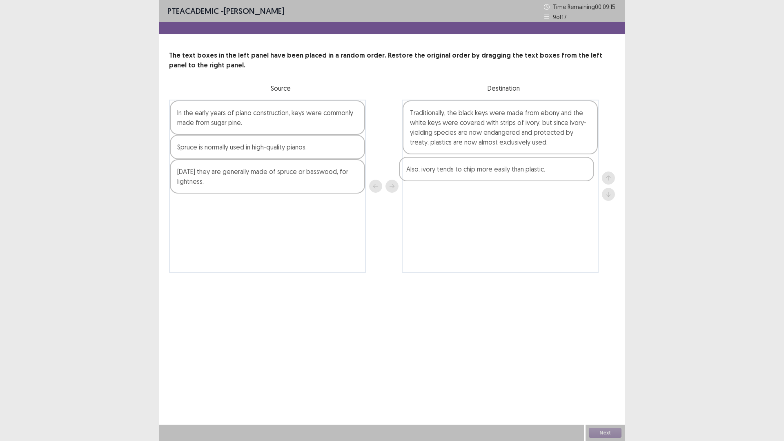
drag, startPoint x: 277, startPoint y: 116, endPoint x: 528, endPoint y: 180, distance: 258.4
click at [528, 180] on div "Also, ivory tends to chip more easily than plastic. In the early years of piano…" at bounding box center [392, 186] width 446 height 173
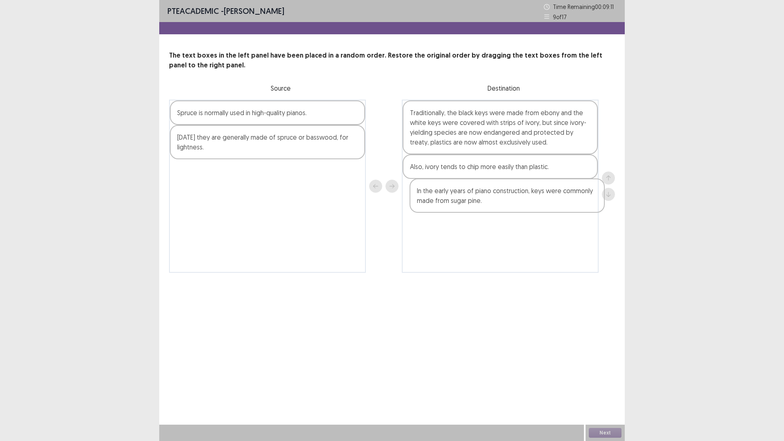
drag, startPoint x: 250, startPoint y: 118, endPoint x: 493, endPoint y: 199, distance: 256.7
click at [493, 199] on div "In the early years of piano construction, keys were commonly made from sugar pi…" at bounding box center [392, 186] width 446 height 173
drag, startPoint x: 494, startPoint y: 171, endPoint x: 497, endPoint y: 206, distance: 34.8
click at [497, 206] on div "Traditionally, the black keys were made from ebony and the white keys were cove…" at bounding box center [500, 186] width 197 height 173
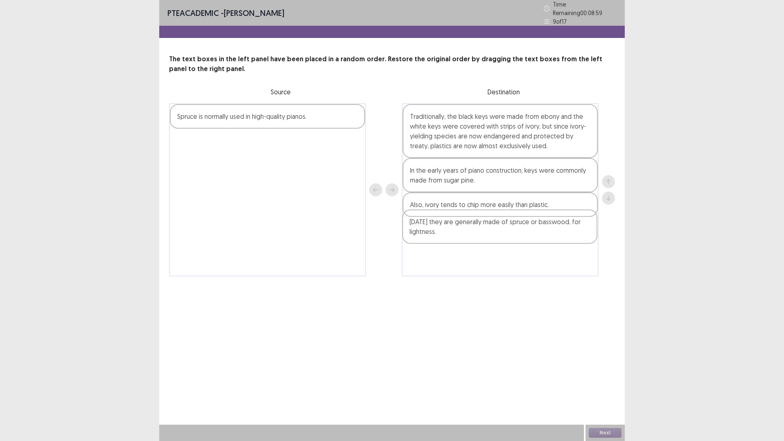
drag, startPoint x: 281, startPoint y: 145, endPoint x: 514, endPoint y: 232, distance: 248.6
click at [514, 232] on div "Spruce is normally used in high-quality pianos. [DATE] they are generally made …" at bounding box center [392, 189] width 446 height 173
click at [318, 118] on div "Spruce is normally used in high-quality pianos." at bounding box center [267, 116] width 195 height 25
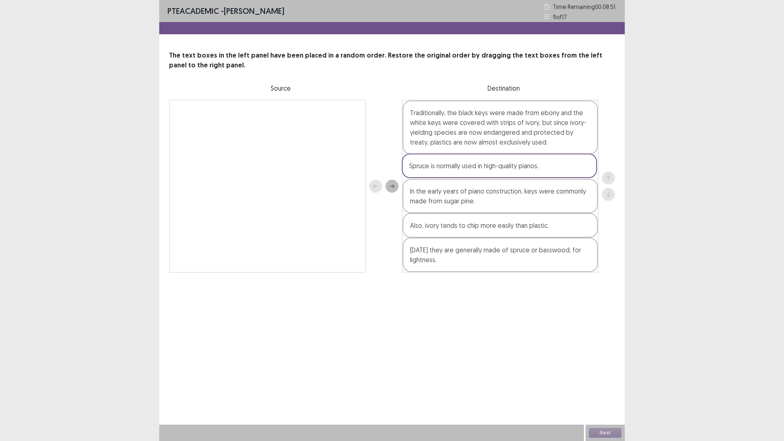
drag, startPoint x: 317, startPoint y: 116, endPoint x: 551, endPoint y: 171, distance: 239.7
click at [551, 171] on div "Spruce is normally used in high-quality pianos. Traditionally, the black keys w…" at bounding box center [392, 186] width 446 height 173
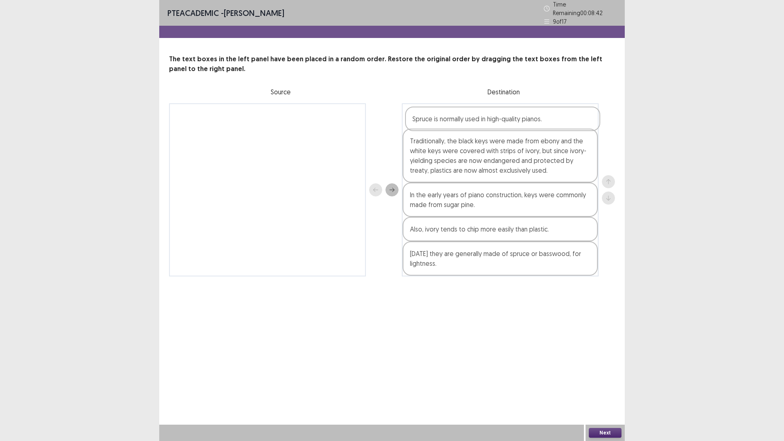
drag, startPoint x: 476, startPoint y: 163, endPoint x: 479, endPoint y: 112, distance: 51.5
click at [479, 112] on div "Traditionally, the black keys were made from ebony and the white keys were cove…" at bounding box center [500, 189] width 197 height 173
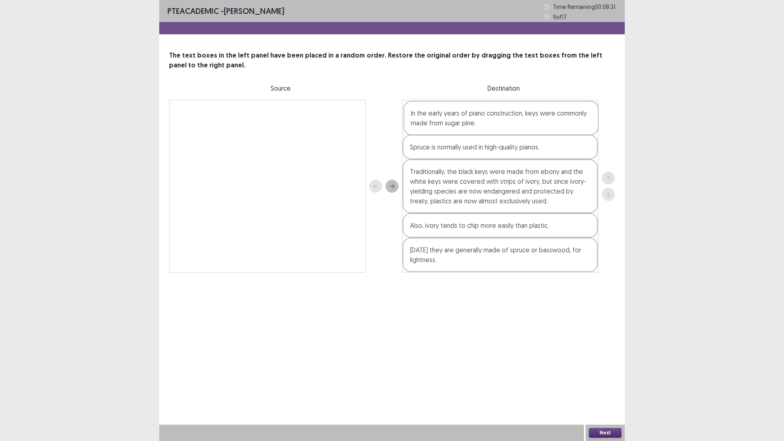
drag, startPoint x: 476, startPoint y: 204, endPoint x: 476, endPoint y: 124, distance: 80.1
click at [476, 124] on div "Spruce is normally used in high-quality pianos. Traditionally, the black keys w…" at bounding box center [500, 186] width 197 height 173
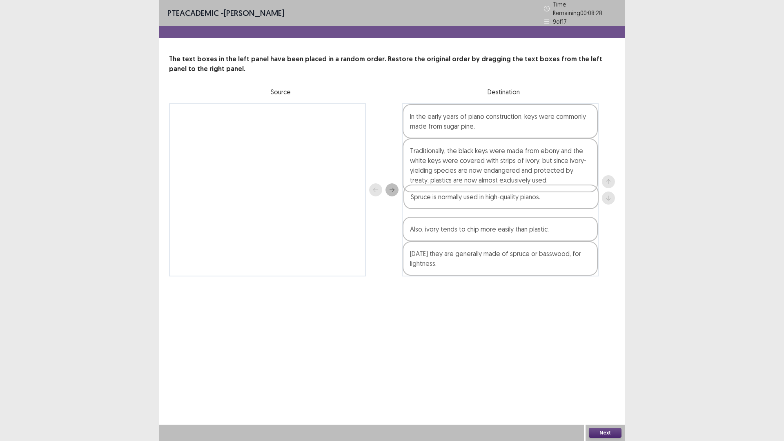
drag, startPoint x: 479, startPoint y: 147, endPoint x: 480, endPoint y: 199, distance: 51.9
click at [480, 199] on div "In the early years of piano construction, keys were commonly made from sugar pi…" at bounding box center [500, 189] width 197 height 173
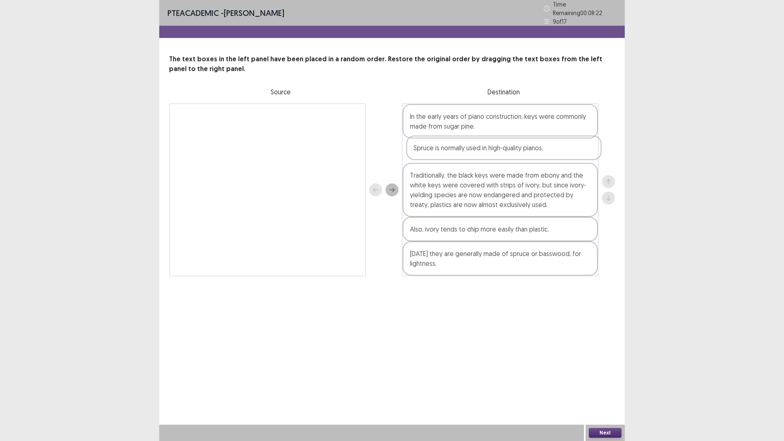
drag, startPoint x: 480, startPoint y: 203, endPoint x: 484, endPoint y: 146, distance: 57.7
click at [484, 146] on div "In the early years of piano construction, keys were commonly made from sugar pi…" at bounding box center [500, 189] width 197 height 173
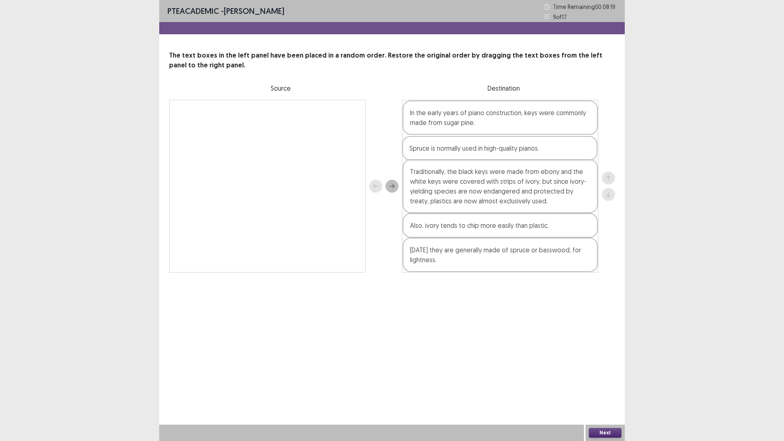
click at [488, 154] on div "In the early years of piano construction, keys were commonly made from sugar pi…" at bounding box center [500, 186] width 197 height 173
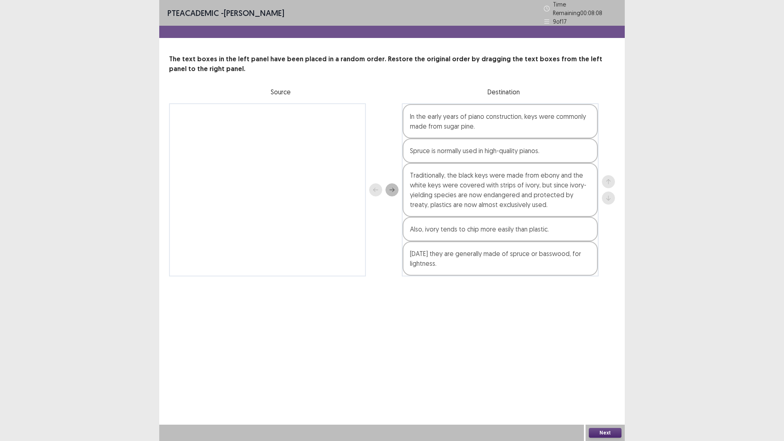
click at [607, 386] on button "Next" at bounding box center [605, 433] width 33 height 10
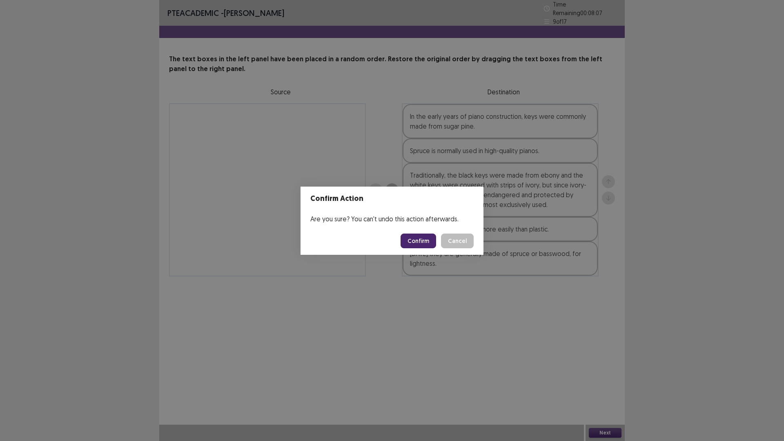
click at [426, 243] on button "Confirm" at bounding box center [419, 241] width 36 height 15
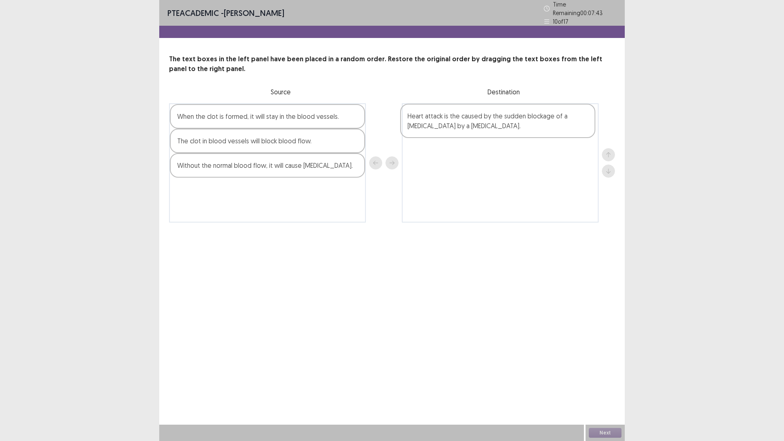
drag, startPoint x: 263, startPoint y: 123, endPoint x: 496, endPoint y: 126, distance: 232.5
click at [496, 126] on div "Heart attack is the caused by the sudden blockage of a [MEDICAL_DATA] by a [MED…" at bounding box center [392, 162] width 446 height 119
drag, startPoint x: 295, startPoint y: 116, endPoint x: 531, endPoint y: 149, distance: 238.8
click at [531, 149] on div "When the clot is formed, it will stay in the blood vessels. The clot in blood v…" at bounding box center [392, 162] width 446 height 119
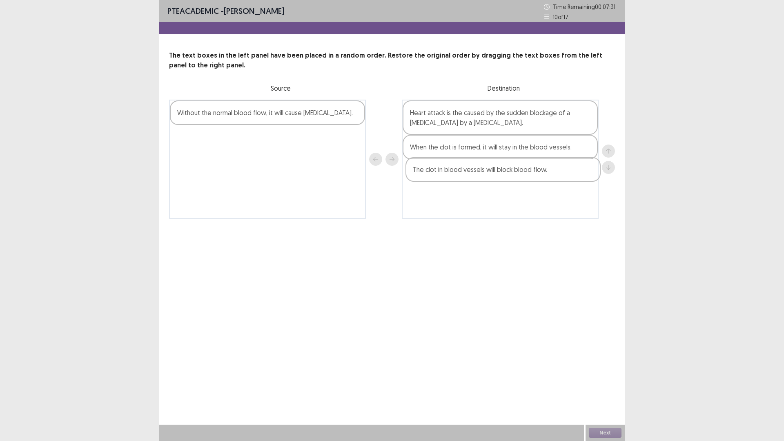
drag, startPoint x: 306, startPoint y: 118, endPoint x: 545, endPoint y: 178, distance: 245.9
click at [545, 178] on div "The clot in blood vessels will block blood flow. Without the normal blood flow,…" at bounding box center [392, 159] width 446 height 119
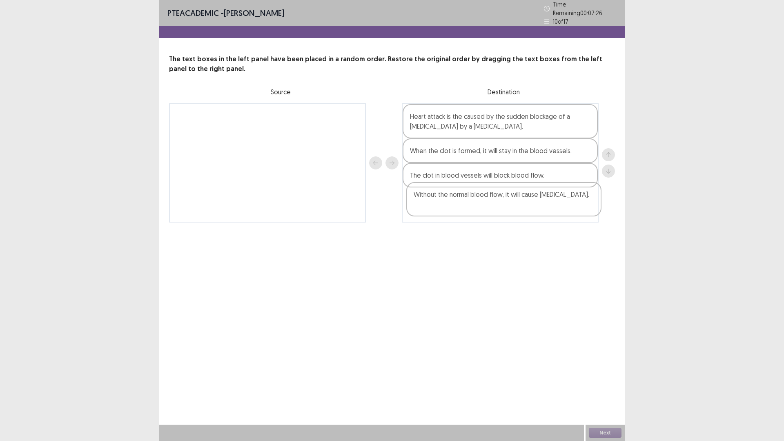
drag, startPoint x: 292, startPoint y: 122, endPoint x: 529, endPoint y: 205, distance: 251.3
click at [529, 205] on div "Without the normal blood flow, it will cause [MEDICAL_DATA]. Heart attack is th…" at bounding box center [392, 162] width 446 height 119
click at [595, 386] on button "Next" at bounding box center [605, 433] width 33 height 10
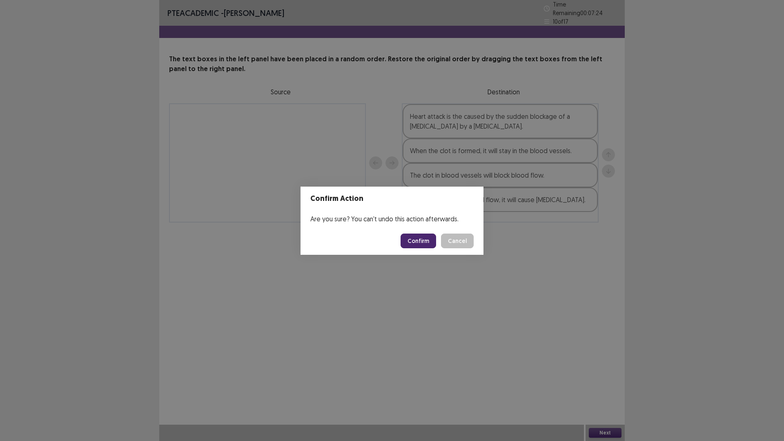
click at [415, 242] on button "Confirm" at bounding box center [419, 241] width 36 height 15
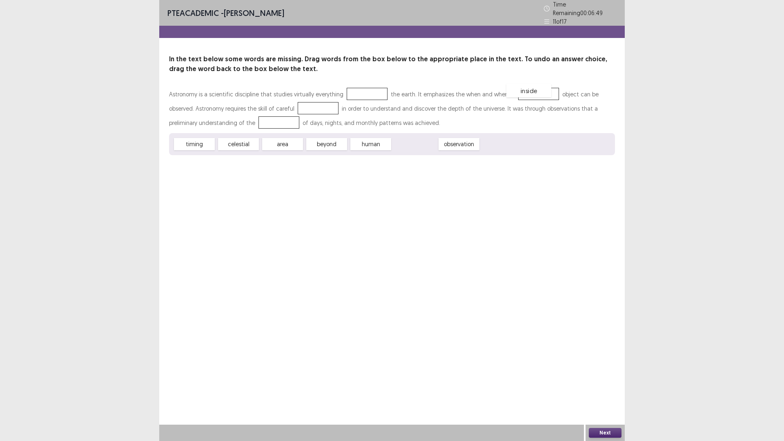
drag, startPoint x: 411, startPoint y: 142, endPoint x: 525, endPoint y: 88, distance: 125.9
drag, startPoint x: 286, startPoint y: 141, endPoint x: 292, endPoint y: 106, distance: 35.2
drag, startPoint x: 243, startPoint y: 143, endPoint x: 241, endPoint y: 147, distance: 5.3
click at [241, 147] on div "celestial" at bounding box center [236, 149] width 45 height 13
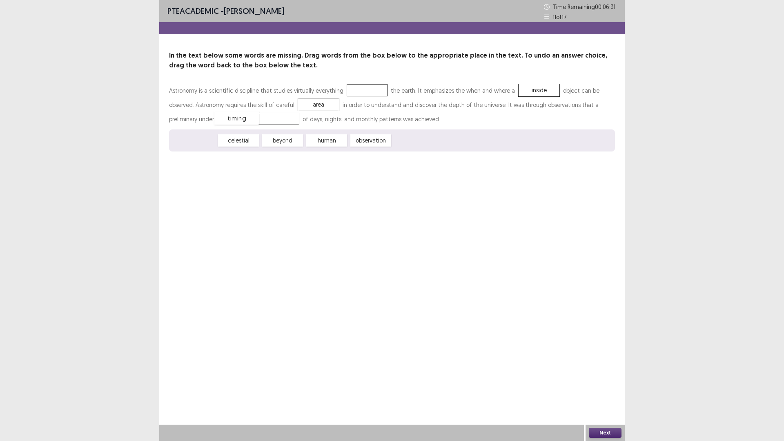
drag, startPoint x: 201, startPoint y: 140, endPoint x: 269, endPoint y: 125, distance: 69.5
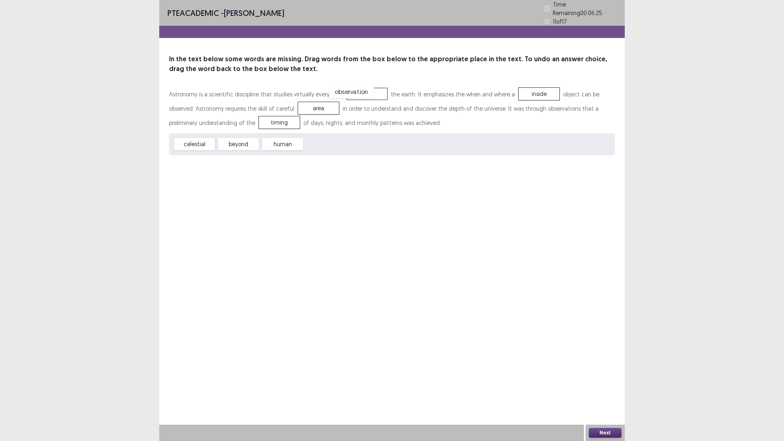
drag, startPoint x: 322, startPoint y: 142, endPoint x: 349, endPoint y: 92, distance: 57.4
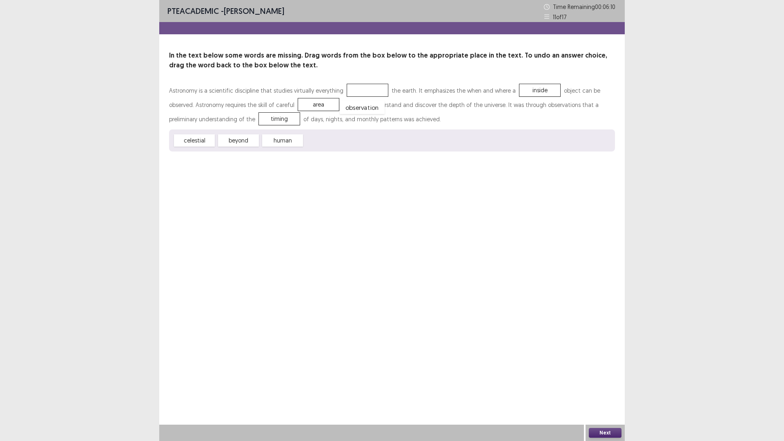
drag, startPoint x: 368, startPoint y: 94, endPoint x: 353, endPoint y: 131, distance: 39.4
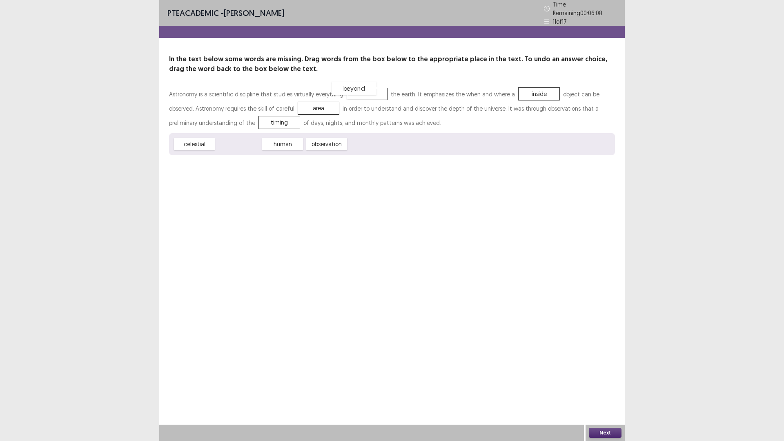
drag, startPoint x: 241, startPoint y: 141, endPoint x: 356, endPoint y: 85, distance: 127.5
drag, startPoint x: 302, startPoint y: 105, endPoint x: 330, endPoint y: 144, distance: 47.9
drag, startPoint x: 280, startPoint y: 142, endPoint x: 288, endPoint y: 102, distance: 41.3
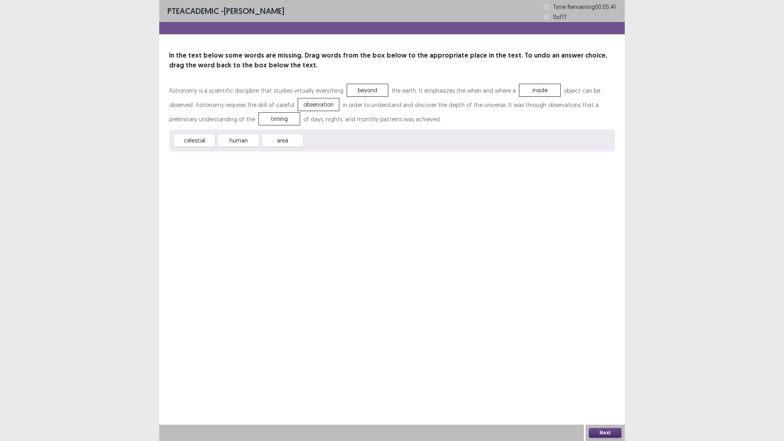
click at [599, 386] on div "Next" at bounding box center [605, 433] width 39 height 16
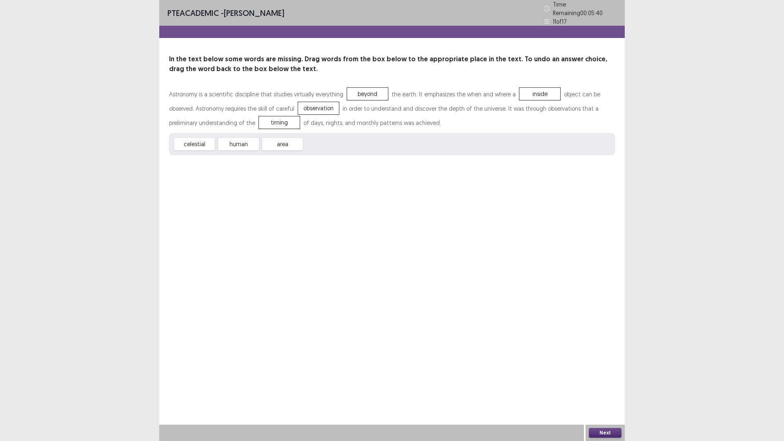
click at [599, 386] on button "Next" at bounding box center [605, 433] width 33 height 10
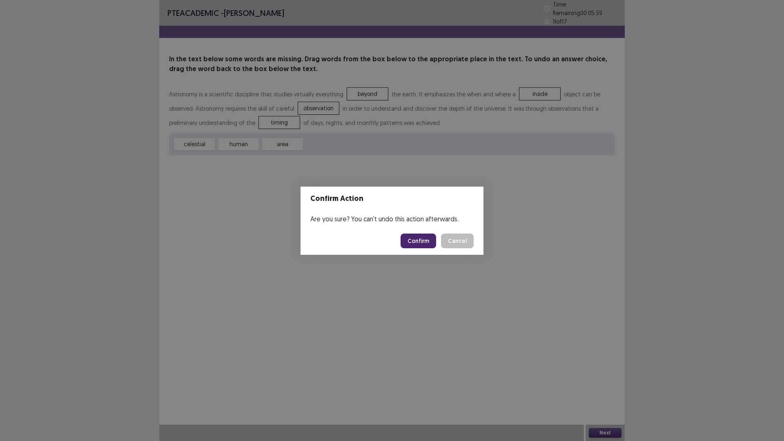
click at [404, 239] on button "Confirm" at bounding box center [419, 241] width 36 height 15
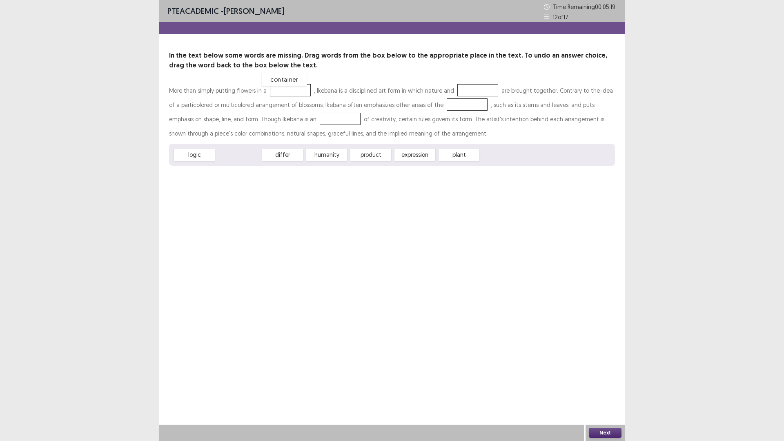
drag, startPoint x: 246, startPoint y: 156, endPoint x: 292, endPoint y: 80, distance: 88.3
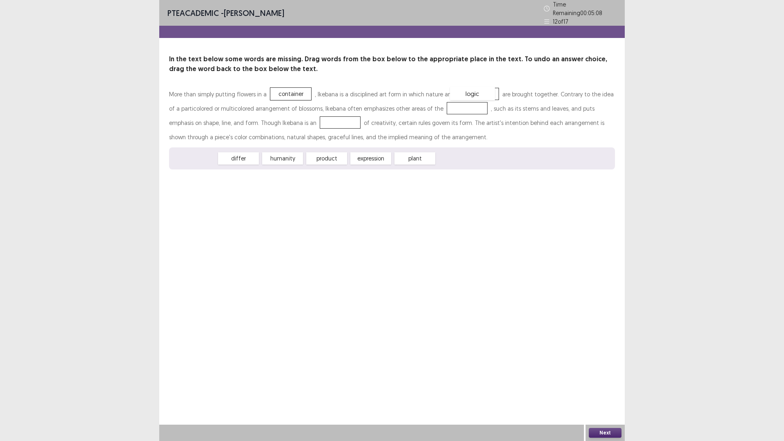
drag, startPoint x: 199, startPoint y: 152, endPoint x: 477, endPoint y: 87, distance: 285.7
drag, startPoint x: 233, startPoint y: 154, endPoint x: 429, endPoint y: 102, distance: 203.0
drag, startPoint x: 283, startPoint y: 152, endPoint x: 297, endPoint y: 117, distance: 37.6
click at [611, 386] on button "Next" at bounding box center [605, 433] width 33 height 10
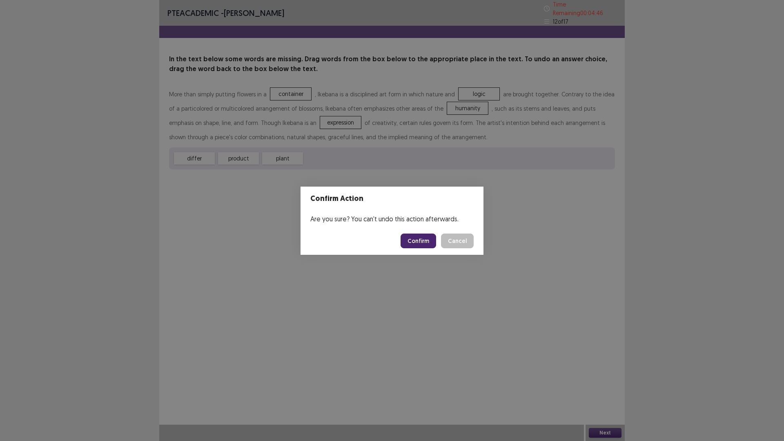
click at [424, 238] on button "Confirm" at bounding box center [419, 241] width 36 height 15
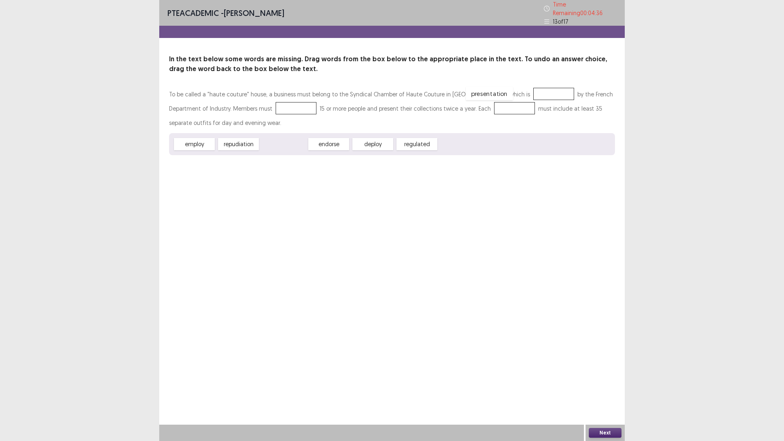
drag, startPoint x: 292, startPoint y: 139, endPoint x: 498, endPoint y: 89, distance: 212.0
drag, startPoint x: 203, startPoint y: 145, endPoint x: 321, endPoint y: 120, distance: 121.5
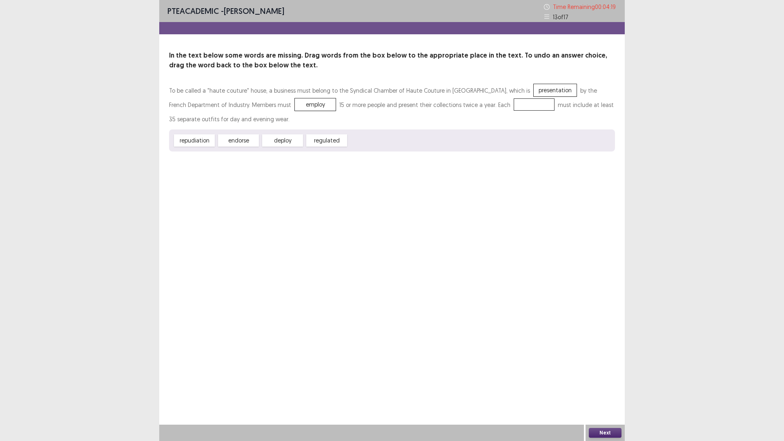
drag, startPoint x: 425, startPoint y: 133, endPoint x: 386, endPoint y: 175, distance: 57.2
click at [386, 175] on div "PTE academic - [PERSON_NAME] Time Remaining 00 : 04 : 19 13 of 17 In the text b…" at bounding box center [392, 220] width 466 height 441
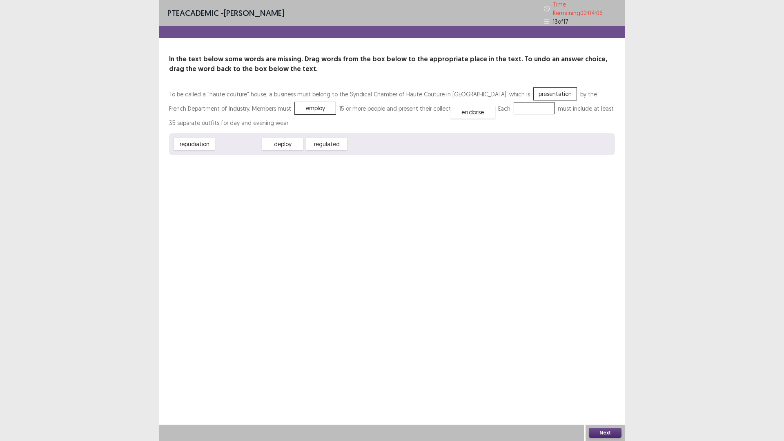
drag, startPoint x: 234, startPoint y: 138, endPoint x: 469, endPoint y: 105, distance: 236.7
click at [605, 386] on button "Next" at bounding box center [605, 433] width 33 height 10
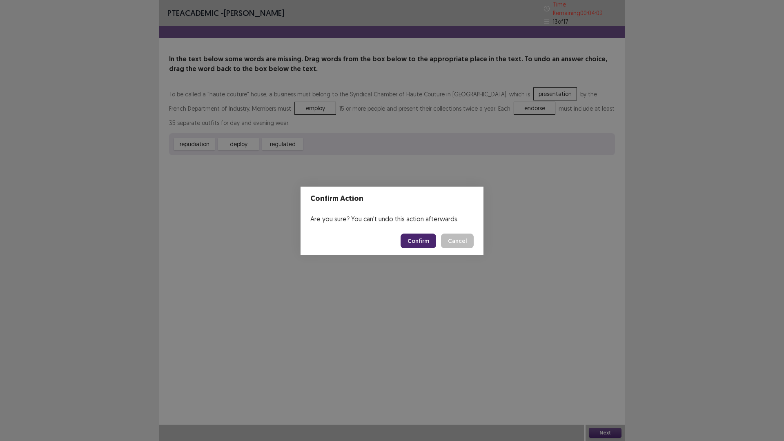
click at [418, 237] on button "Confirm" at bounding box center [419, 241] width 36 height 15
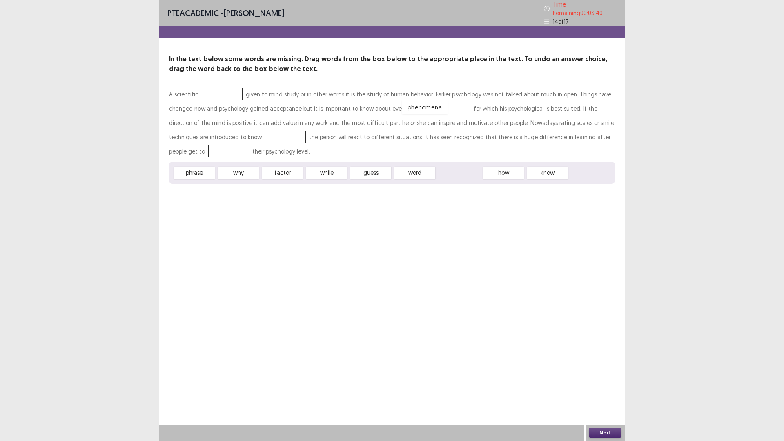
drag, startPoint x: 467, startPoint y: 171, endPoint x: 438, endPoint y: 106, distance: 71.5
drag, startPoint x: 279, startPoint y: 168, endPoint x: 246, endPoint y: 128, distance: 52.2
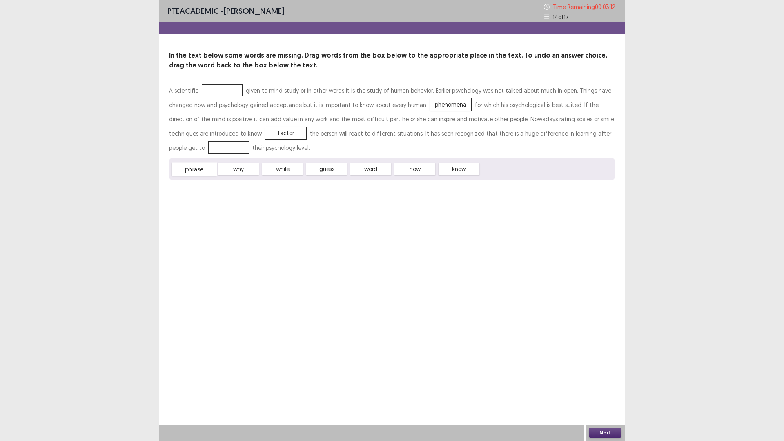
click at [193, 171] on div "phrase" at bounding box center [194, 169] width 45 height 13
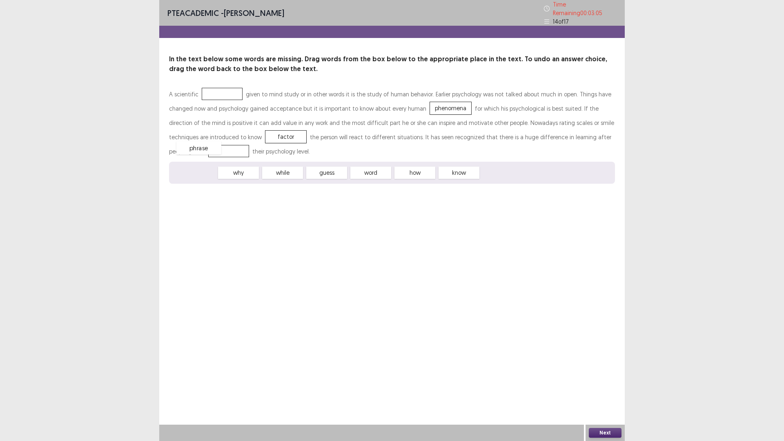
drag, startPoint x: 187, startPoint y: 169, endPoint x: 192, endPoint y: 144, distance: 25.3
drag, startPoint x: 333, startPoint y: 171, endPoint x: 237, endPoint y: 99, distance: 120.6
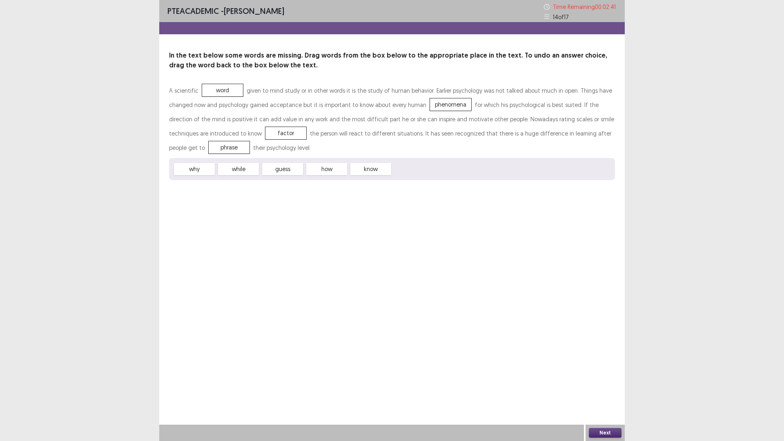
click at [617, 386] on button "Next" at bounding box center [605, 433] width 33 height 10
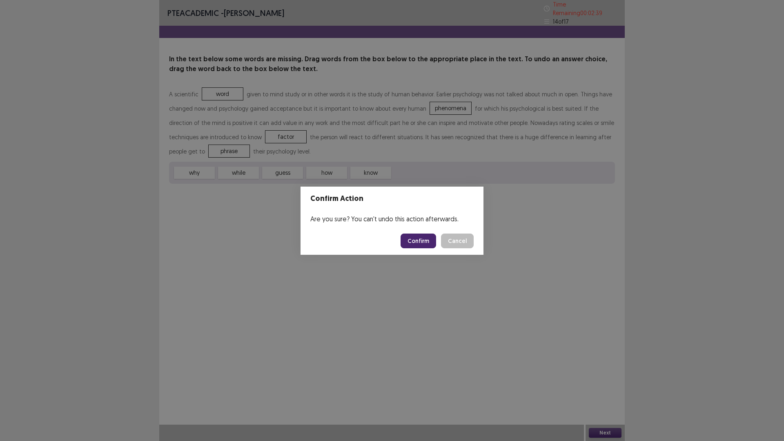
click at [426, 247] on button "Confirm" at bounding box center [419, 241] width 36 height 15
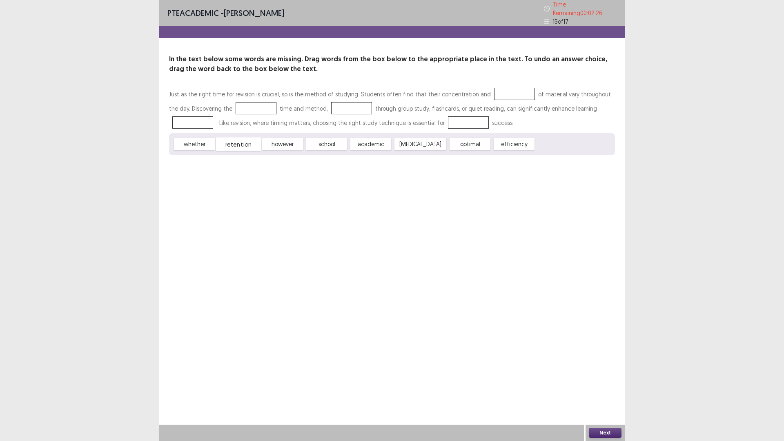
click at [241, 141] on div "retention" at bounding box center [238, 144] width 45 height 13
drag, startPoint x: 496, startPoint y: 143, endPoint x: 485, endPoint y: 92, distance: 51.8
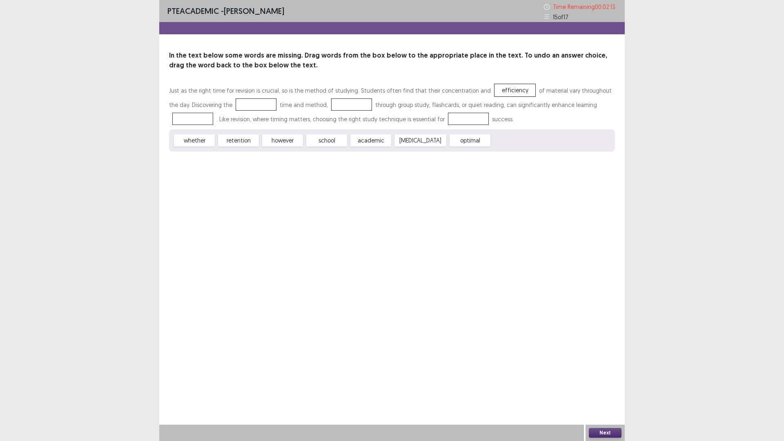
drag, startPoint x: 487, startPoint y: 145, endPoint x: 257, endPoint y: 120, distance: 231.4
click at [255, 120] on div "Just as the right time for revision is crucial, so is the method of studying. S…" at bounding box center [392, 117] width 446 height 68
drag, startPoint x: 442, startPoint y: 148, endPoint x: 381, endPoint y: 141, distance: 61.7
click at [269, 118] on div "Just as the right time for revision is crucial, so is the method of studying. S…" at bounding box center [392, 117] width 446 height 68
drag, startPoint x: 462, startPoint y: 142, endPoint x: 268, endPoint y: 107, distance: 196.9
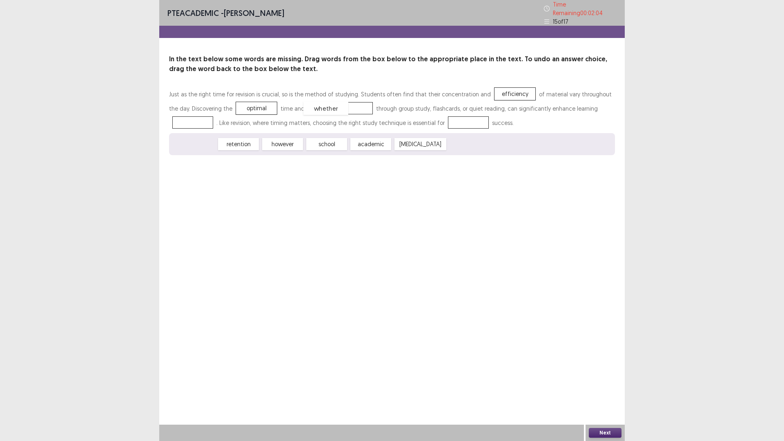
drag, startPoint x: 196, startPoint y: 139, endPoint x: 328, endPoint y: 103, distance: 136.8
drag, startPoint x: 210, startPoint y: 147, endPoint x: 519, endPoint y: 108, distance: 310.9
click at [542, 107] on div "Just as the right time for revision is crucial, so is the method of studying. S…" at bounding box center [392, 121] width 446 height 68
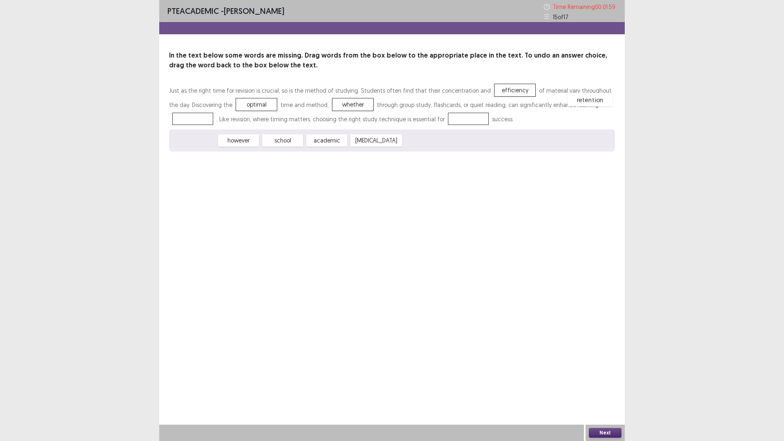
drag, startPoint x: 255, startPoint y: 134, endPoint x: 580, endPoint y: 102, distance: 326.8
drag, startPoint x: 287, startPoint y: 140, endPoint x: 426, endPoint y: 116, distance: 140.5
click at [596, 386] on button "Next" at bounding box center [605, 433] width 33 height 10
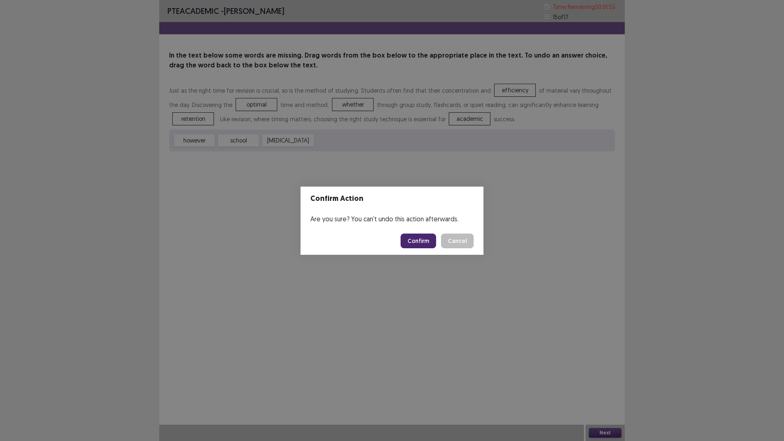
click at [429, 244] on button "Confirm" at bounding box center [419, 241] width 36 height 15
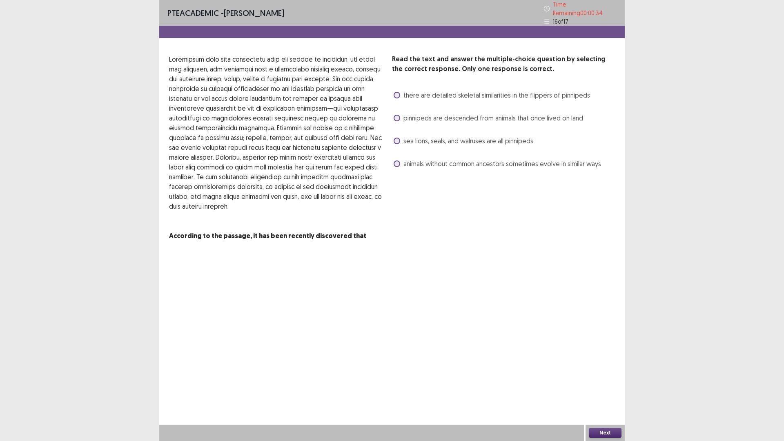
click at [429, 138] on span "sea lions, seals, and walruses are all pinnipeds" at bounding box center [469, 141] width 130 height 10
click at [602, 386] on button "Next" at bounding box center [605, 433] width 33 height 10
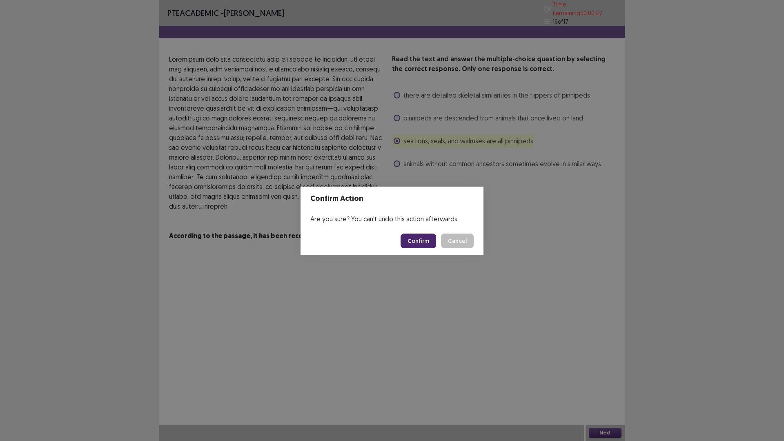
click at [412, 243] on button "Confirm" at bounding box center [419, 241] width 36 height 15
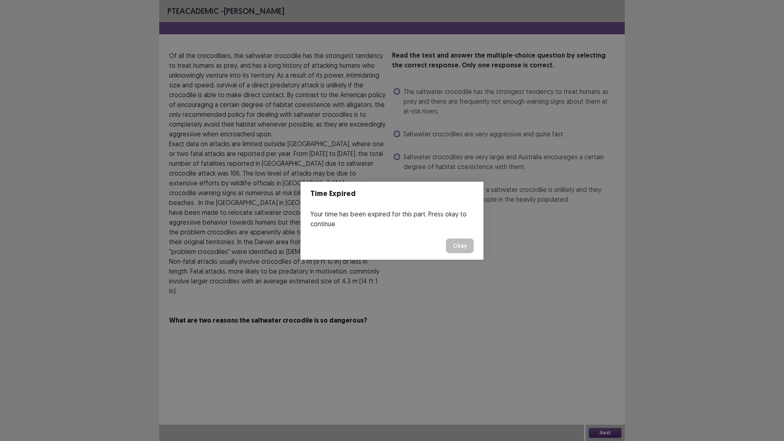
click at [457, 241] on button "Okay" at bounding box center [460, 246] width 28 height 15
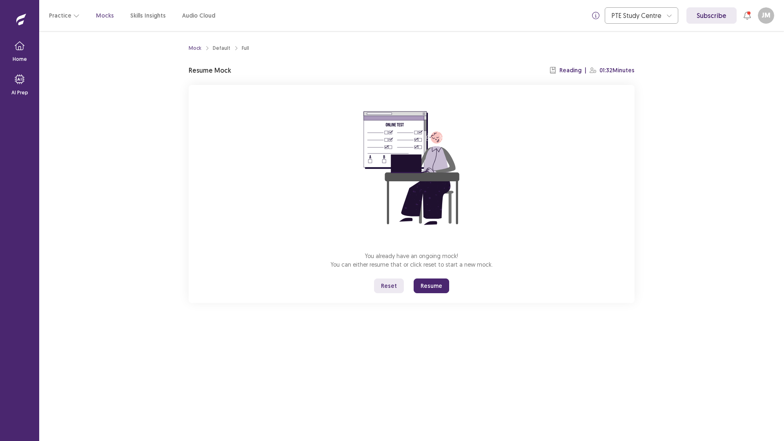
click at [438, 286] on button "Resume" at bounding box center [432, 286] width 36 height 15
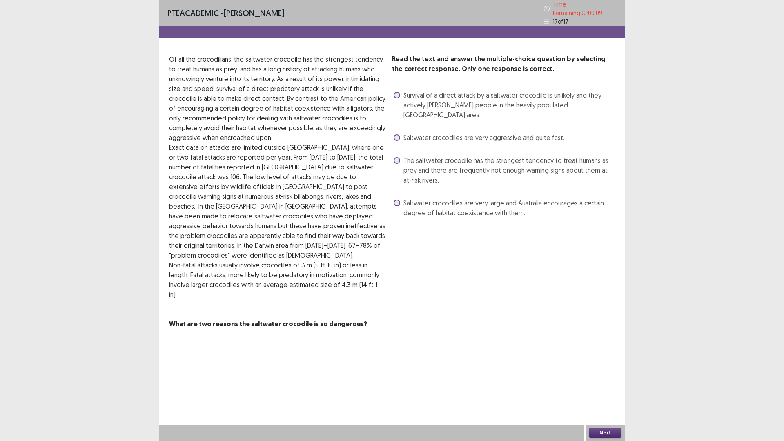
click at [402, 94] on label "Survival of a direct attack by a saltwater crocodile is unlikely and they activ…" at bounding box center [504, 104] width 221 height 29
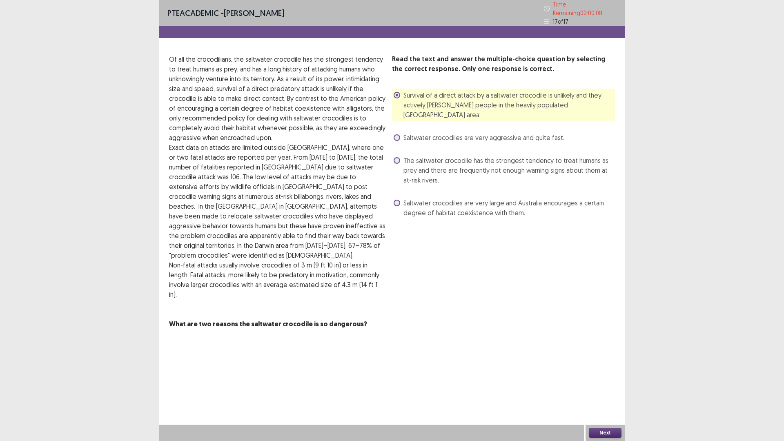
click at [600, 386] on button "Next" at bounding box center [605, 433] width 33 height 10
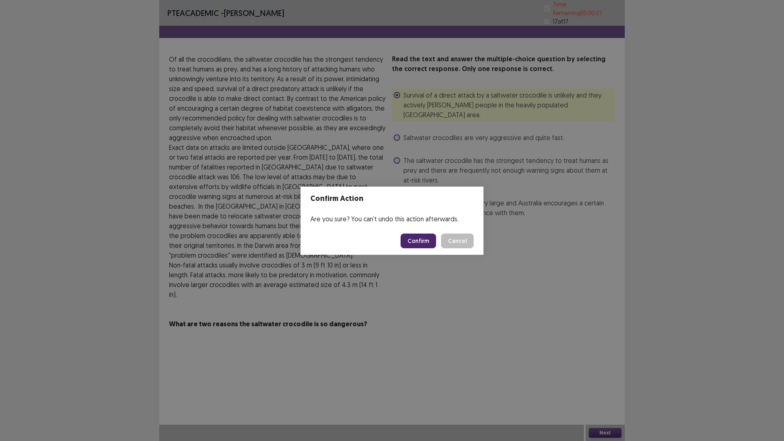
click at [422, 235] on button "Confirm" at bounding box center [419, 241] width 36 height 15
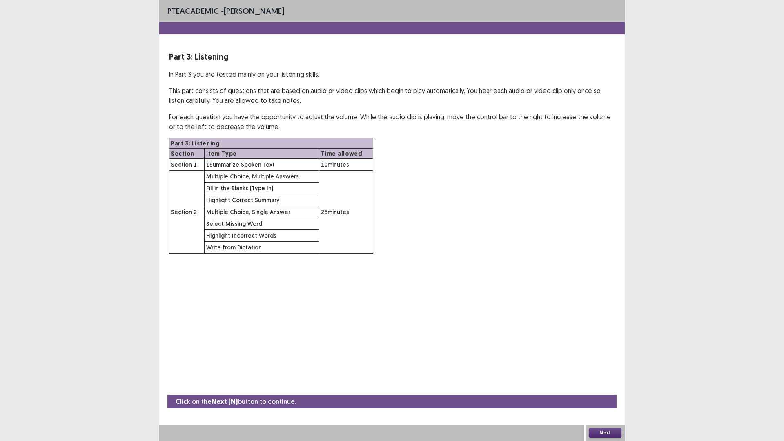
click at [599, 386] on button "Next" at bounding box center [605, 433] width 33 height 10
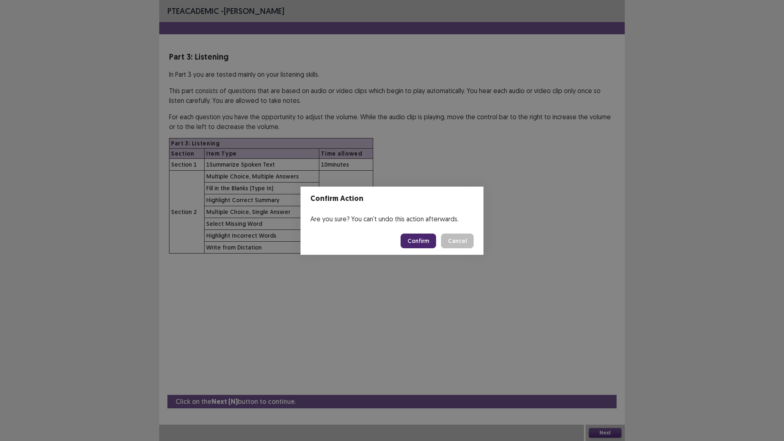
click at [412, 244] on button "Confirm" at bounding box center [419, 241] width 36 height 15
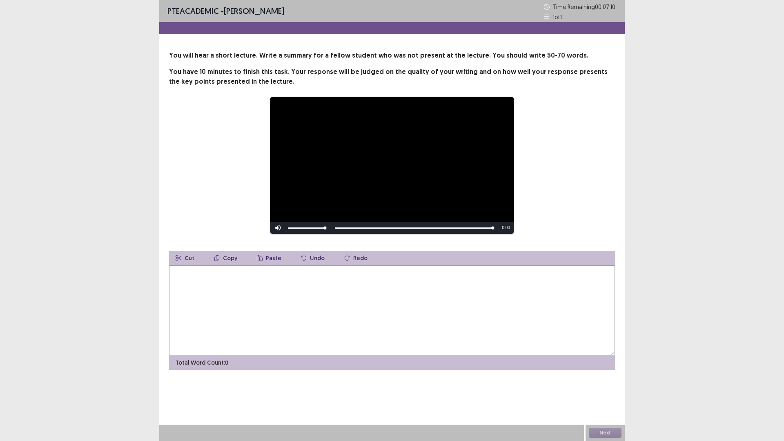
click at [354, 258] on button "Redo" at bounding box center [356, 258] width 36 height 15
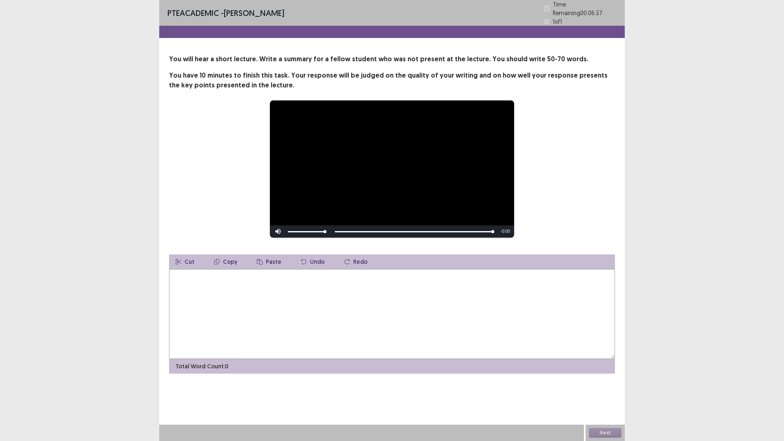
click at [333, 311] on textarea at bounding box center [392, 314] width 446 height 90
type textarea "*"
drag, startPoint x: 469, startPoint y: 275, endPoint x: 473, endPoint y: 274, distance: 4.6
click at [473, 274] on textarea "**********" at bounding box center [392, 314] width 446 height 90
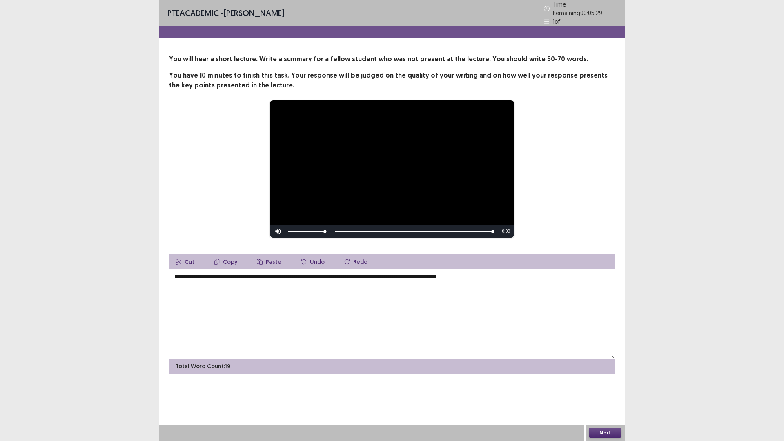
click at [495, 272] on textarea "**********" at bounding box center [392, 314] width 446 height 90
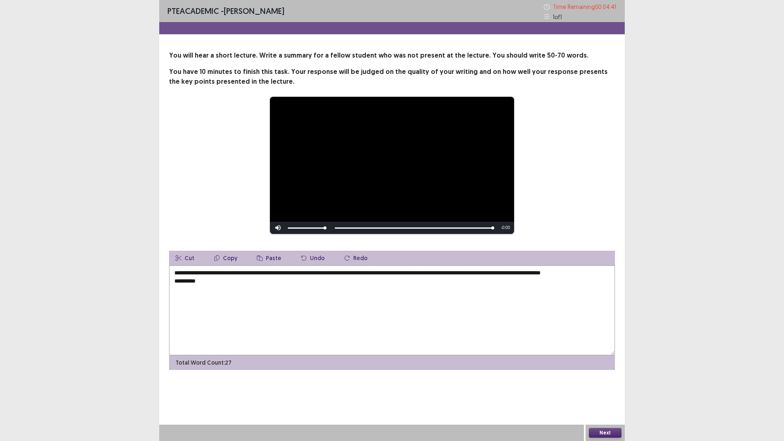
click at [172, 291] on textarea "**********" at bounding box center [392, 311] width 446 height 90
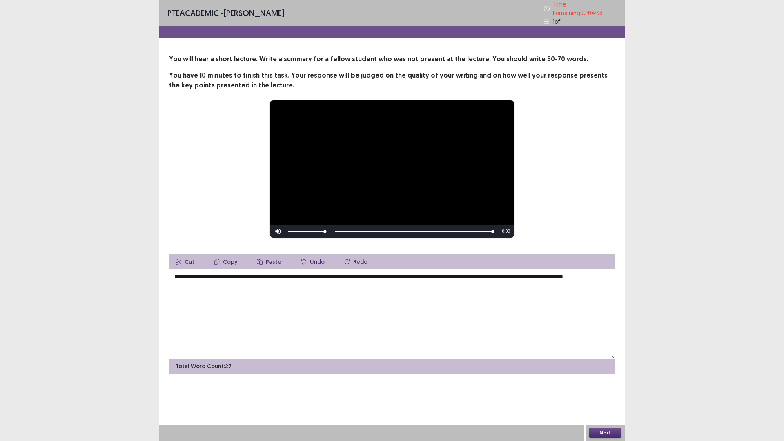
click at [203, 281] on textarea "**********" at bounding box center [392, 314] width 446 height 90
click at [230, 285] on textarea "**********" at bounding box center [392, 314] width 446 height 90
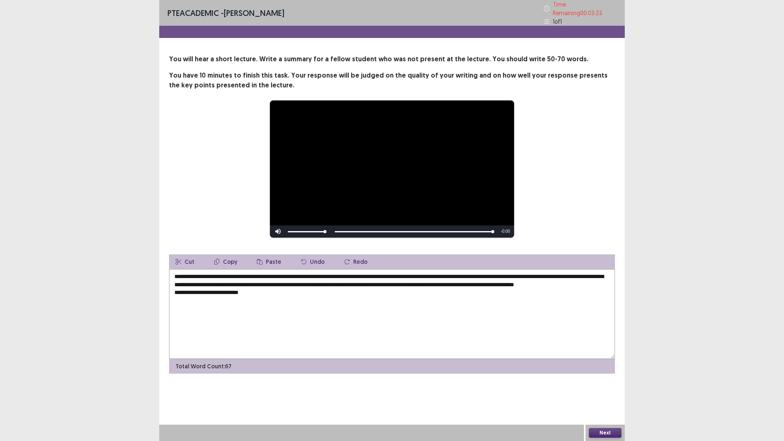
click at [193, 300] on textarea "**********" at bounding box center [392, 314] width 446 height 90
drag, startPoint x: 243, startPoint y: 297, endPoint x: 276, endPoint y: 304, distance: 33.3
click at [245, 297] on textarea "**********" at bounding box center [392, 314] width 446 height 90
drag, startPoint x: 258, startPoint y: 298, endPoint x: 263, endPoint y: 299, distance: 5.1
click at [263, 299] on textarea "**********" at bounding box center [392, 314] width 446 height 90
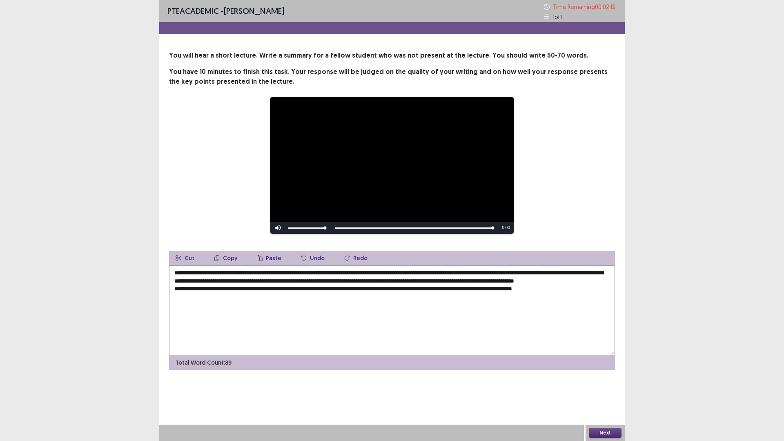
drag, startPoint x: 443, startPoint y: 295, endPoint x: 648, endPoint y: 316, distance: 206.6
click at [648, 316] on div "**********" at bounding box center [392, 220] width 784 height 441
drag, startPoint x: 371, startPoint y: 297, endPoint x: 488, endPoint y: 309, distance: 117.4
click at [488, 309] on textarea "**********" at bounding box center [392, 311] width 446 height 90
click at [217, 297] on textarea "**********" at bounding box center [392, 311] width 446 height 90
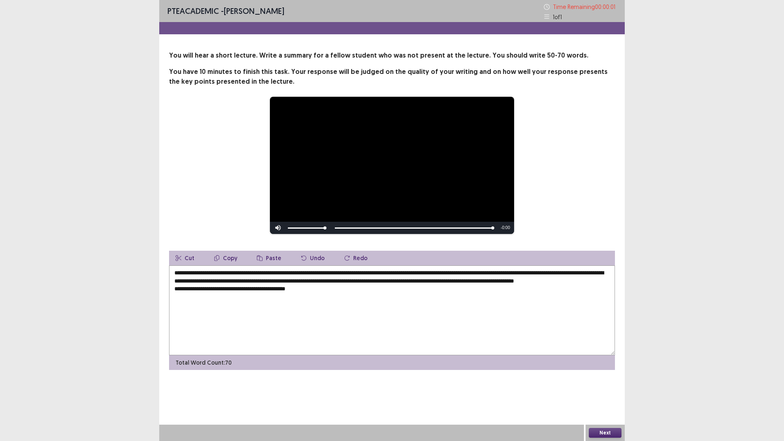
type textarea "**********"
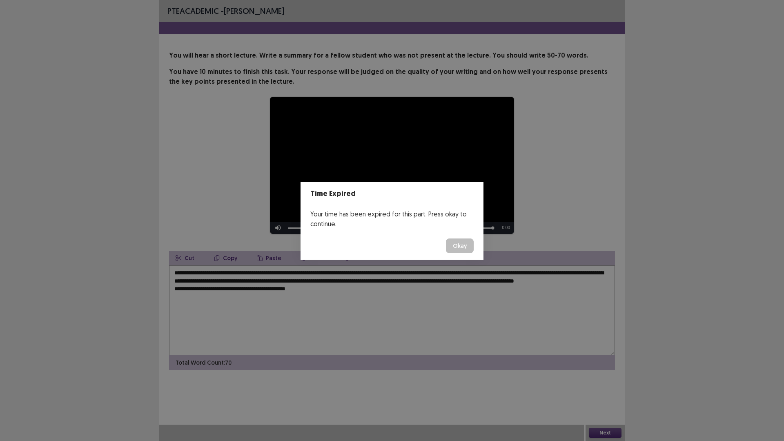
click at [453, 248] on button "Okay" at bounding box center [460, 246] width 28 height 15
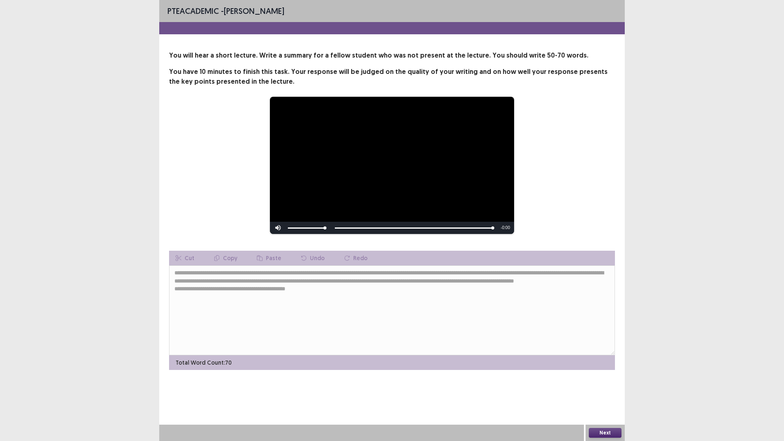
click at [618, 386] on button "Next" at bounding box center [605, 433] width 33 height 10
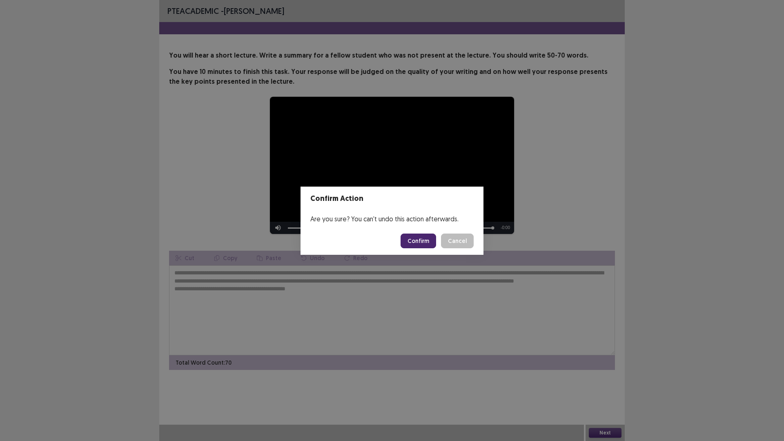
click at [406, 241] on button "Confirm" at bounding box center [419, 241] width 36 height 15
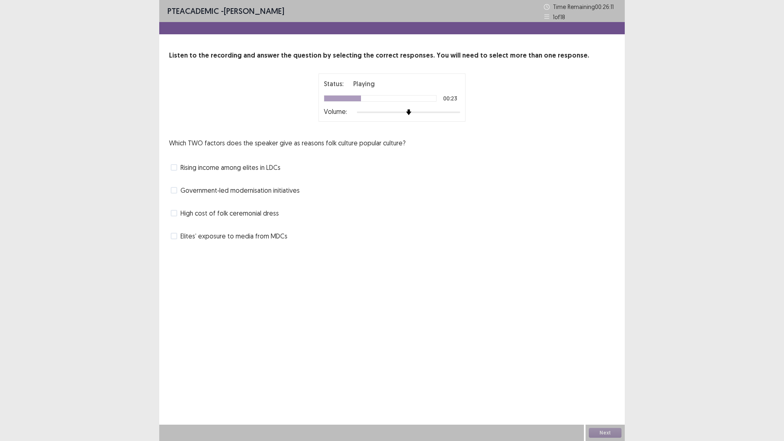
click at [180, 166] on label "Rising income among elites in LDCs" at bounding box center [226, 168] width 110 height 10
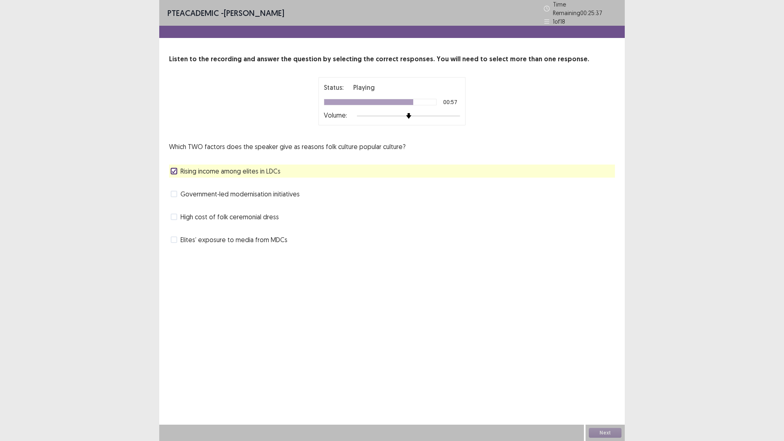
click at [175, 214] on span at bounding box center [174, 217] width 7 height 7
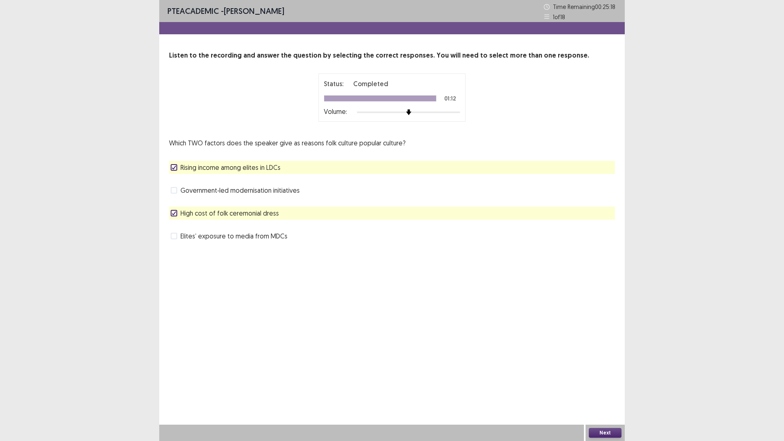
click at [610, 386] on button "Next" at bounding box center [605, 433] width 33 height 10
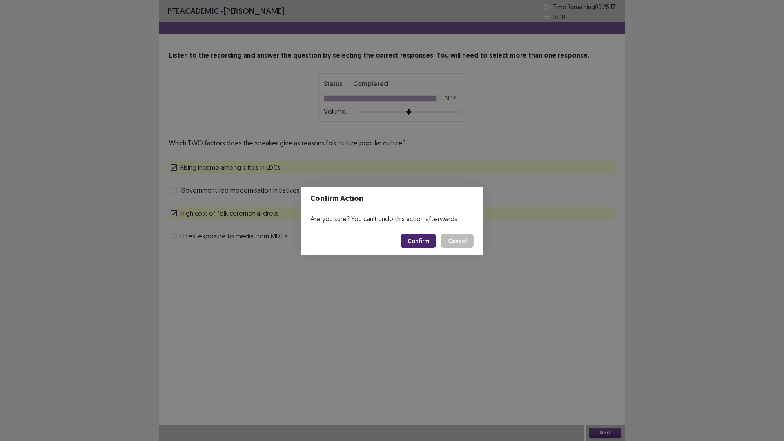
click at [413, 243] on button "Confirm" at bounding box center [419, 241] width 36 height 15
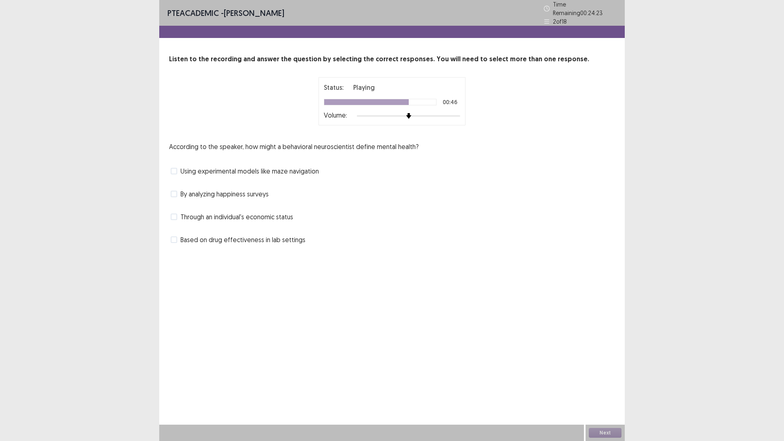
drag, startPoint x: 248, startPoint y: 203, endPoint x: 237, endPoint y: 212, distance: 13.1
drag, startPoint x: 237, startPoint y: 212, endPoint x: 311, endPoint y: 189, distance: 77.3
click at [311, 189] on div "By analyzing happiness surveys" at bounding box center [392, 194] width 446 height 13
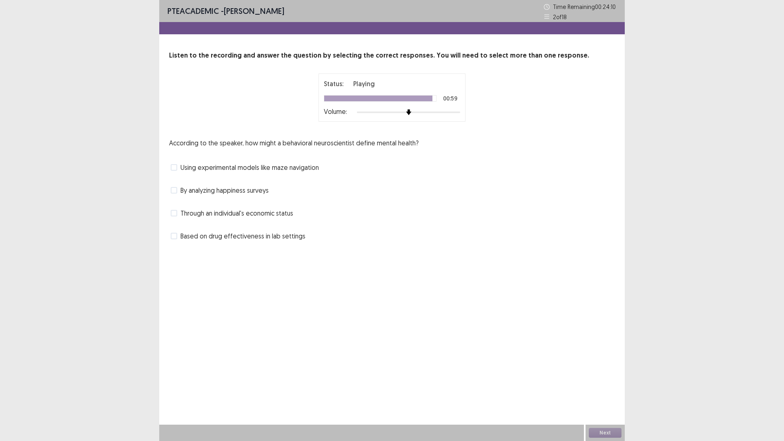
click at [178, 190] on label "By analyzing happiness surveys" at bounding box center [220, 190] width 98 height 10
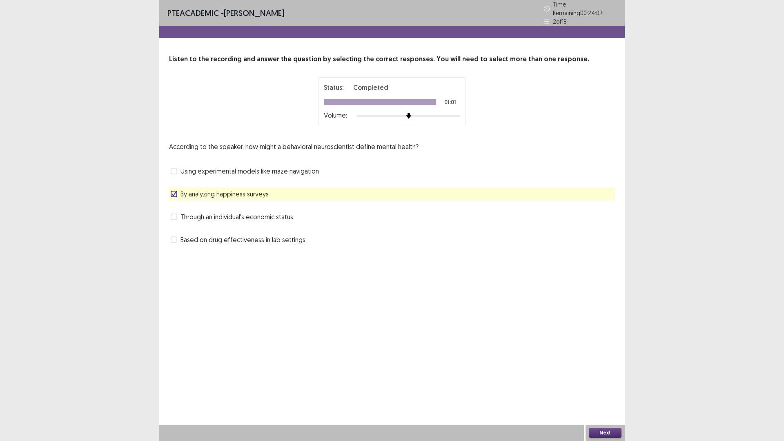
click at [177, 239] on label "Based on drug effectiveness in lab settings" at bounding box center [238, 240] width 135 height 10
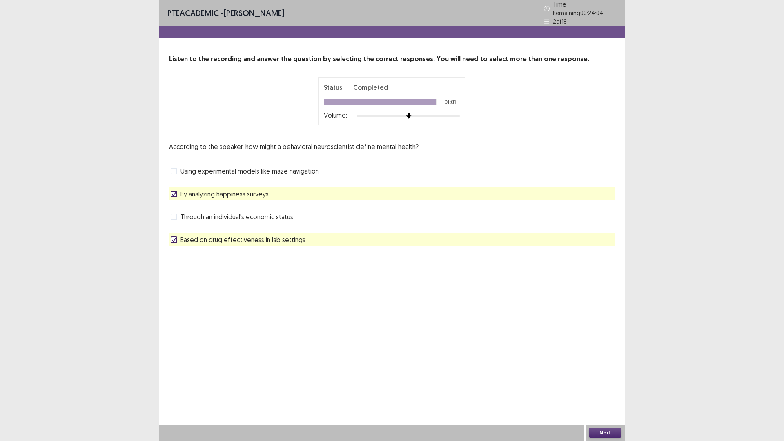
drag, startPoint x: 319, startPoint y: 262, endPoint x: 287, endPoint y: 266, distance: 32.1
click at [287, 266] on div "PTE academic - [PERSON_NAME] Time Remaining 00 : 24 : 04 2 of 18 Listen to the …" at bounding box center [392, 220] width 466 height 441
click at [219, 167] on span "Using experimental models like maze navigation" at bounding box center [250, 171] width 138 height 10
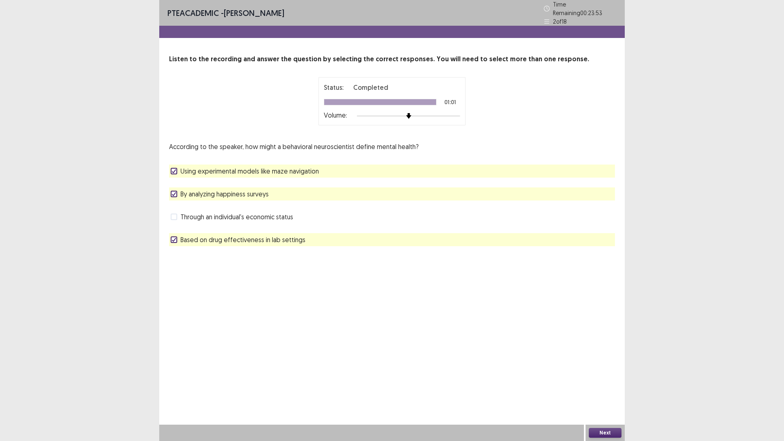
click at [184, 194] on span "By analyzing happiness surveys" at bounding box center [225, 194] width 88 height 10
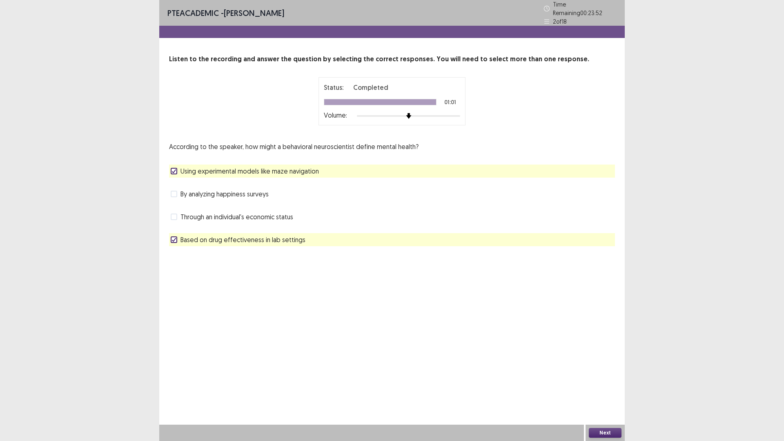
click at [187, 191] on span "By analyzing happiness surveys" at bounding box center [225, 194] width 88 height 10
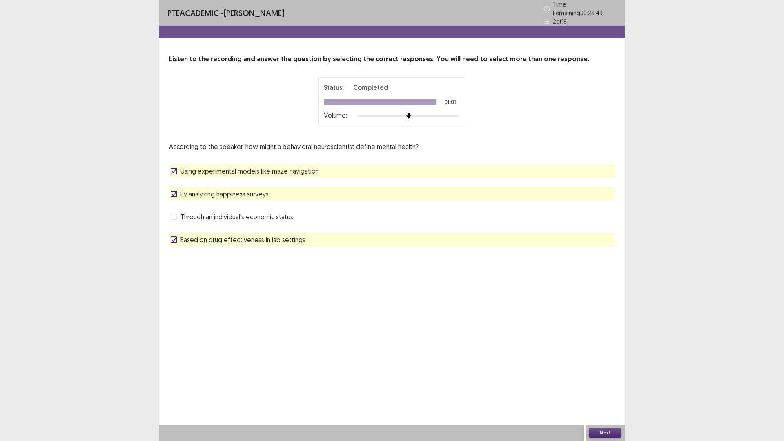
click at [617, 386] on button "Next" at bounding box center [605, 433] width 33 height 10
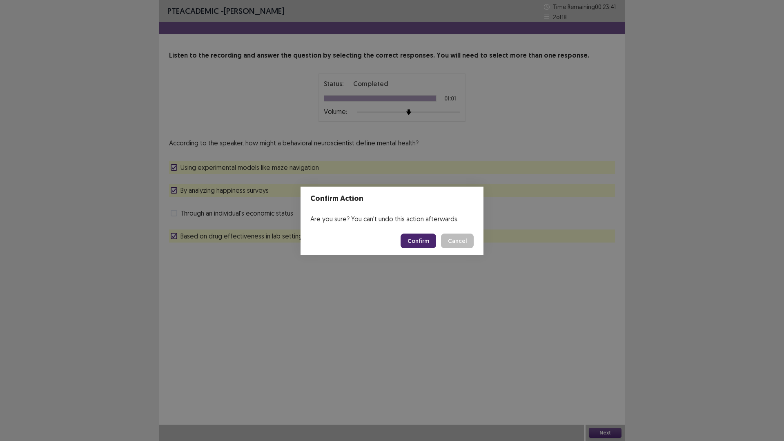
click at [465, 242] on button "Cancel" at bounding box center [457, 241] width 33 height 15
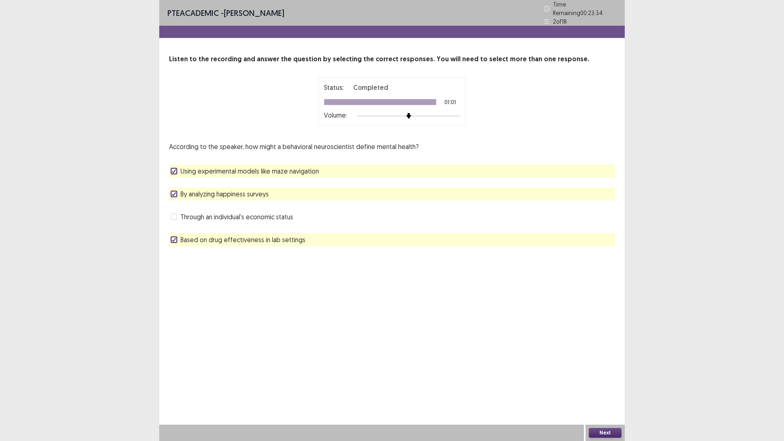
drag, startPoint x: 598, startPoint y: 426, endPoint x: 600, endPoint y: 432, distance: 6.6
click at [600, 386] on div "Next" at bounding box center [605, 433] width 39 height 16
click at [600, 386] on button "Next" at bounding box center [605, 433] width 33 height 10
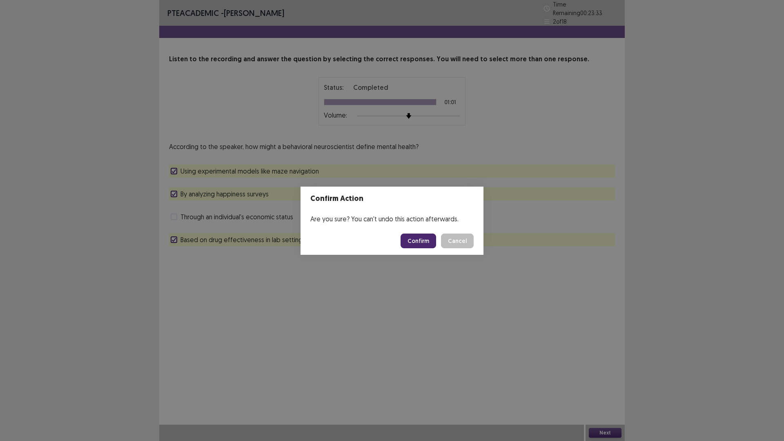
drag, startPoint x: 412, startPoint y: 232, endPoint x: 416, endPoint y: 234, distance: 4.6
click at [413, 233] on footer "Confirm Cancel" at bounding box center [392, 241] width 183 height 28
drag, startPoint x: 422, startPoint y: 243, endPoint x: 422, endPoint y: 249, distance: 6.1
click at [422, 244] on button "Confirm" at bounding box center [419, 241] width 36 height 15
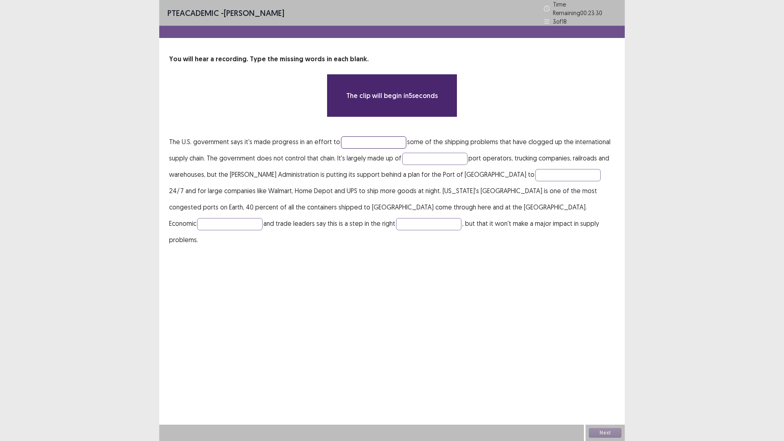
click at [359, 136] on input "text" at bounding box center [373, 142] width 65 height 12
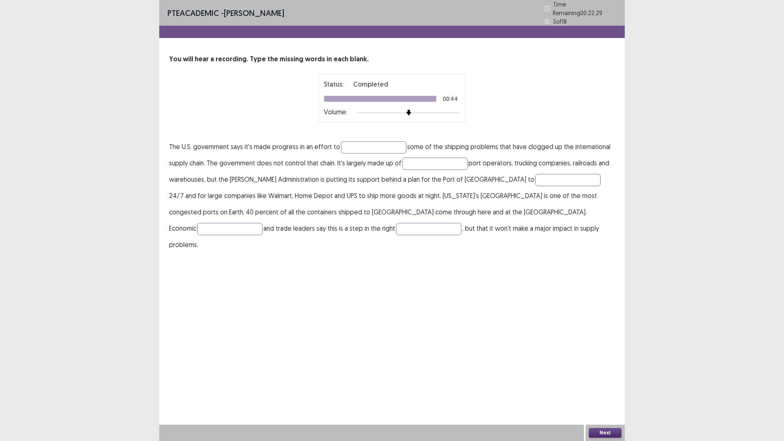
click at [360, 132] on div "You will hear a recording. Type the missing words in each blank. Status: Comple…" at bounding box center [392, 153] width 466 height 199
click at [356, 141] on input "text" at bounding box center [373, 147] width 65 height 12
type input "********"
click at [440, 159] on input "text" at bounding box center [434, 164] width 65 height 12
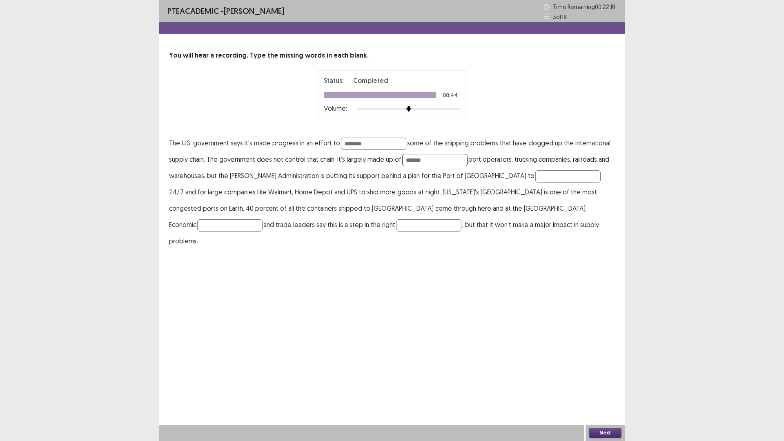
click at [413, 161] on input "*******" at bounding box center [434, 160] width 65 height 12
click at [412, 161] on input "*******" at bounding box center [434, 160] width 65 height 12
click at [415, 161] on input "*******" at bounding box center [434, 160] width 65 height 12
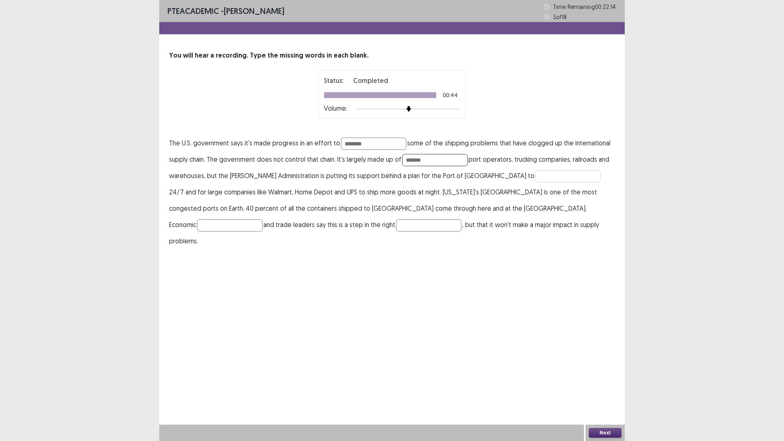
type input "*******"
click at [536, 176] on input "text" at bounding box center [568, 176] width 65 height 12
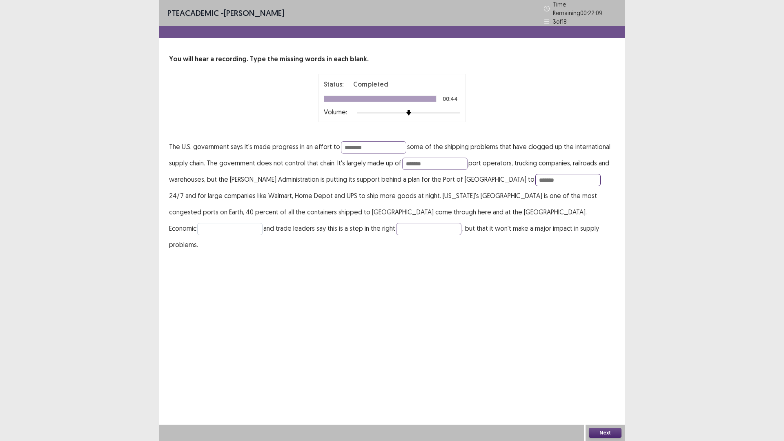
type input "*******"
click at [263, 223] on input "text" at bounding box center [229, 229] width 65 height 12
type input "*"
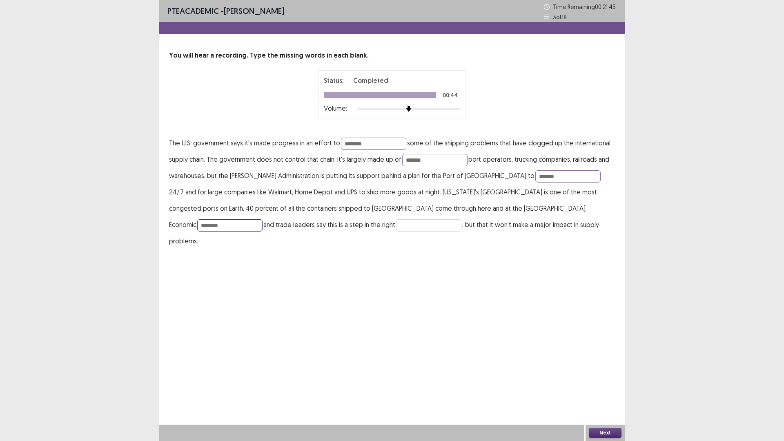
type input "********"
click at [396, 225] on input "text" at bounding box center [428, 225] width 65 height 12
click at [396, 225] on input "******" at bounding box center [428, 225] width 65 height 12
type input "*******"
click at [603, 386] on div "Next" at bounding box center [605, 433] width 39 height 16
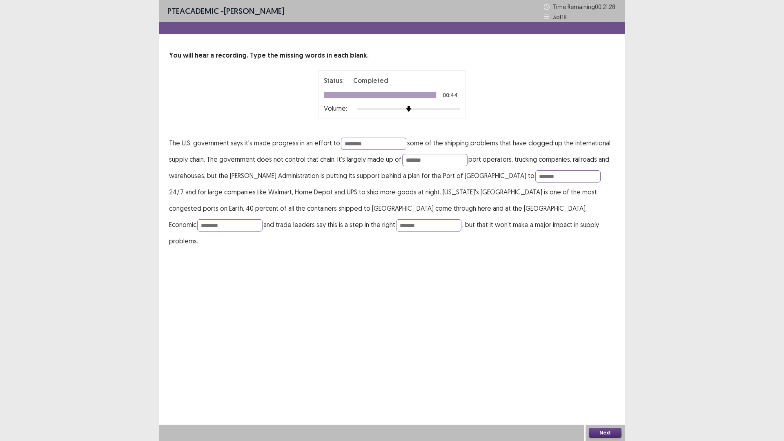
click at [606, 386] on button "Next" at bounding box center [605, 433] width 33 height 10
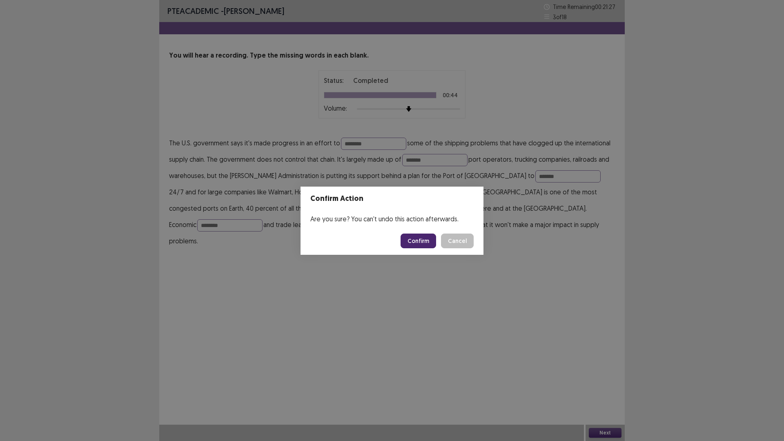
click at [422, 237] on button "Confirm" at bounding box center [419, 241] width 36 height 15
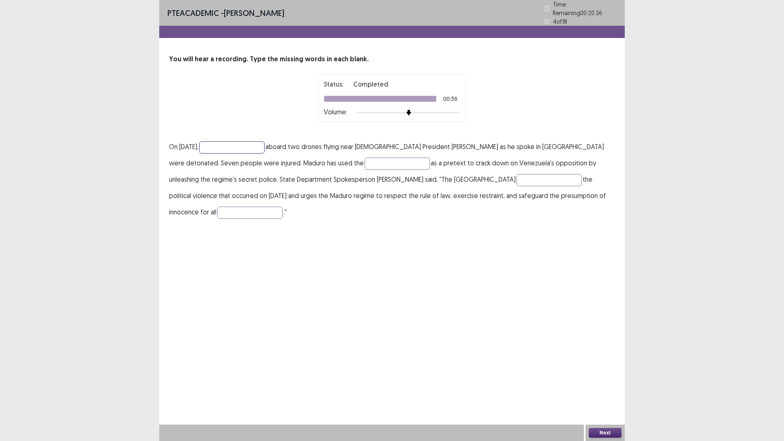
click at [247, 145] on input "text" at bounding box center [231, 147] width 65 height 12
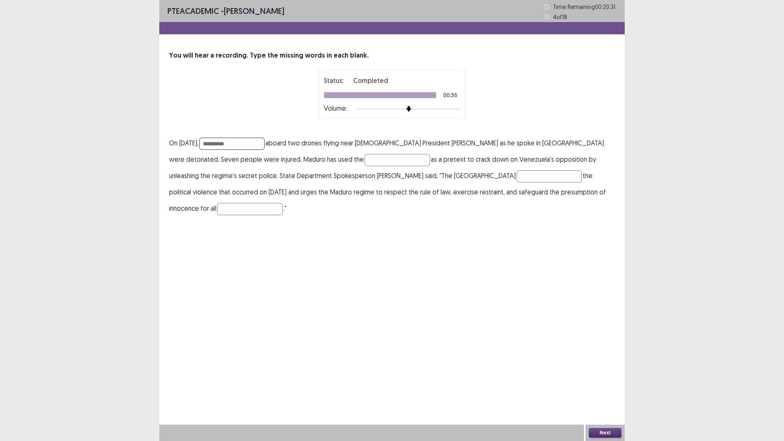
type input "**********"
click at [341, 153] on p "**********" at bounding box center [392, 176] width 446 height 82
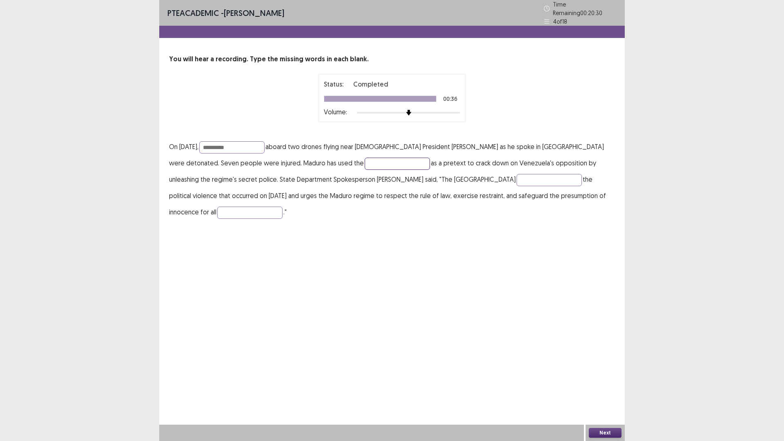
click at [365, 160] on input "text" at bounding box center [397, 164] width 65 height 12
type input "********"
click at [517, 180] on input "text" at bounding box center [549, 180] width 65 height 12
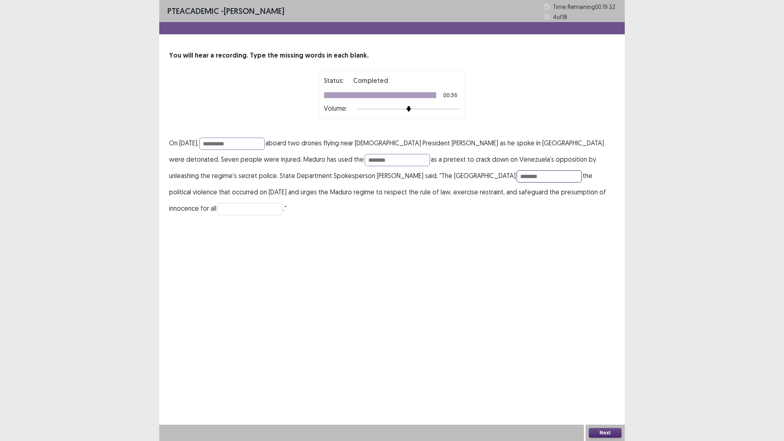
type input "********"
click at [283, 203] on input "text" at bounding box center [249, 209] width 65 height 12
type input "*******"
click at [601, 386] on button "Next" at bounding box center [605, 433] width 33 height 10
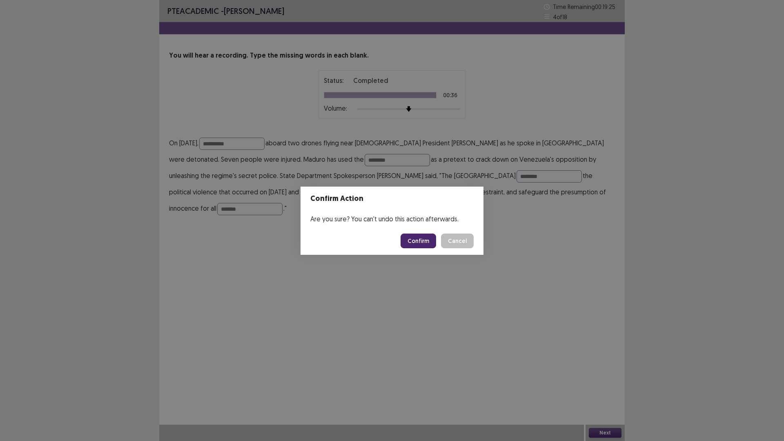
click at [422, 242] on button "Confirm" at bounding box center [419, 241] width 36 height 15
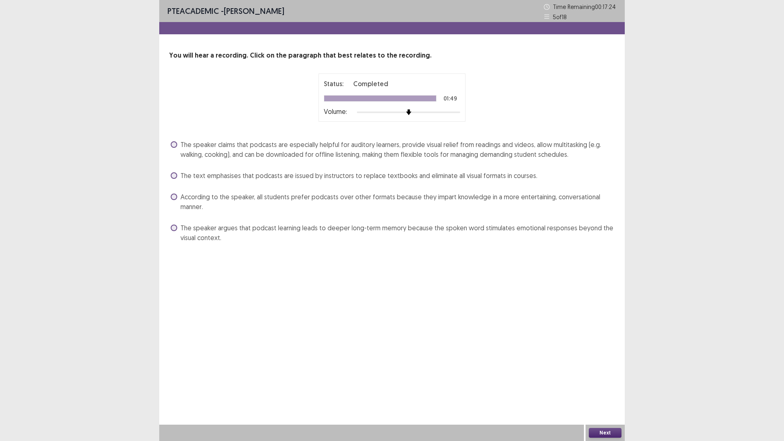
click at [180, 146] on label "The speaker claims that podcasts are especially helpful for auditory learners, …" at bounding box center [393, 150] width 444 height 20
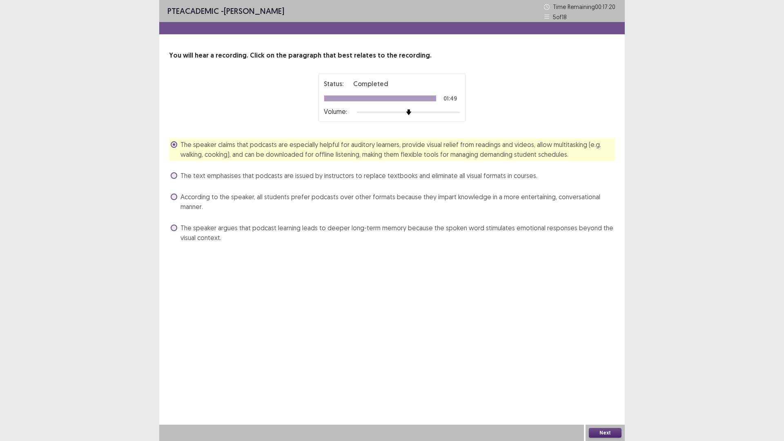
click at [610, 386] on button "Next" at bounding box center [605, 433] width 33 height 10
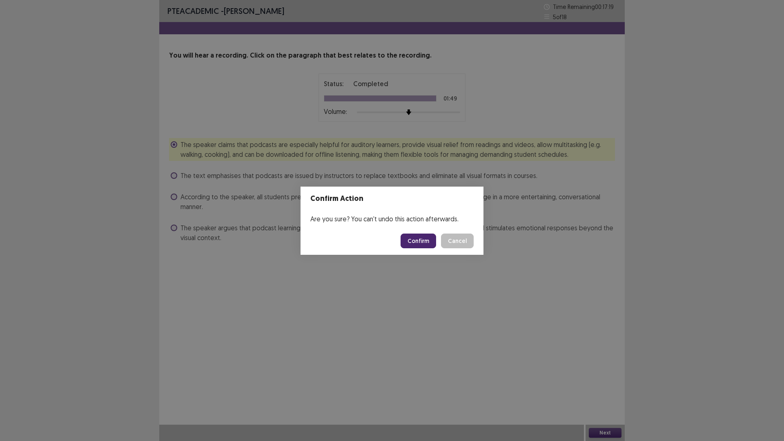
click at [425, 241] on button "Confirm" at bounding box center [419, 241] width 36 height 15
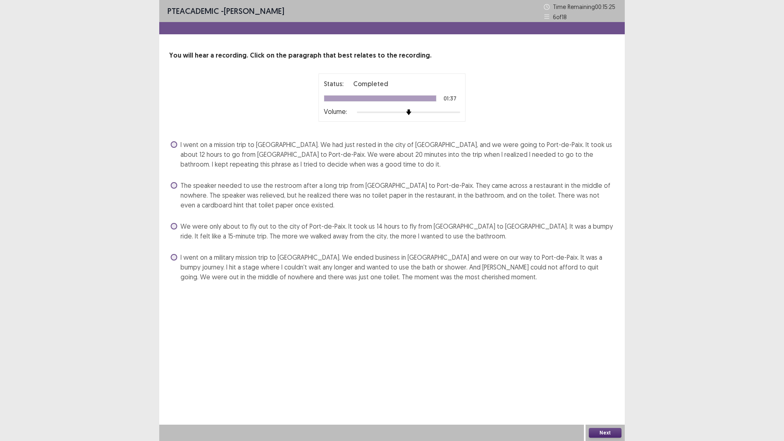
click at [176, 188] on span at bounding box center [174, 185] width 7 height 7
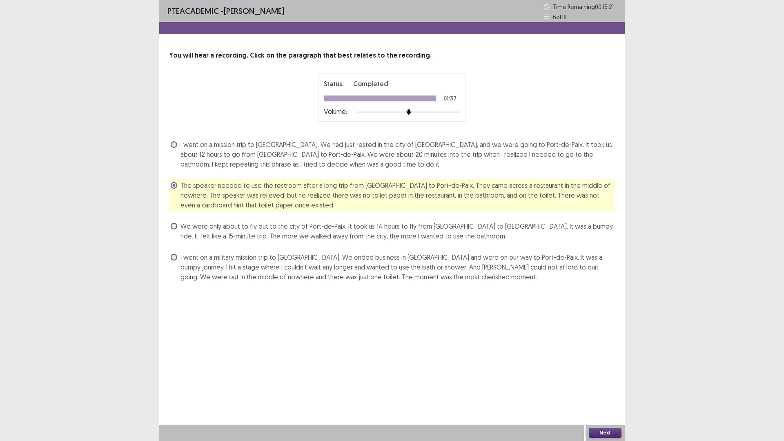
click at [601, 386] on button "Next" at bounding box center [605, 433] width 33 height 10
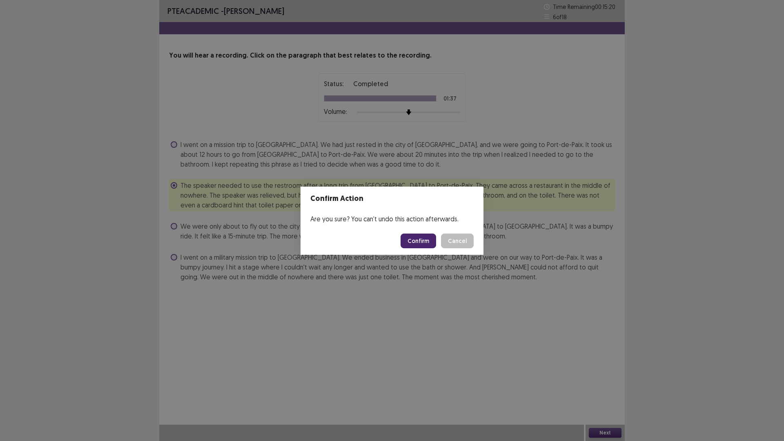
click at [419, 240] on button "Confirm" at bounding box center [419, 241] width 36 height 15
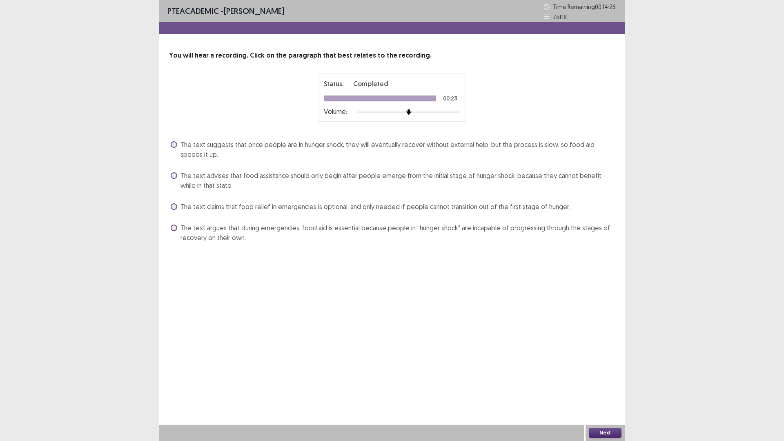
click at [175, 229] on span at bounding box center [174, 228] width 7 height 7
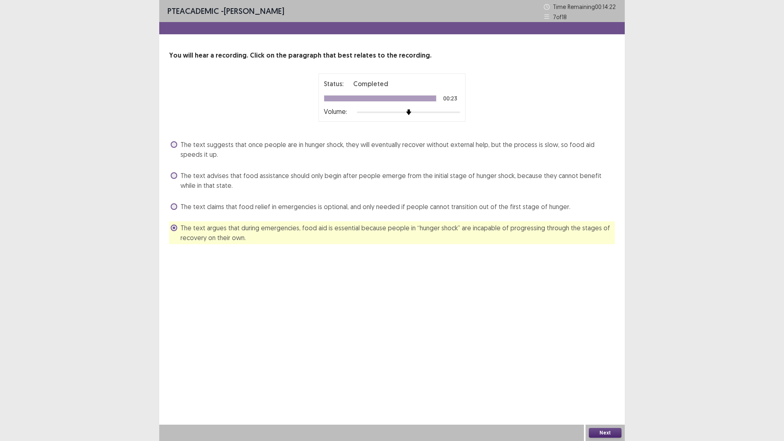
click at [613, 386] on button "Next" at bounding box center [605, 433] width 33 height 10
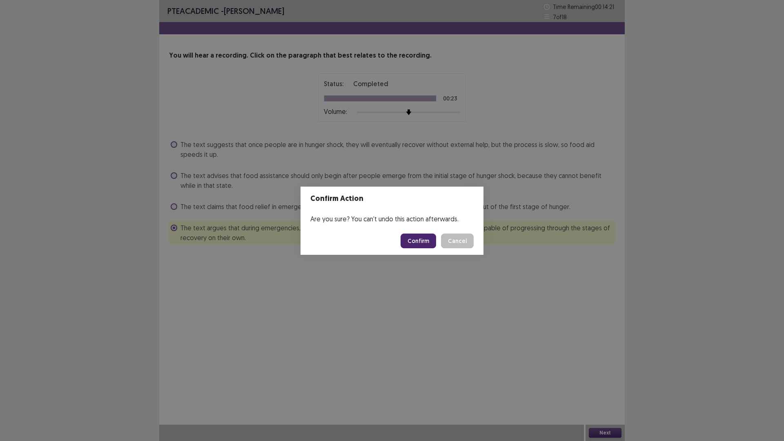
click at [409, 240] on button "Confirm" at bounding box center [419, 241] width 36 height 15
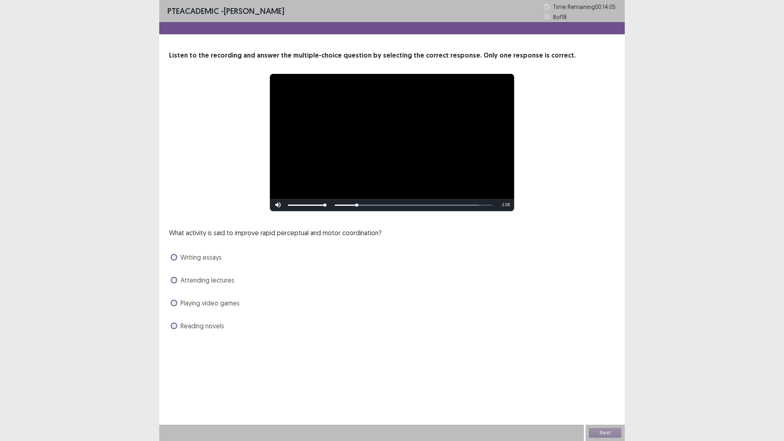
click at [185, 301] on span "Playing video games" at bounding box center [210, 303] width 59 height 10
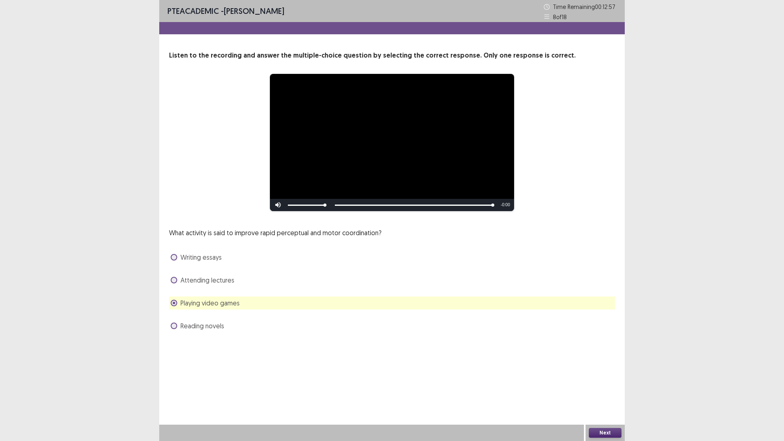
click at [593, 386] on button "Next" at bounding box center [605, 433] width 33 height 10
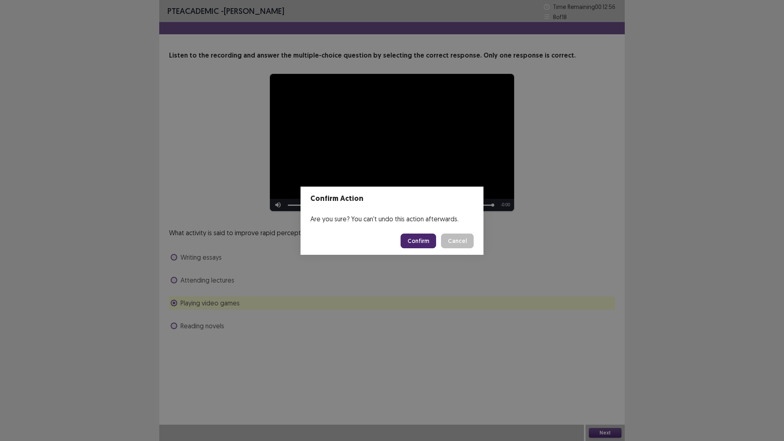
click at [408, 241] on button "Confirm" at bounding box center [419, 241] width 36 height 15
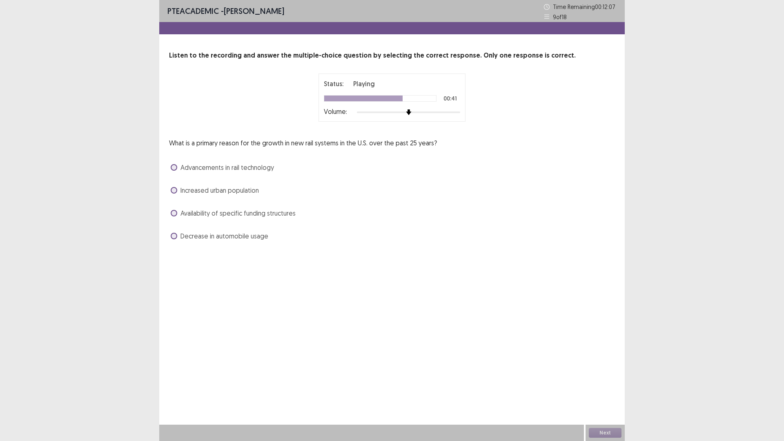
click at [172, 236] on span at bounding box center [174, 236] width 7 height 7
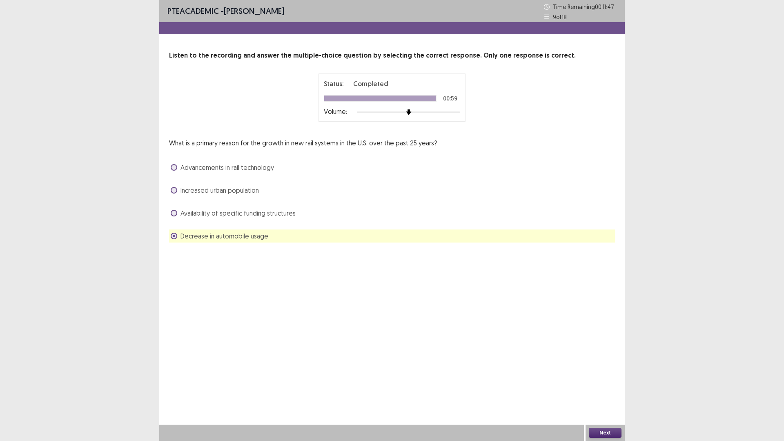
click at [177, 167] on span at bounding box center [174, 167] width 7 height 7
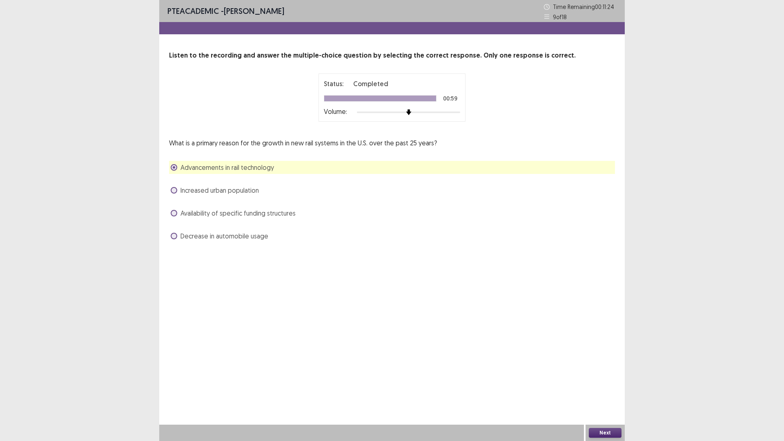
click at [222, 193] on span "Increased urban population" at bounding box center [220, 190] width 78 height 10
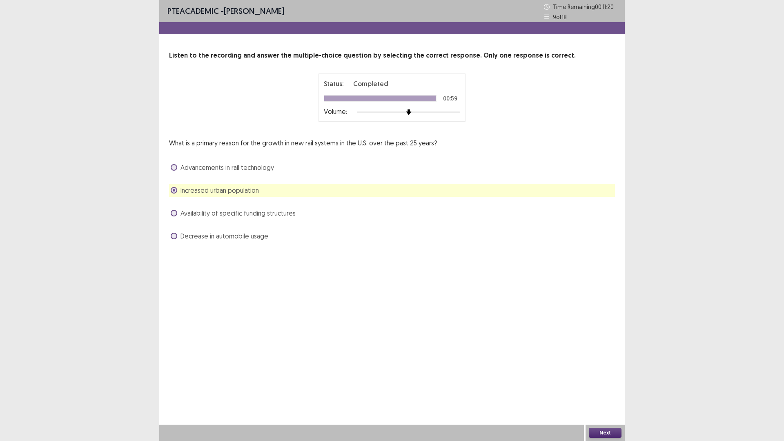
drag, startPoint x: 586, startPoint y: 425, endPoint x: 261, endPoint y: 195, distance: 398.1
click at [264, 209] on div "PTE academic - [PERSON_NAME] Time Remaining 00 : 11 : 20 9 of 18 Listen to the …" at bounding box center [392, 220] width 466 height 441
click at [253, 173] on div "Advancements in rail technology" at bounding box center [392, 167] width 446 height 13
drag, startPoint x: 258, startPoint y: 168, endPoint x: 295, endPoint y: 182, distance: 39.3
click at [258, 168] on span "Advancements in rail technology" at bounding box center [228, 168] width 94 height 10
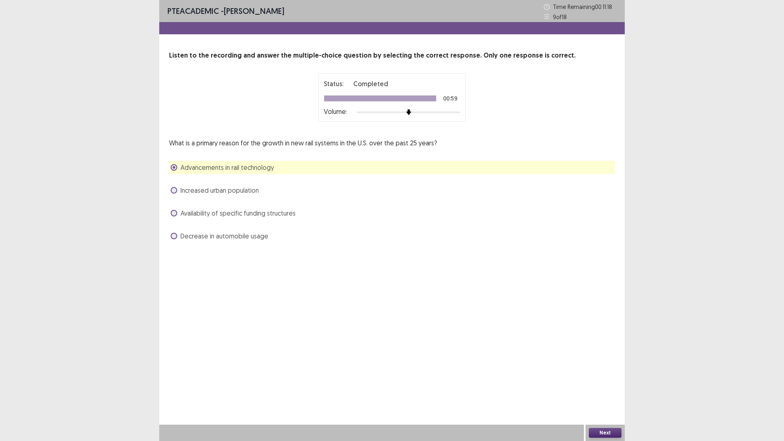
click at [618, 386] on button "Next" at bounding box center [605, 433] width 33 height 10
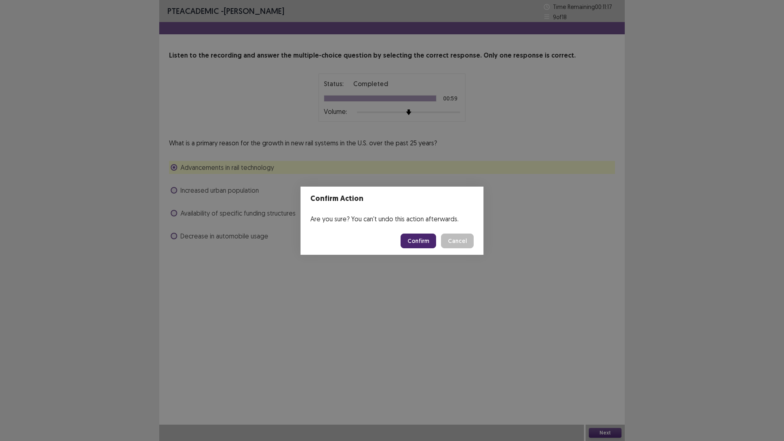
click at [422, 240] on button "Confirm" at bounding box center [419, 241] width 36 height 15
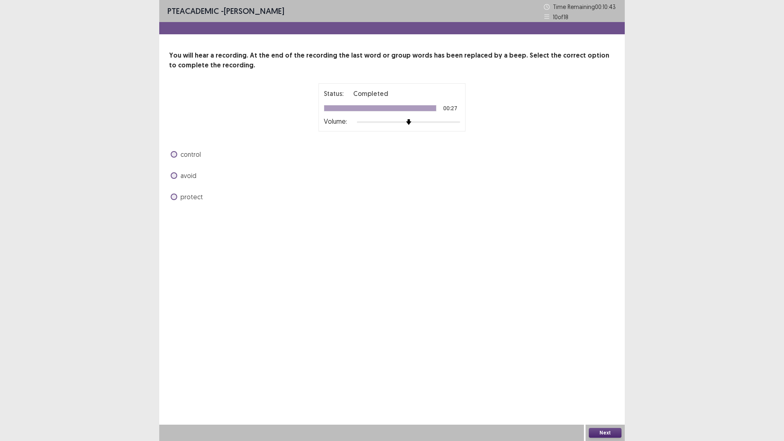
click at [190, 155] on span "control" at bounding box center [191, 155] width 20 height 10
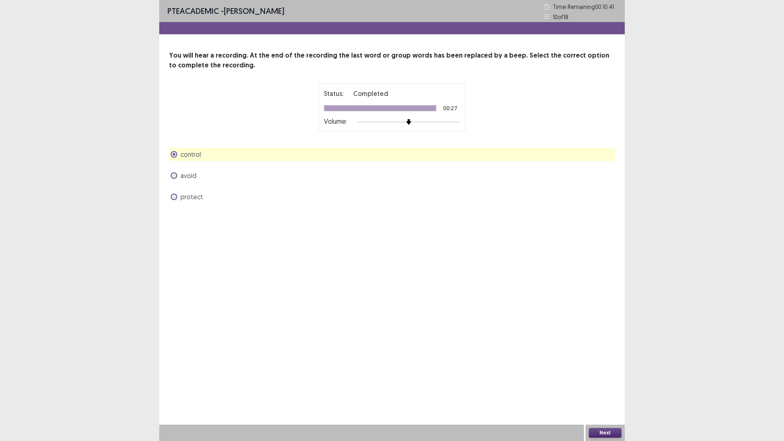
click at [596, 386] on button "Next" at bounding box center [605, 433] width 33 height 10
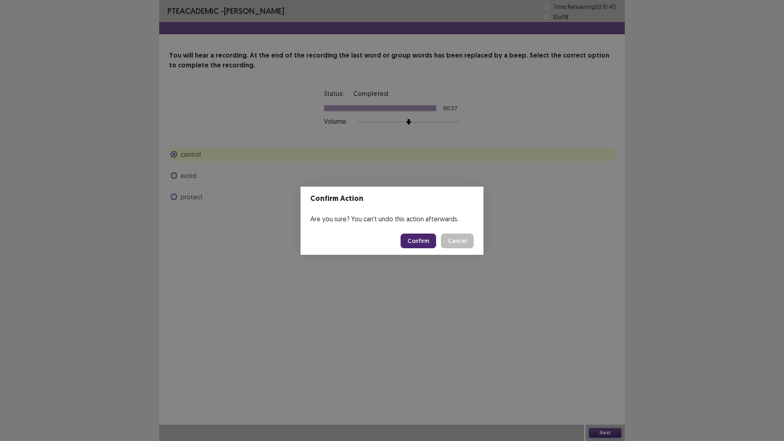
click at [409, 236] on button "Confirm" at bounding box center [419, 241] width 36 height 15
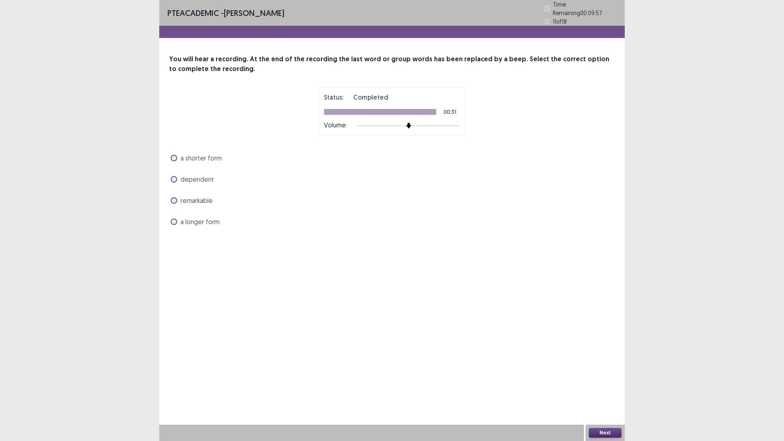
drag, startPoint x: 176, startPoint y: 195, endPoint x: 209, endPoint y: 192, distance: 32.8
click at [178, 196] on label "remarkable" at bounding box center [192, 201] width 42 height 10
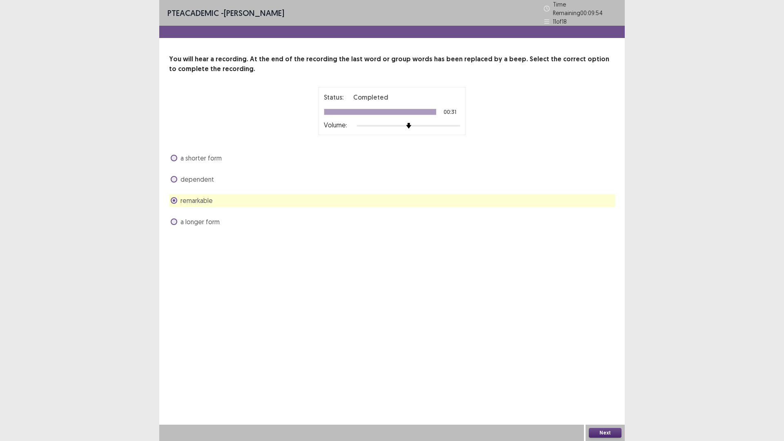
click at [609, 386] on button "Next" at bounding box center [605, 433] width 33 height 10
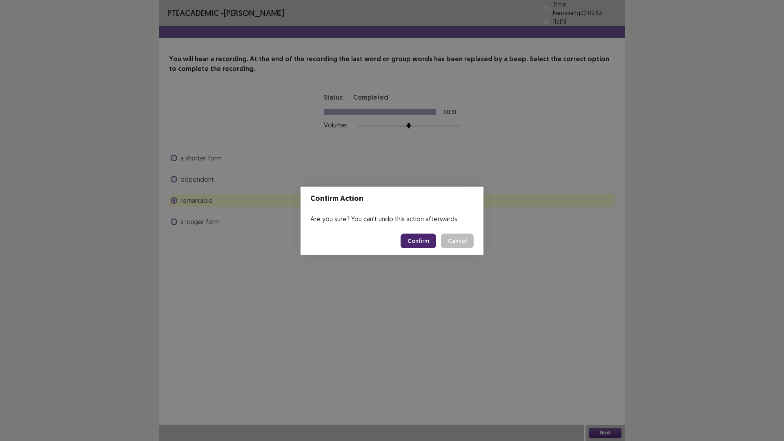
click at [418, 234] on button "Confirm" at bounding box center [419, 241] width 36 height 15
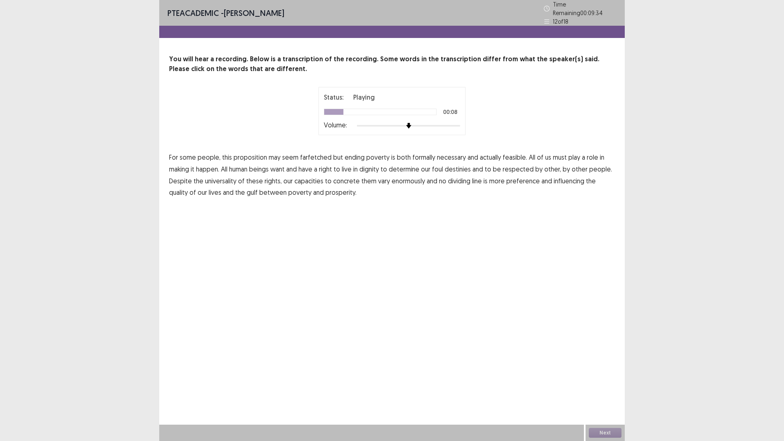
click at [426, 154] on span "formally" at bounding box center [424, 157] width 23 height 10
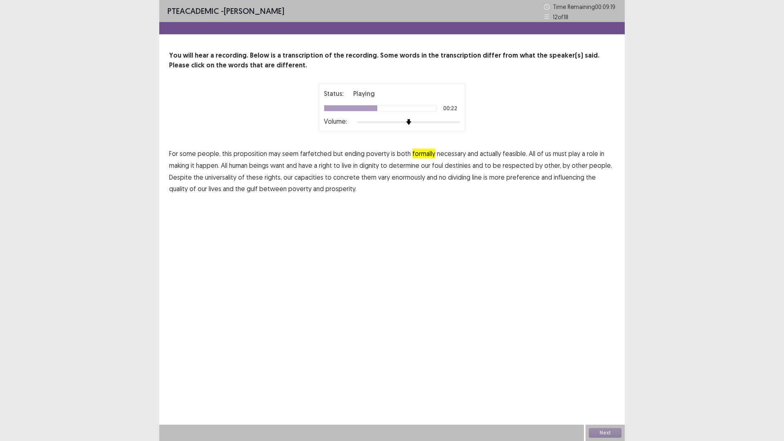
click at [442, 166] on span "foul" at bounding box center [437, 166] width 11 height 10
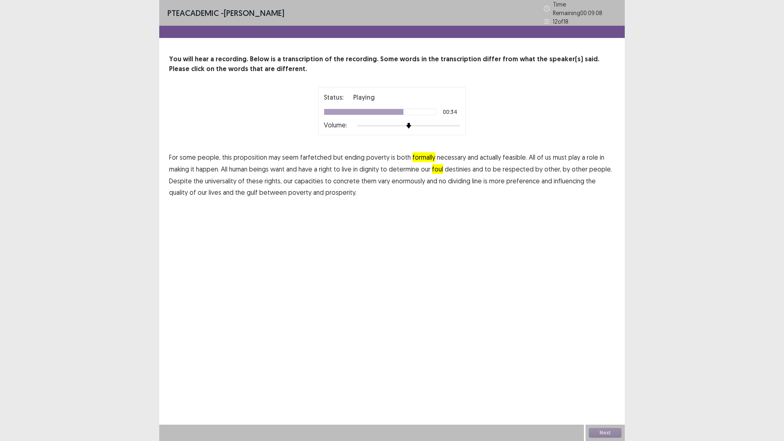
click at [340, 179] on span "concrete" at bounding box center [346, 181] width 27 height 10
click at [521, 179] on span "preference" at bounding box center [523, 181] width 33 height 10
click at [600, 386] on button "Next" at bounding box center [605, 433] width 33 height 10
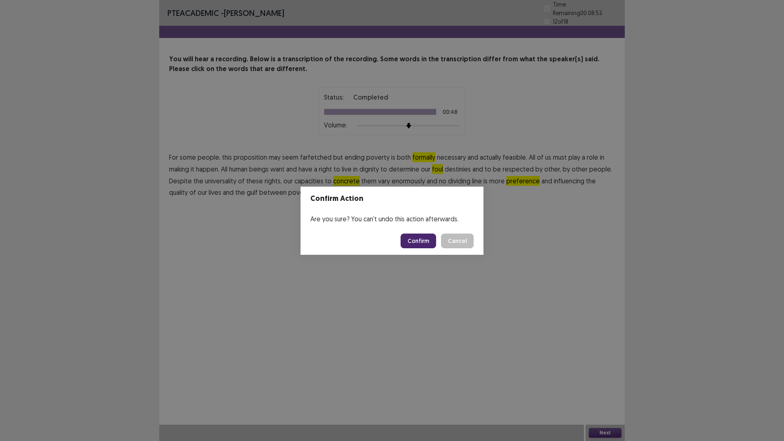
click at [424, 237] on button "Confirm" at bounding box center [419, 241] width 36 height 15
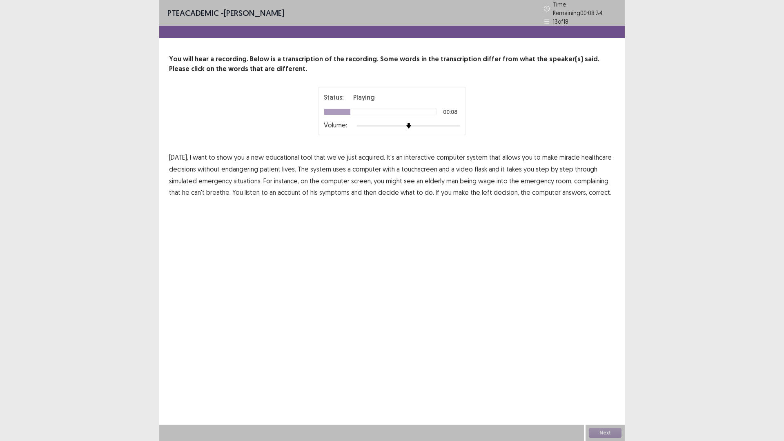
click at [566, 154] on span "miracle" at bounding box center [570, 157] width 20 height 10
click at [478, 166] on span "flask" at bounding box center [481, 169] width 13 height 10
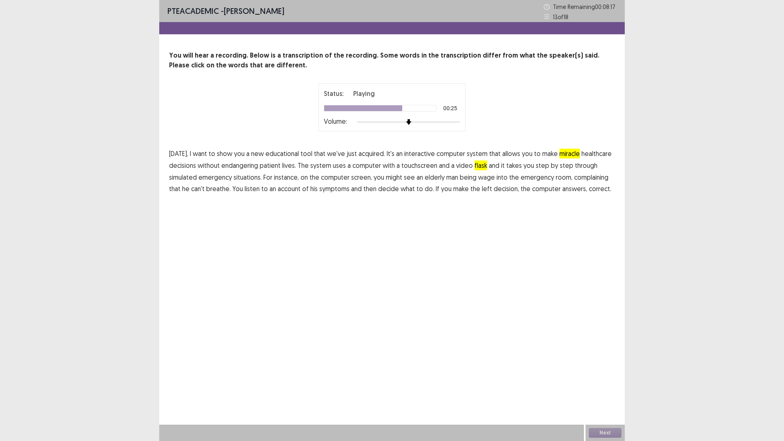
click at [488, 178] on span "wage" at bounding box center [486, 177] width 17 height 10
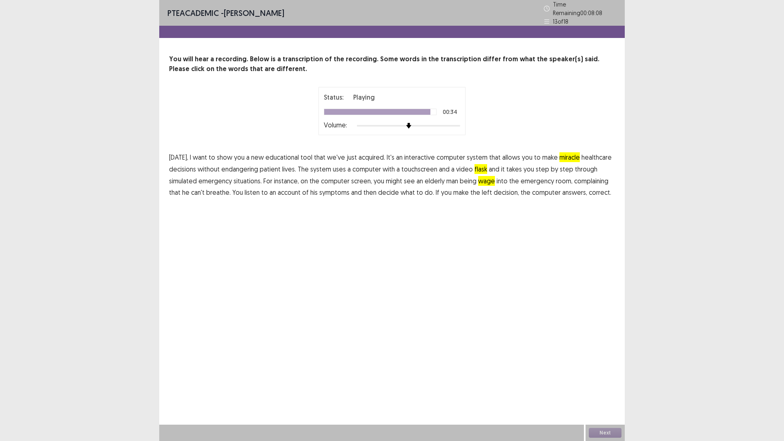
click at [482, 190] on span "left" at bounding box center [487, 193] width 10 height 10
click at [610, 386] on button "Next" at bounding box center [605, 433] width 33 height 10
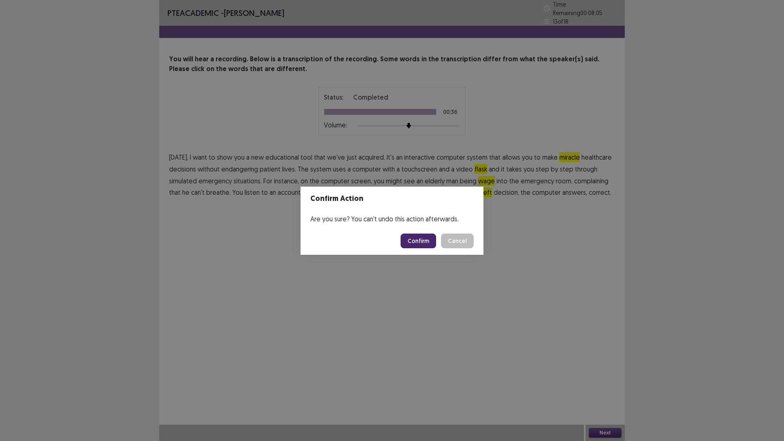
click at [425, 241] on button "Confirm" at bounding box center [419, 241] width 36 height 15
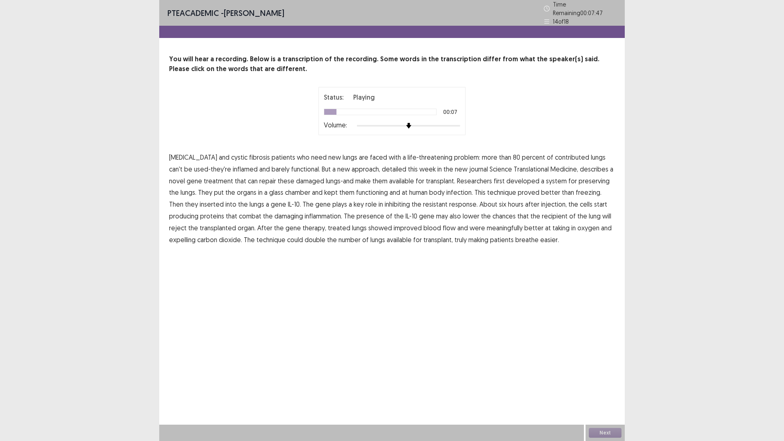
click at [556, 154] on span "contributed" at bounding box center [572, 157] width 34 height 10
click at [204, 178] on span "treatment" at bounding box center [218, 181] width 29 height 10
click at [447, 190] on span "infection." at bounding box center [460, 193] width 27 height 10
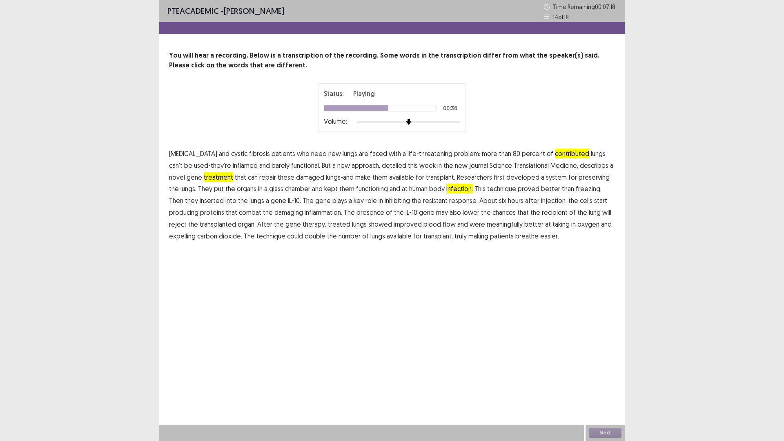
click at [423, 201] on span "resistant" at bounding box center [435, 201] width 25 height 10
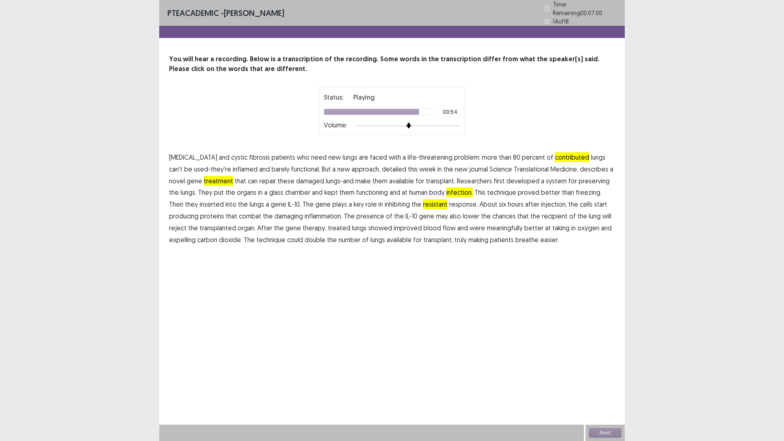
drag, startPoint x: 476, startPoint y: 225, endPoint x: 484, endPoint y: 225, distance: 8.6
click at [487, 225] on span "meaningfully" at bounding box center [505, 228] width 36 height 10
click at [605, 386] on button "Next" at bounding box center [605, 433] width 33 height 10
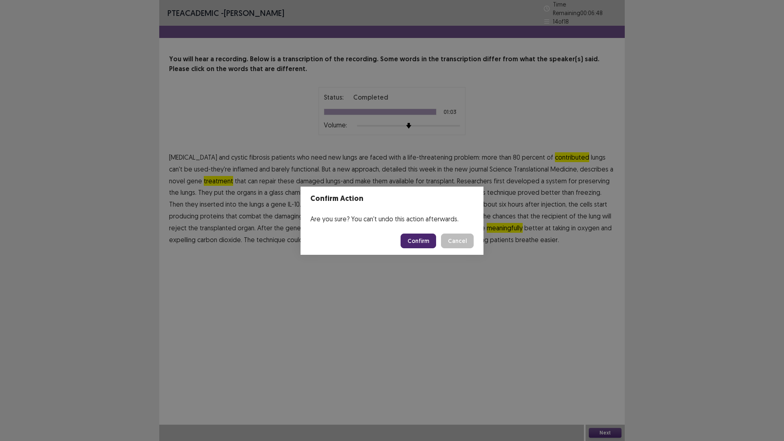
click at [423, 237] on button "Confirm" at bounding box center [419, 241] width 36 height 15
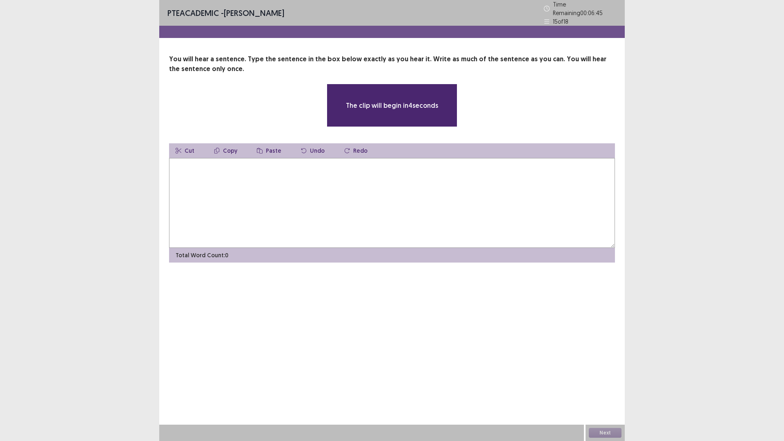
click at [284, 185] on textarea at bounding box center [392, 203] width 446 height 90
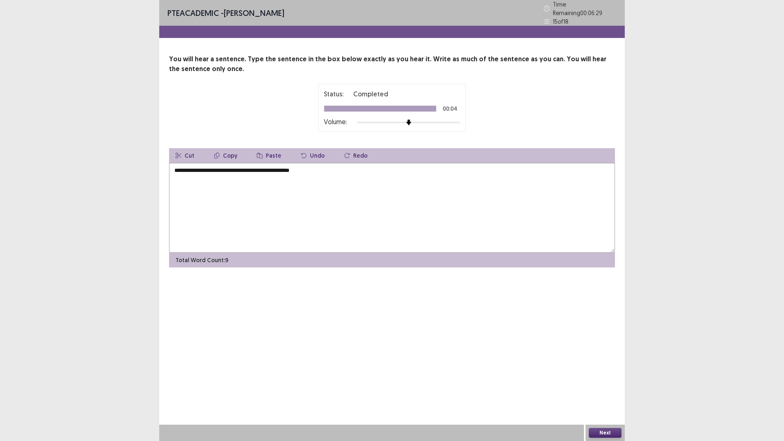
click at [186, 179] on textarea "**********" at bounding box center [392, 208] width 446 height 90
drag, startPoint x: 177, startPoint y: 170, endPoint x: 171, endPoint y: 170, distance: 5.7
click at [171, 170] on textarea "**********" at bounding box center [392, 208] width 446 height 90
click at [187, 167] on textarea "**********" at bounding box center [392, 208] width 446 height 90
click at [196, 167] on textarea "**********" at bounding box center [392, 208] width 446 height 90
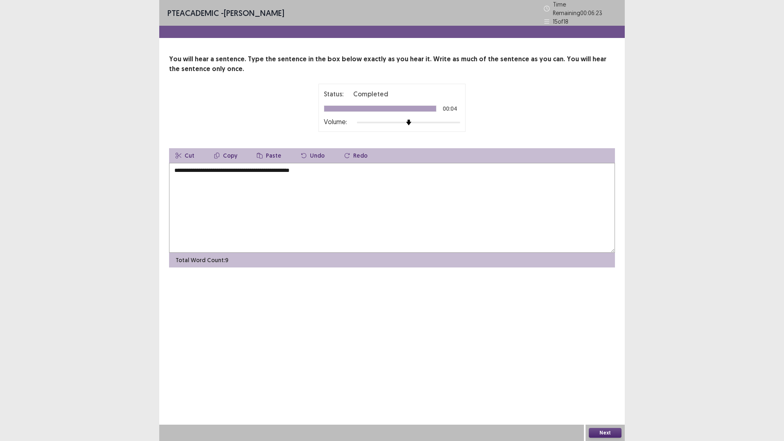
click at [199, 168] on textarea "**********" at bounding box center [392, 208] width 446 height 90
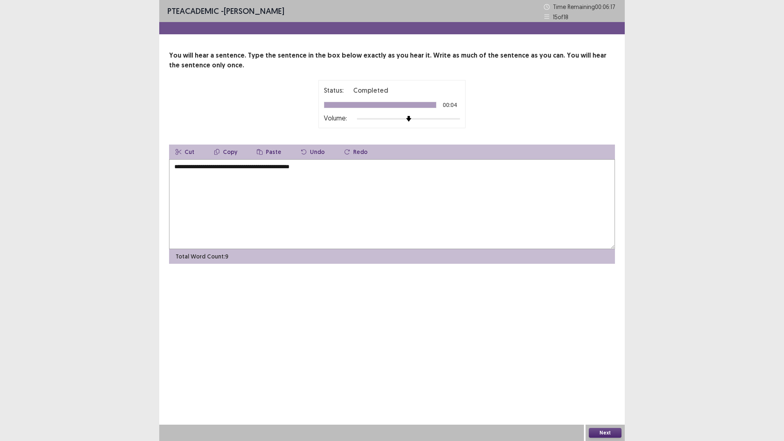
click at [201, 167] on textarea "**********" at bounding box center [392, 204] width 446 height 90
drag, startPoint x: 327, startPoint y: 168, endPoint x: 340, endPoint y: 169, distance: 13.1
click at [328, 168] on textarea "**********" at bounding box center [392, 204] width 446 height 90
type textarea "**********"
click at [603, 386] on button "Next" at bounding box center [605, 433] width 33 height 10
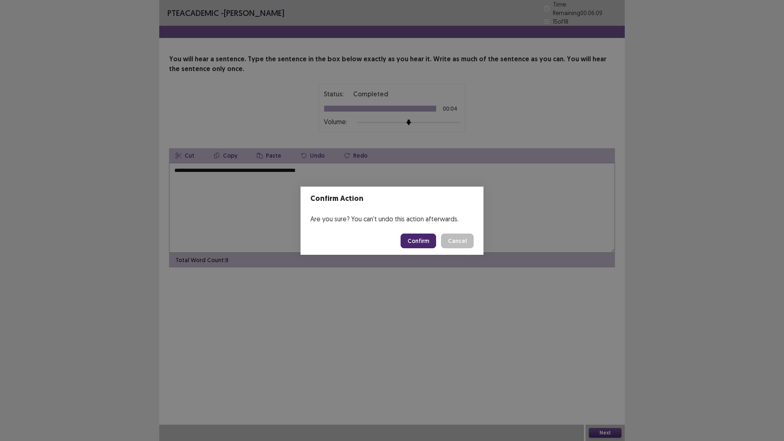
click at [420, 243] on button "Confirm" at bounding box center [419, 241] width 36 height 15
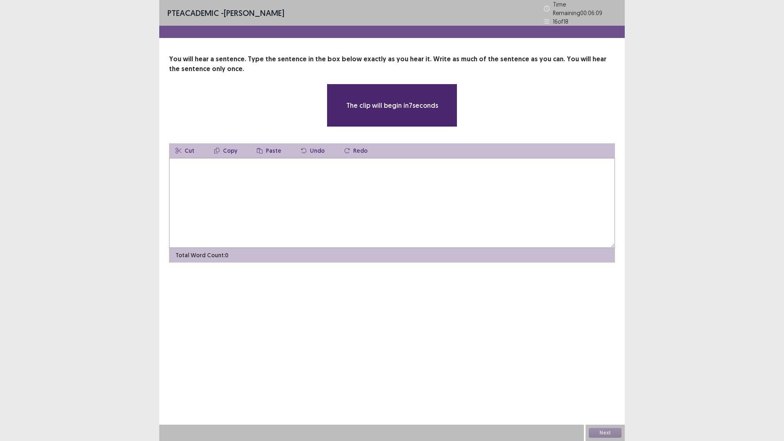
click at [277, 197] on textarea at bounding box center [392, 203] width 446 height 90
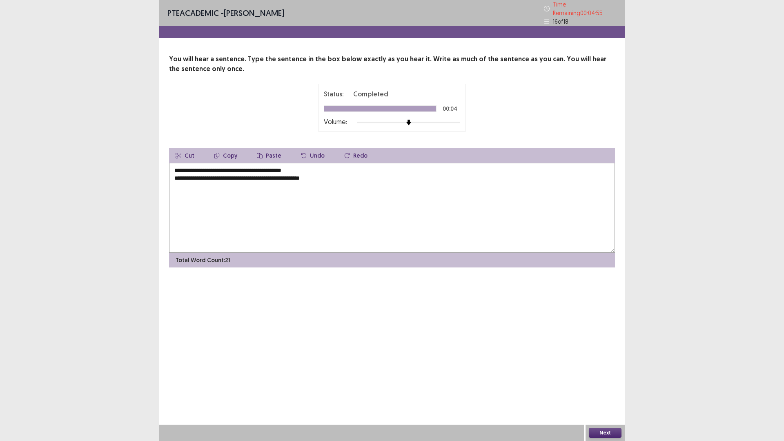
drag, startPoint x: 312, startPoint y: 169, endPoint x: 170, endPoint y: 164, distance: 141.8
click at [170, 164] on textarea "**********" at bounding box center [392, 208] width 446 height 90
click at [337, 170] on textarea "**********" at bounding box center [392, 208] width 446 height 90
type textarea "**********"
click at [603, 386] on button "Next" at bounding box center [605, 433] width 33 height 10
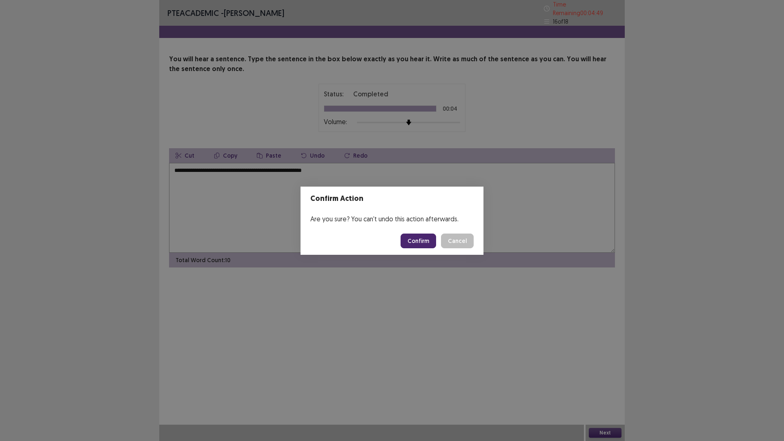
click at [421, 237] on button "Confirm" at bounding box center [419, 241] width 36 height 15
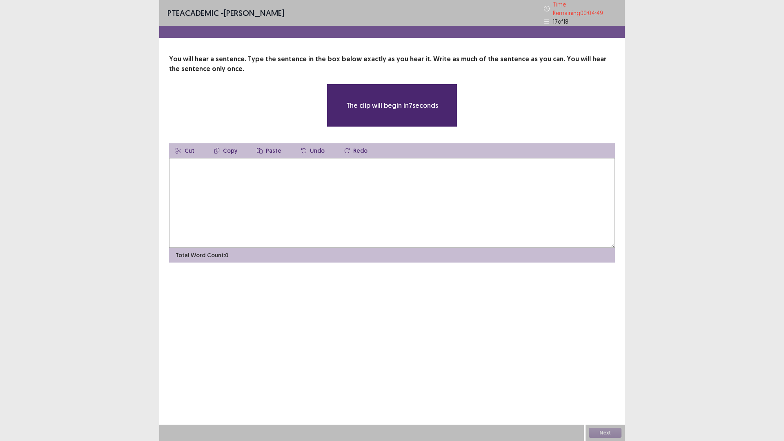
click at [275, 197] on textarea at bounding box center [392, 203] width 446 height 90
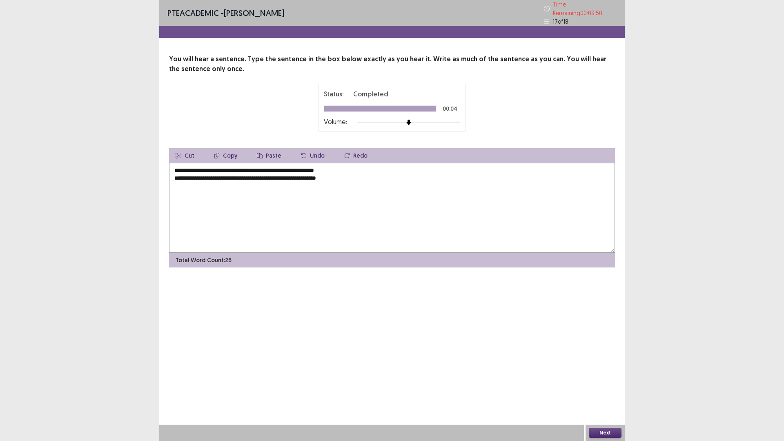
drag, startPoint x: 348, startPoint y: 169, endPoint x: 167, endPoint y: 167, distance: 181.8
click at [167, 167] on div "**********" at bounding box center [392, 160] width 466 height 213
click at [332, 168] on textarea "**********" at bounding box center [392, 208] width 446 height 90
type textarea "**********"
click at [607, 386] on button "Next" at bounding box center [605, 433] width 33 height 10
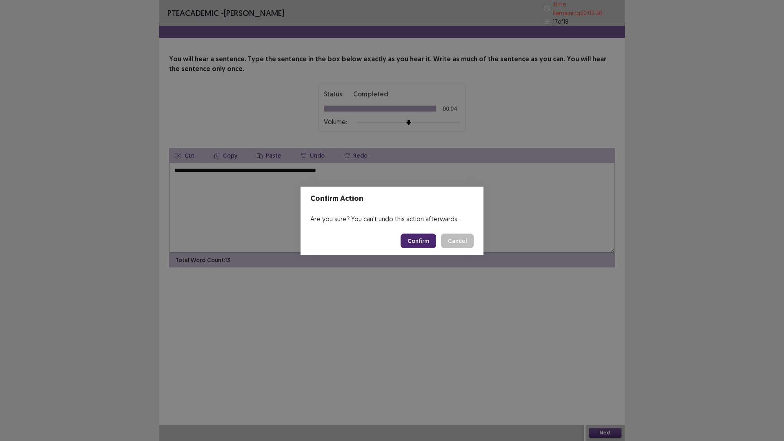
click at [413, 238] on button "Confirm" at bounding box center [419, 241] width 36 height 15
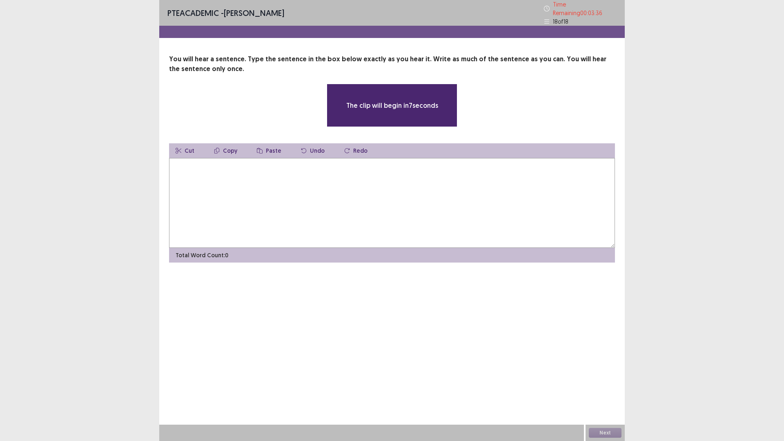
click at [357, 195] on textarea at bounding box center [392, 203] width 446 height 90
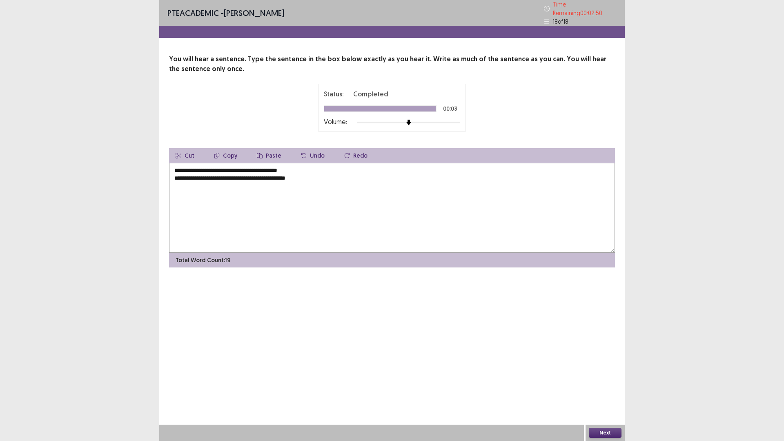
drag, startPoint x: 290, startPoint y: 170, endPoint x: 138, endPoint y: 163, distance: 152.1
click at [141, 164] on div "**********" at bounding box center [392, 220] width 784 height 441
type textarea "**********"
click at [598, 386] on button "Next" at bounding box center [605, 433] width 33 height 10
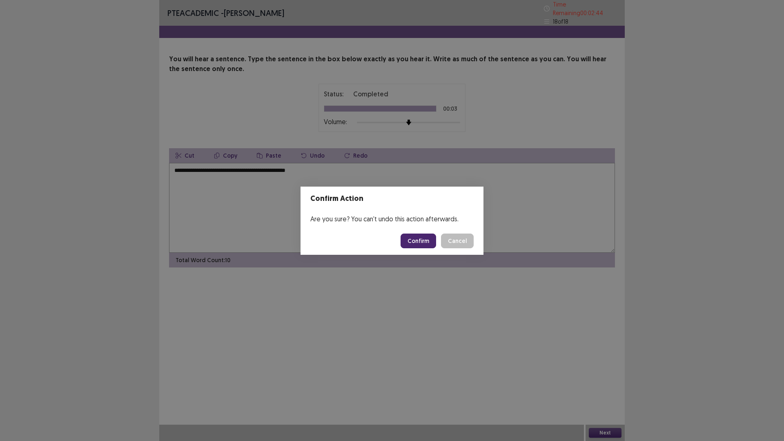
click at [433, 241] on button "Confirm" at bounding box center [419, 241] width 36 height 15
